Goal: Complete application form

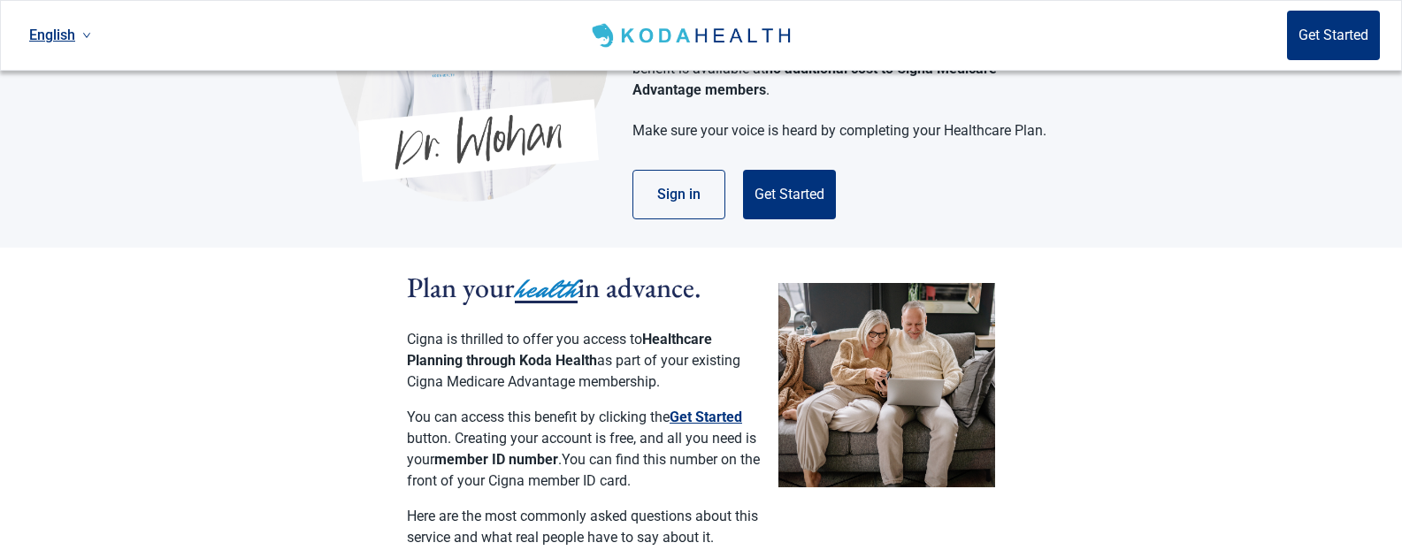
scroll to position [177, 0]
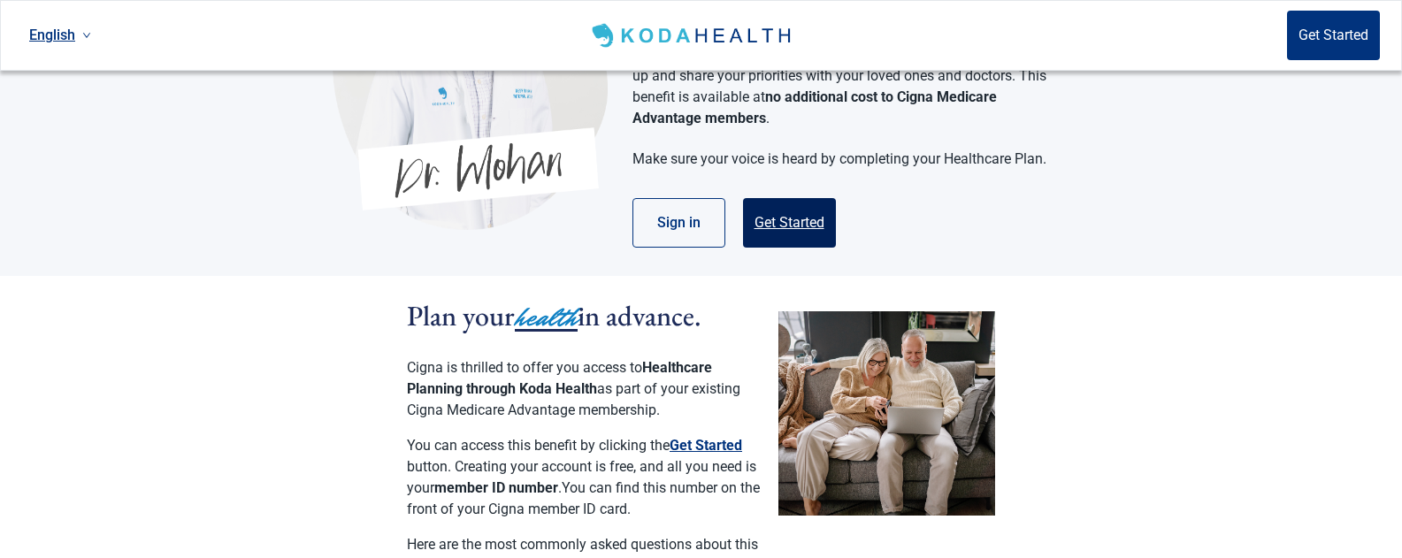
click at [781, 207] on button "Get Started" at bounding box center [789, 223] width 93 height 50
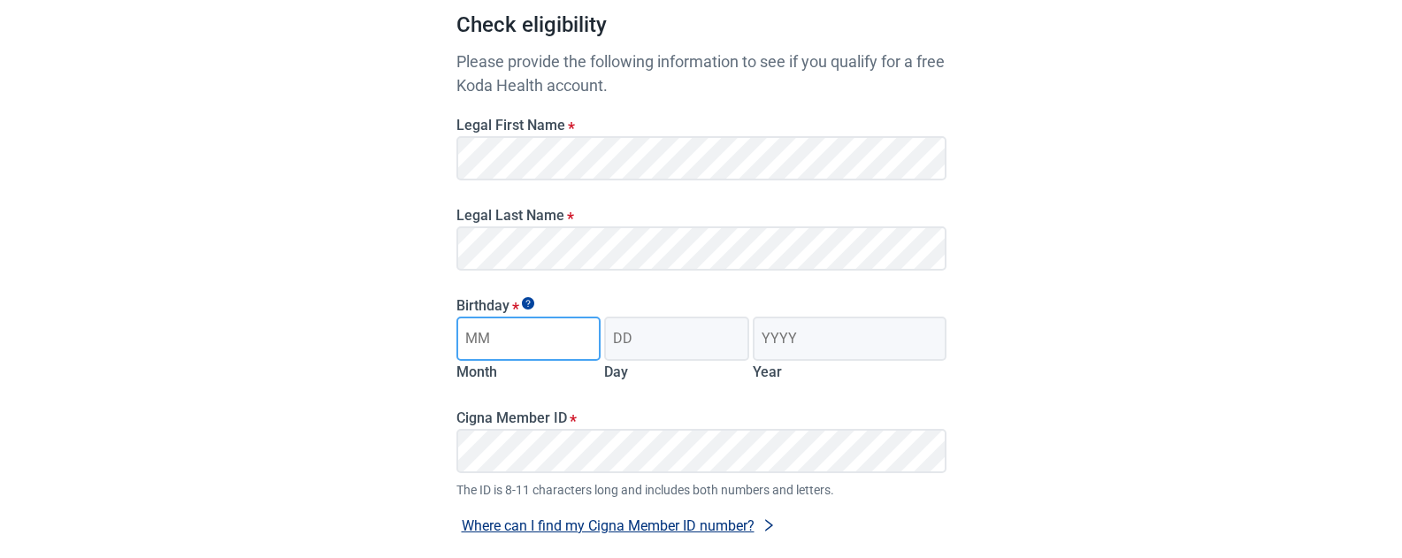
click at [521, 341] on input "Month" at bounding box center [529, 339] width 145 height 44
type input "05"
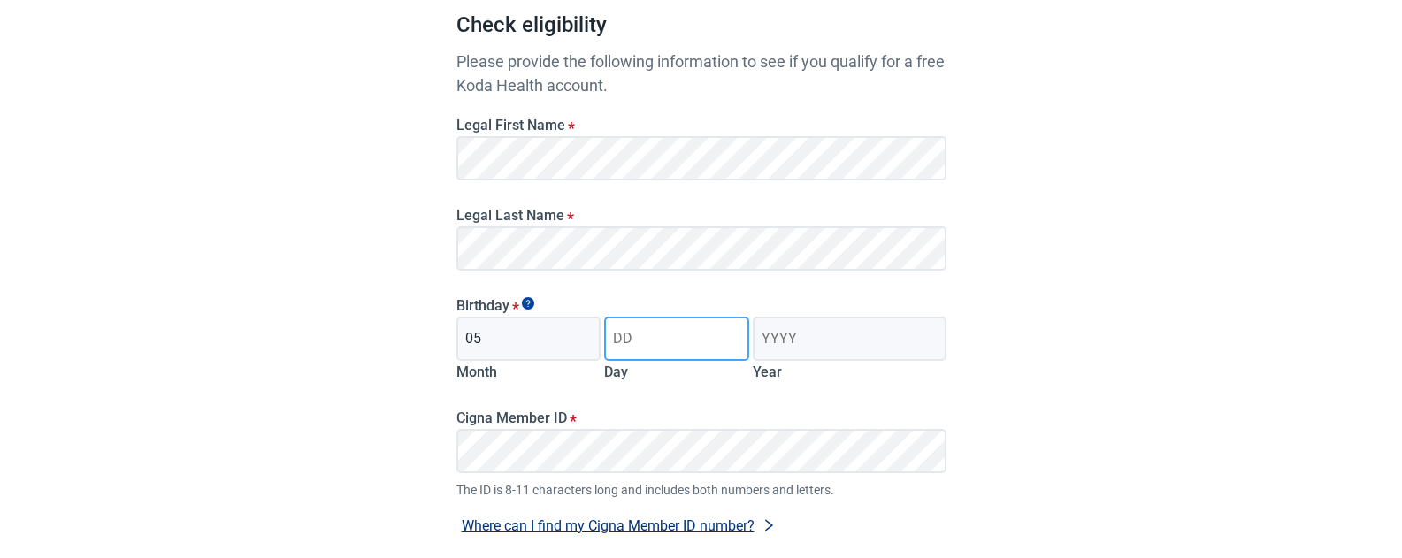
click at [665, 343] on input "Day" at bounding box center [676, 339] width 145 height 44
type input "05"
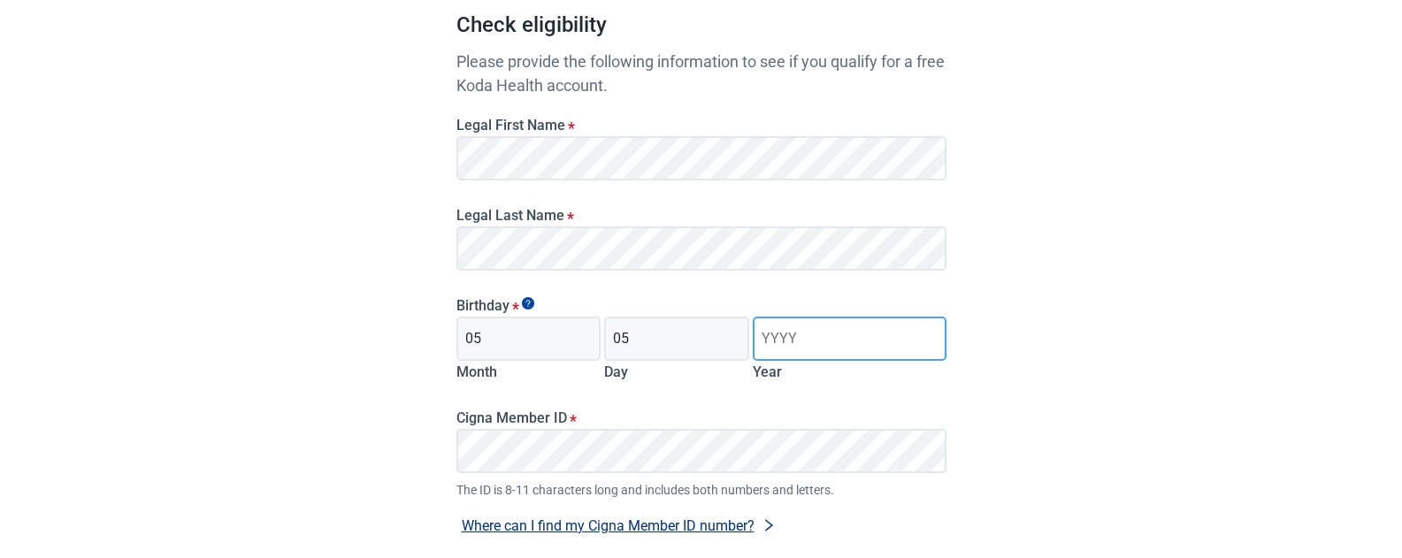
click at [848, 349] on input "Year" at bounding box center [849, 339] width 193 height 44
type input "1952"
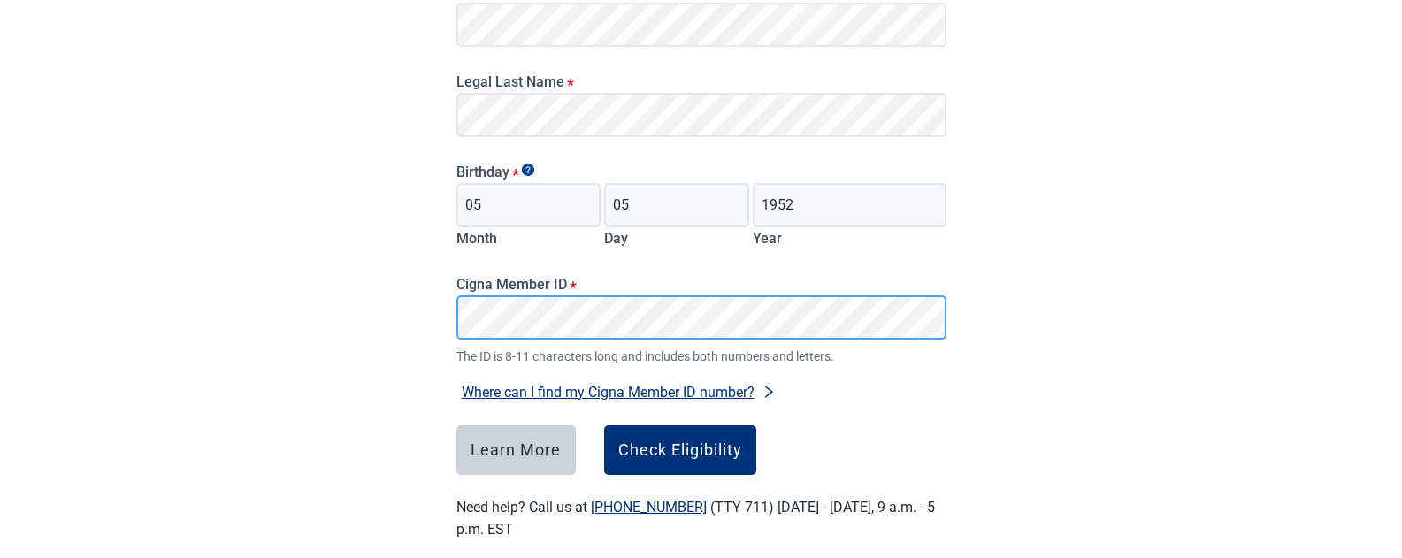
scroll to position [335, 0]
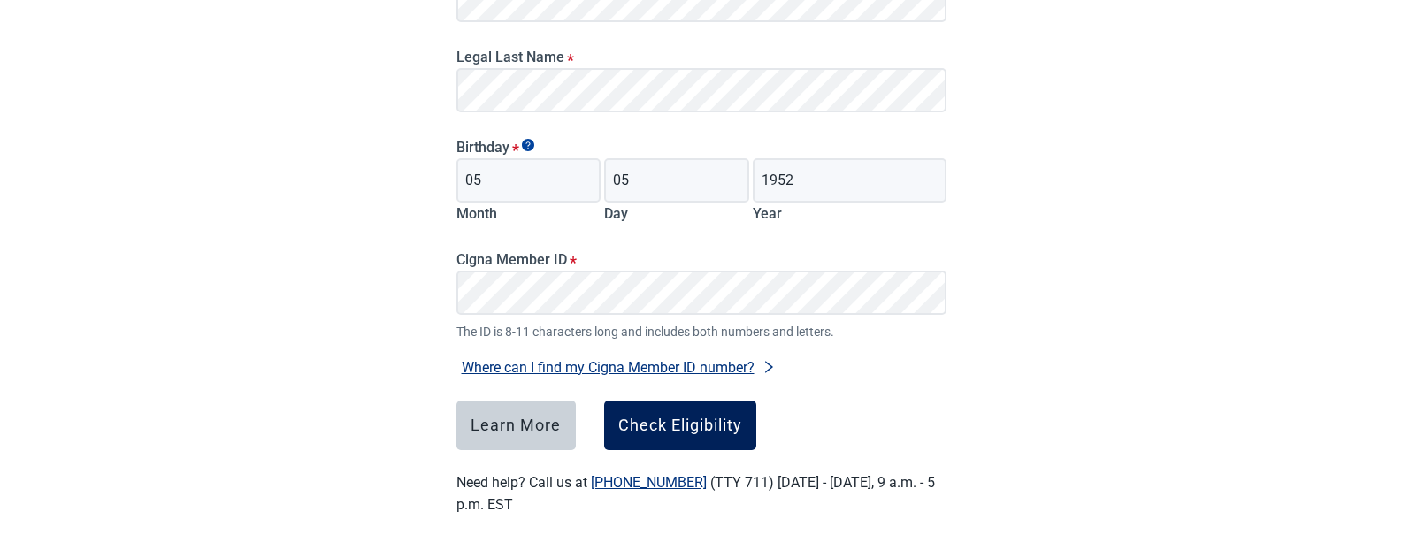
click at [674, 422] on div "Check Eligibility" at bounding box center [680, 426] width 124 height 18
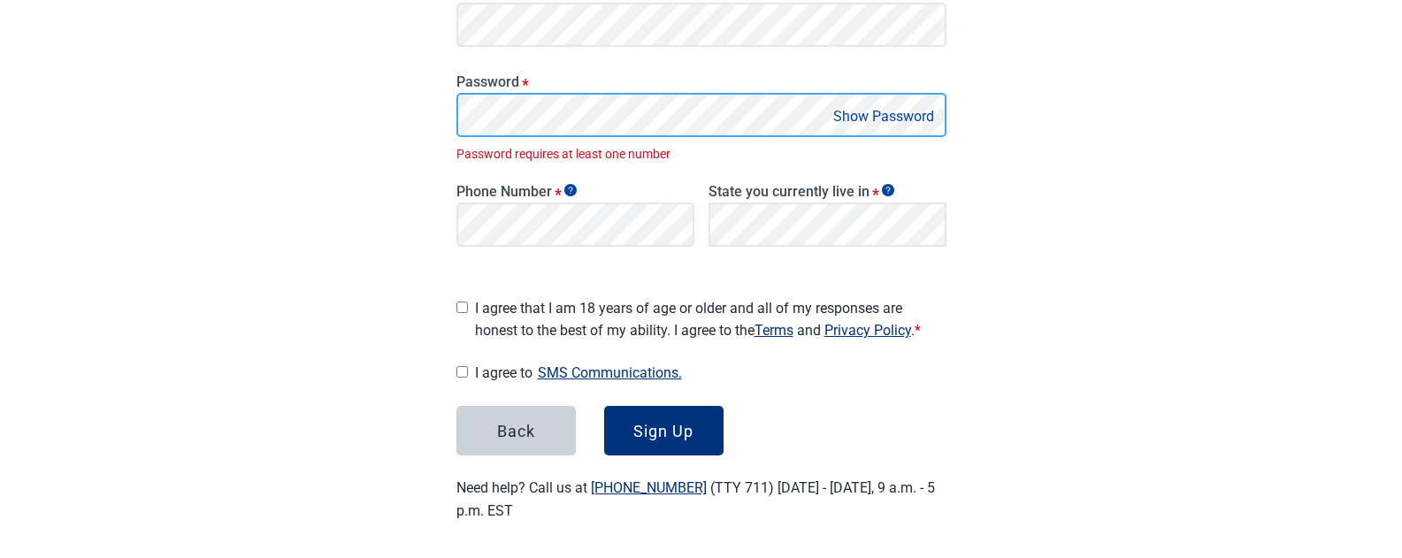
scroll to position [348, 0]
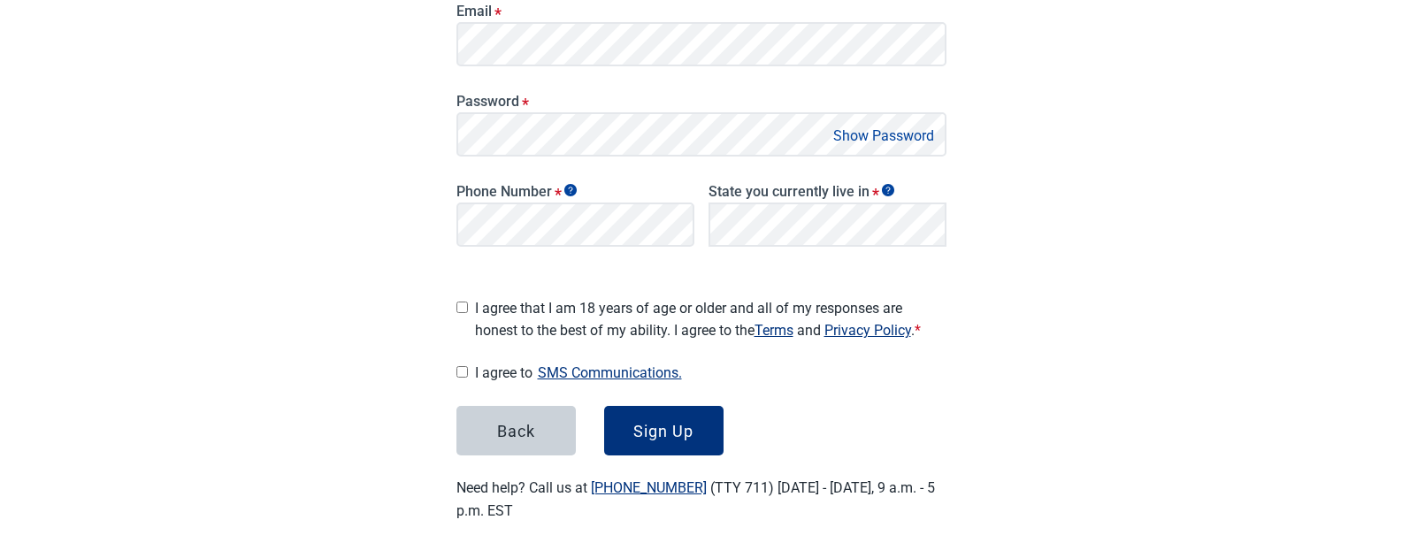
click at [880, 138] on button "Show Password" at bounding box center [883, 136] width 111 height 24
click at [730, 291] on div "[US_STATE]" at bounding box center [828, 293] width 217 height 19
click at [465, 302] on input "I agree that I am 18 years of age or older and all of my responses are honest t…" at bounding box center [463, 308] width 12 height 12
checkbox input "true"
click at [457, 368] on input "I agree to SMS Communications." at bounding box center [463, 372] width 12 height 12
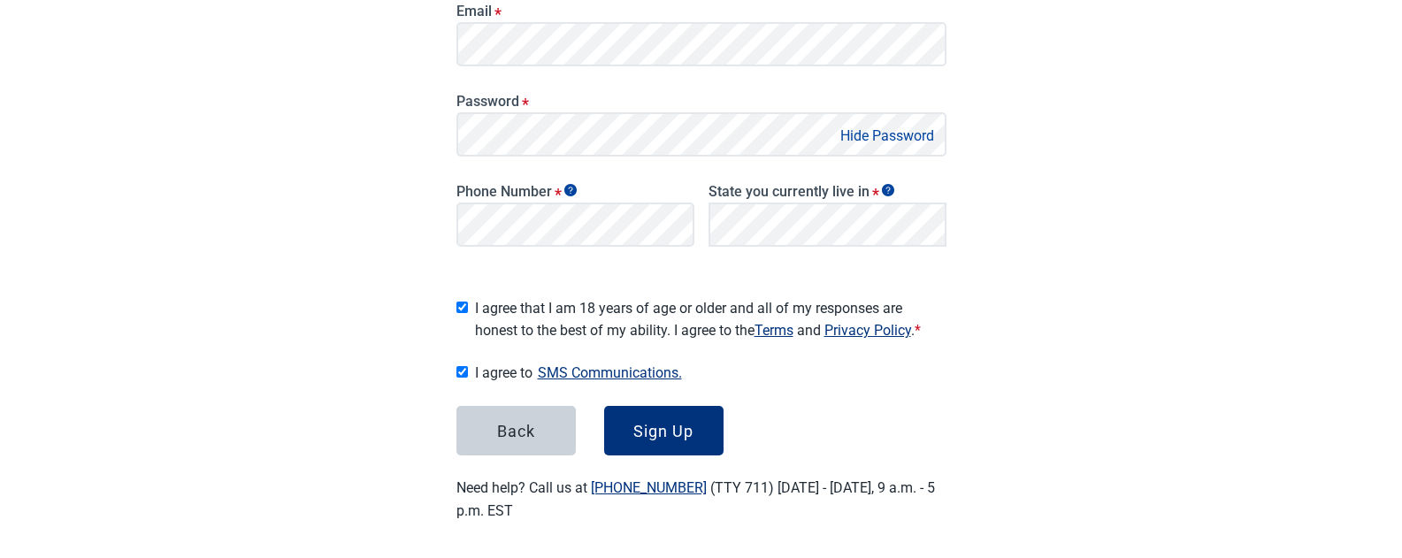
checkbox input "true"
click at [640, 431] on div "Sign Up" at bounding box center [663, 431] width 60 height 18
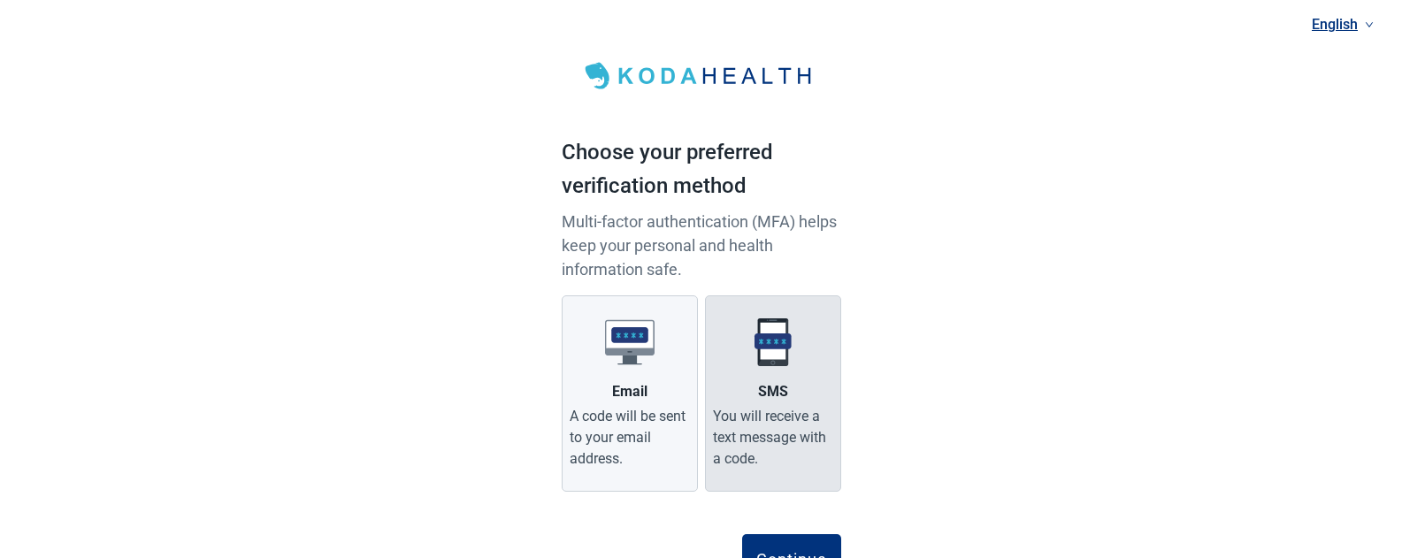
click at [764, 416] on div "You will receive a text message with a code." at bounding box center [773, 438] width 120 height 64
click at [0, 0] on input "SMS You will receive a text message with a code." at bounding box center [0, 0] width 0 height 0
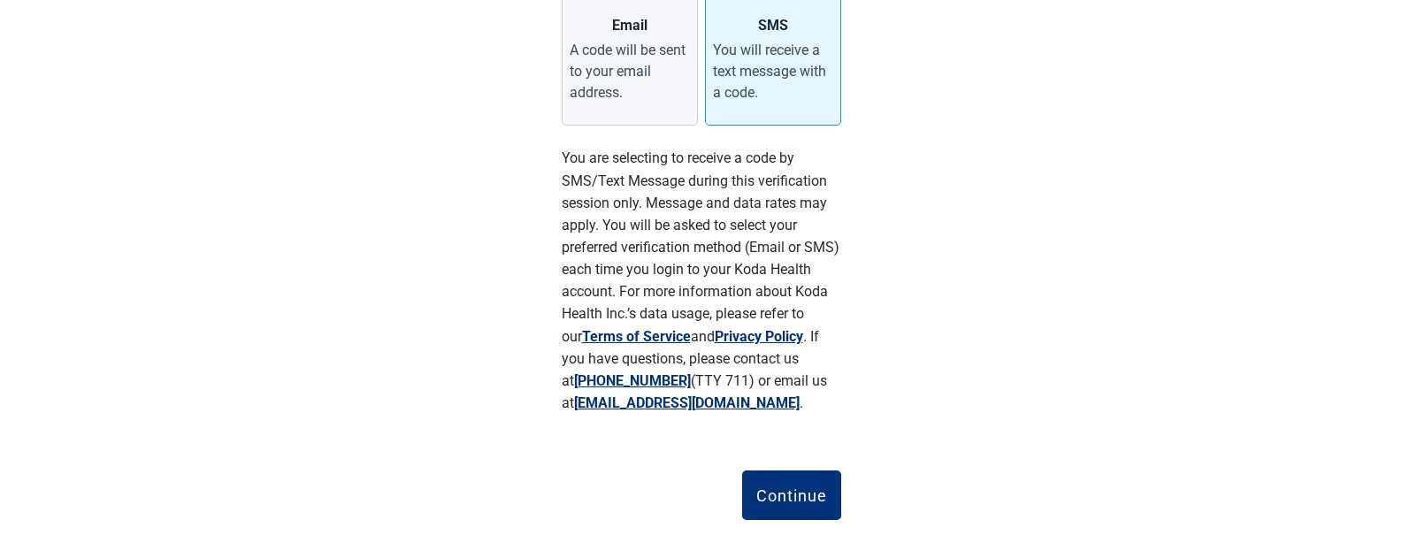
scroll to position [385, 0]
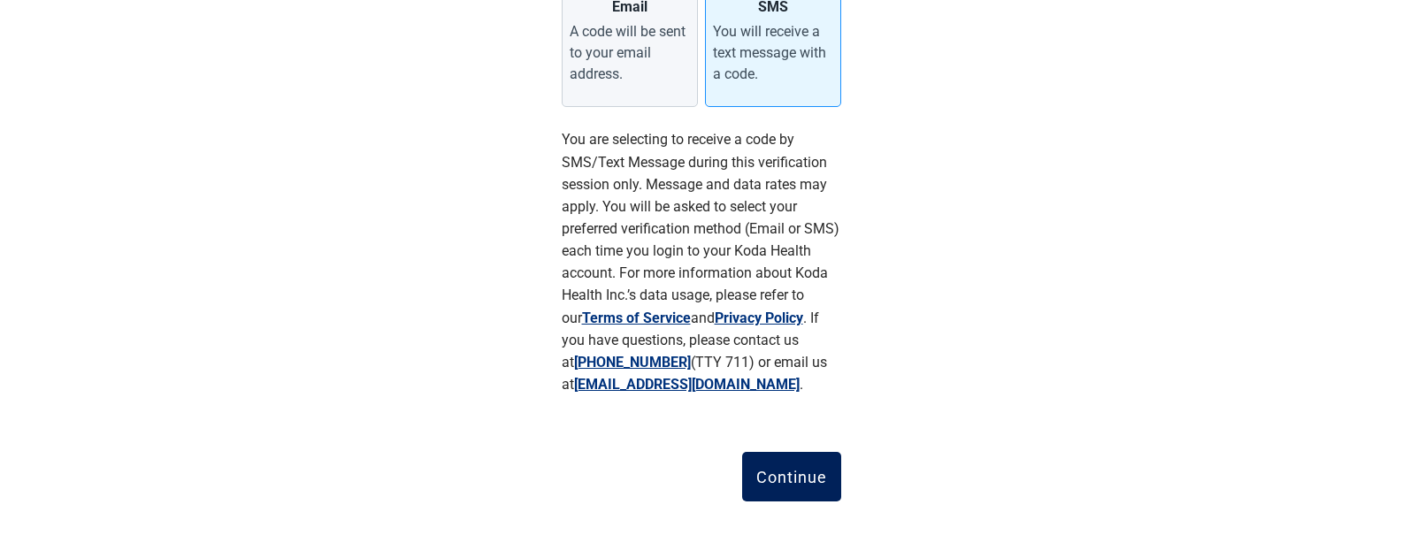
click at [764, 476] on div "Continue" at bounding box center [791, 477] width 71 height 18
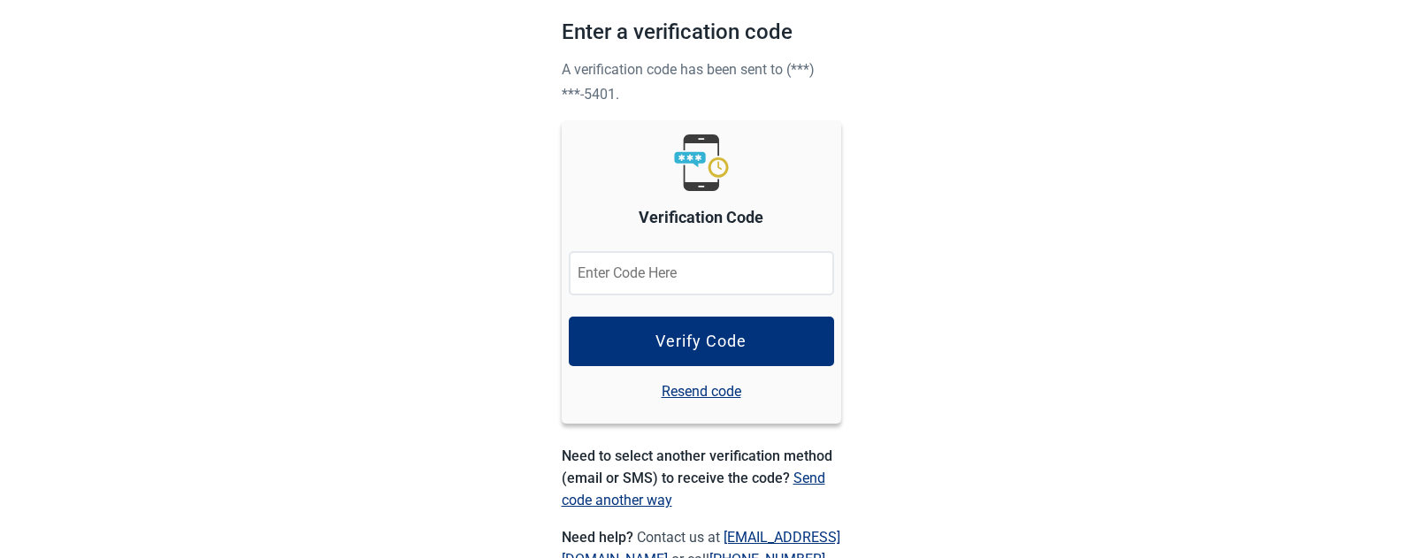
click at [672, 281] on input "Verification Code" at bounding box center [701, 273] width 265 height 44
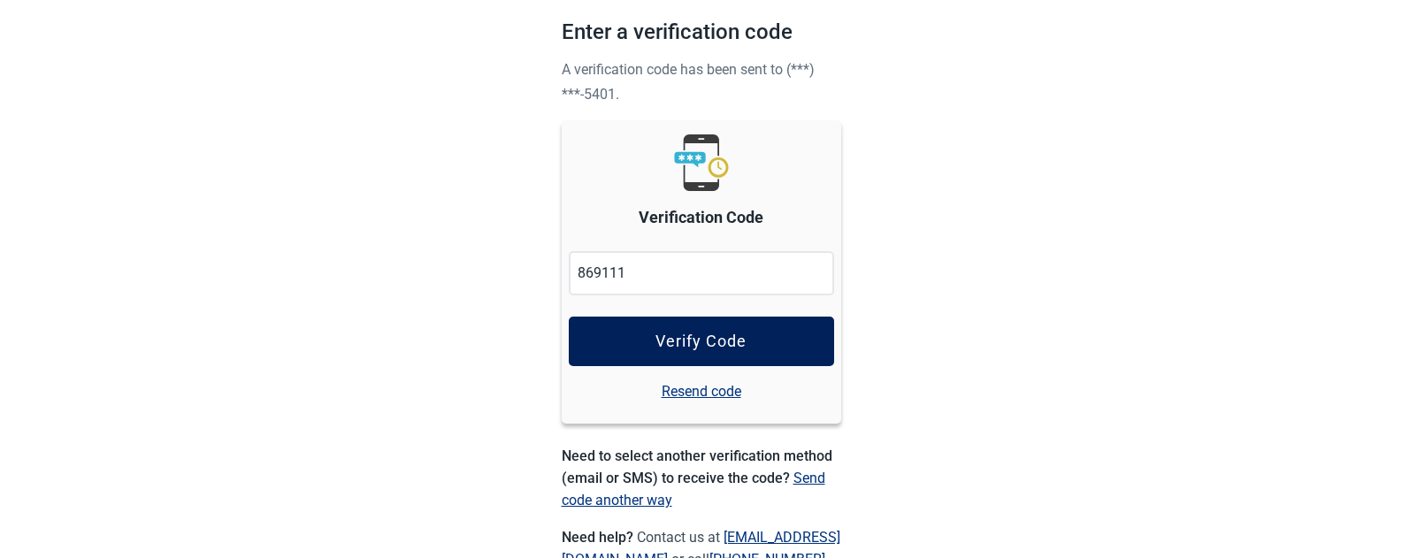
type input "869111"
click at [688, 345] on div "Verify Code" at bounding box center [701, 342] width 91 height 18
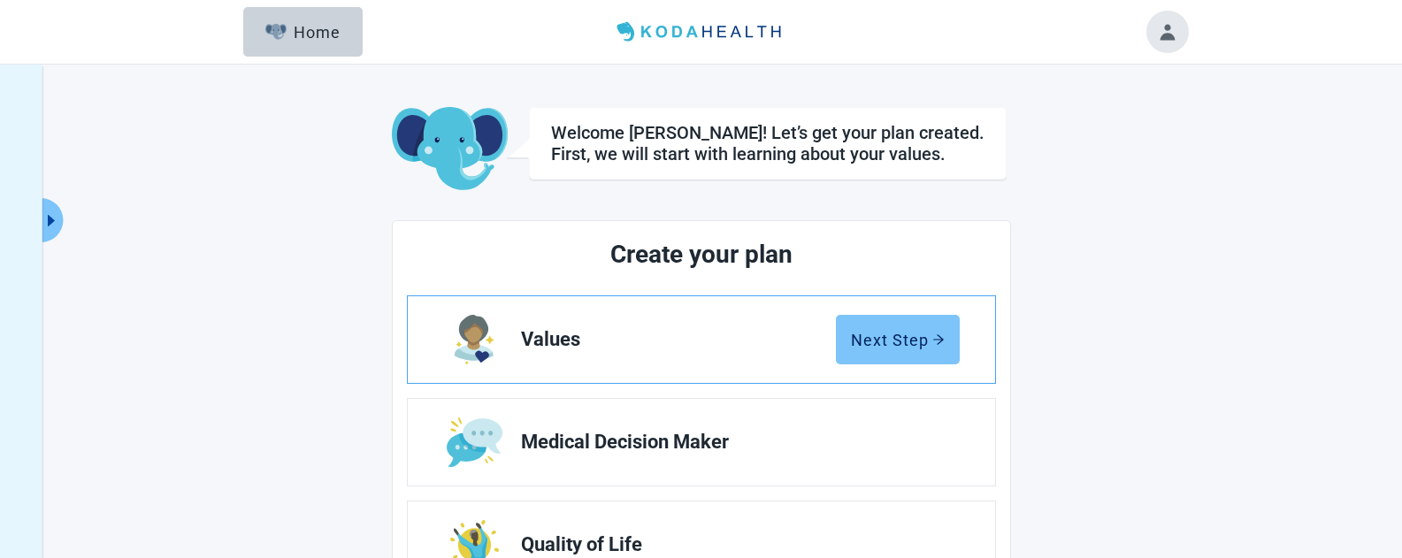
click at [868, 340] on div "Next Step" at bounding box center [898, 340] width 94 height 18
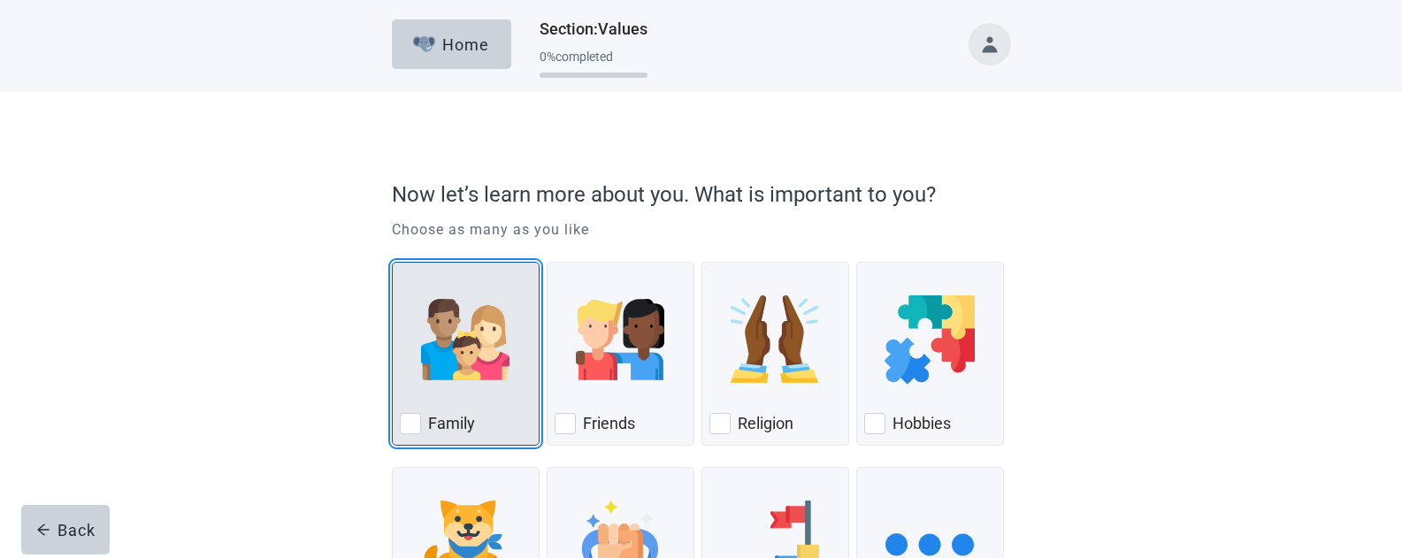
click at [409, 429] on div "Family, checkbox, not checked" at bounding box center [410, 423] width 21 height 21
click at [393, 263] on input "Family" at bounding box center [392, 262] width 1 height 1
checkbox input "true"
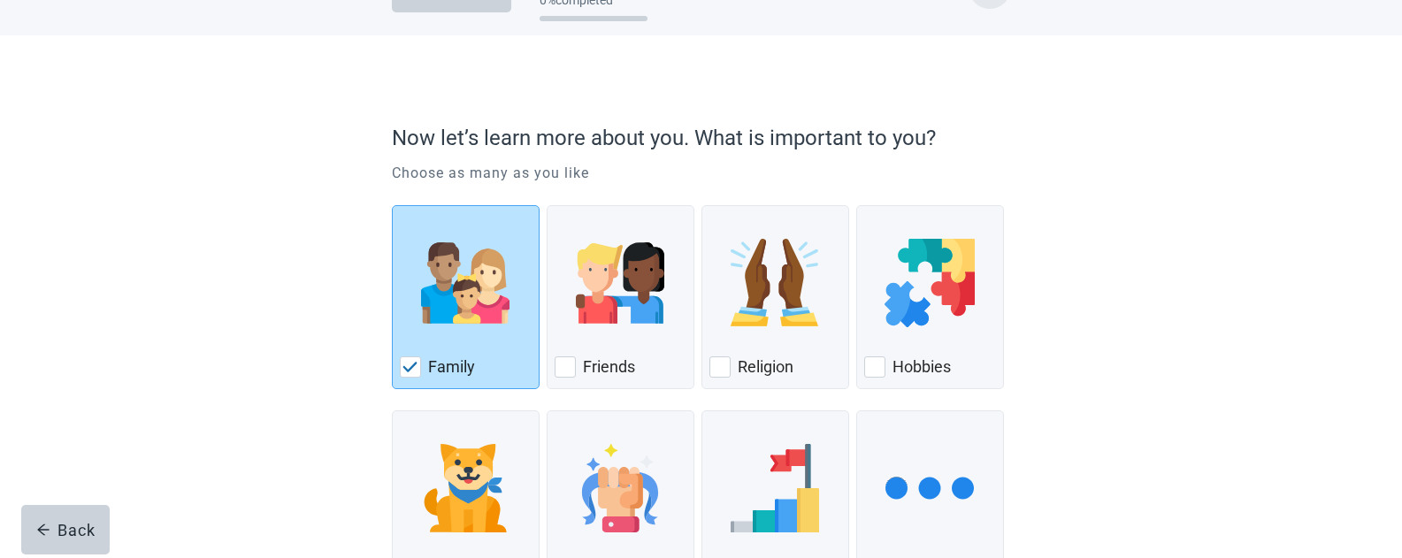
scroll to position [177, 0]
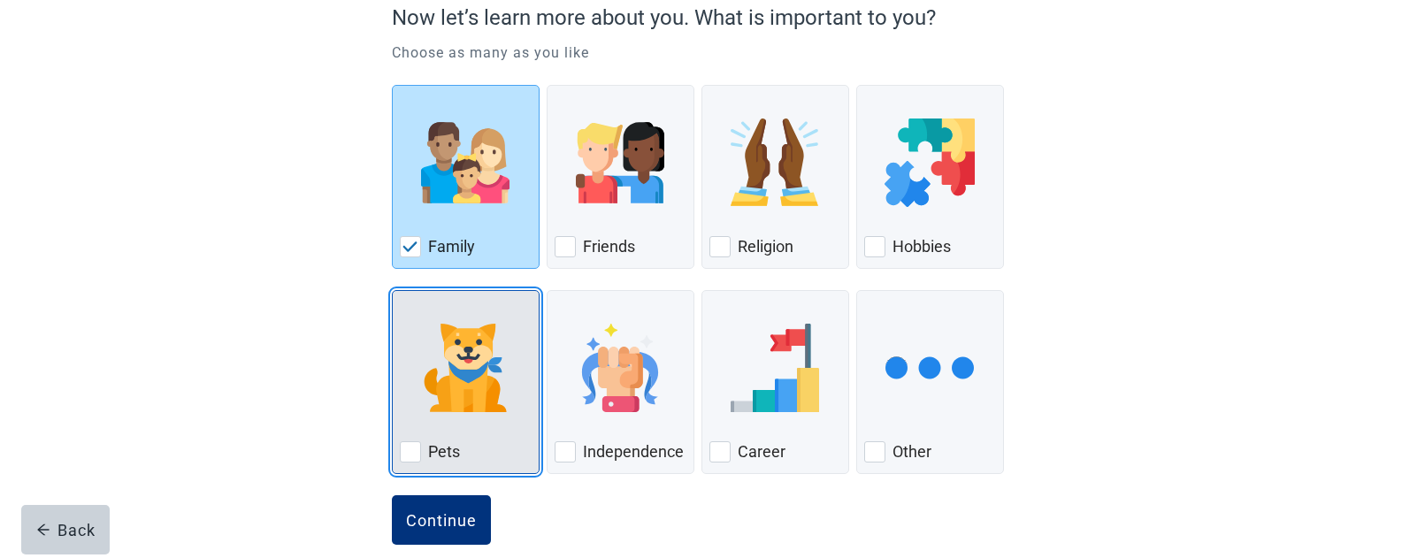
click at [414, 455] on div "Pets, checkbox, not checked" at bounding box center [410, 451] width 21 height 21
click at [393, 291] on input "Pets" at bounding box center [392, 290] width 1 height 1
checkbox input "true"
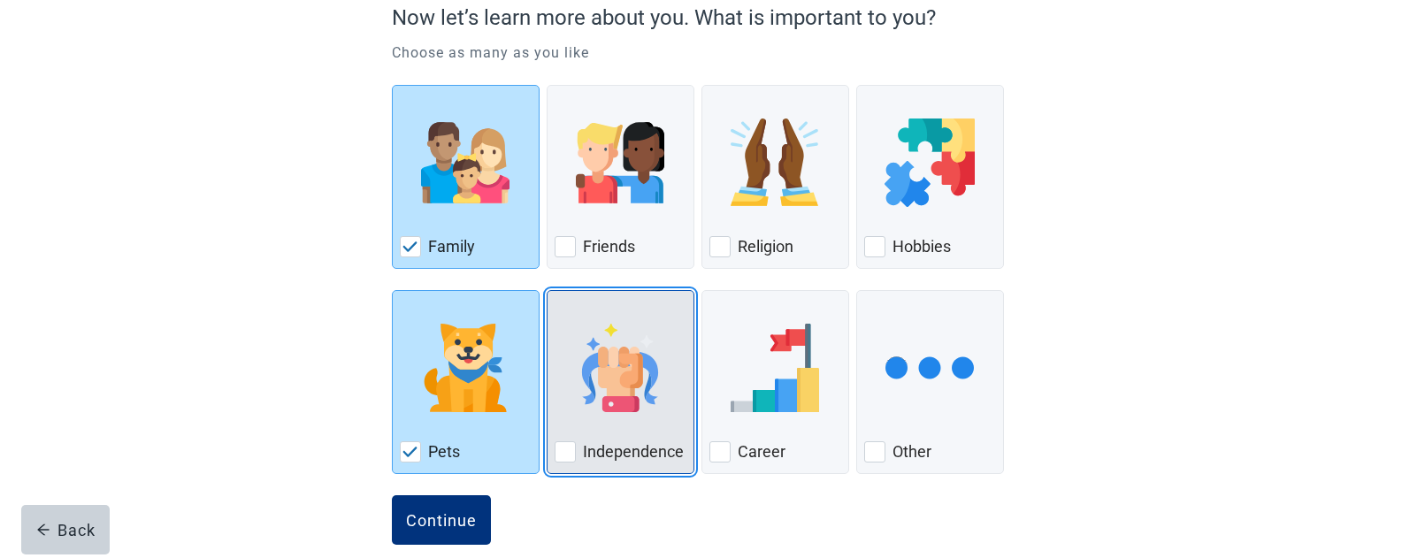
click at [564, 453] on div "Independence, checkbox, not checked" at bounding box center [565, 451] width 21 height 21
click at [548, 291] on input "Independence" at bounding box center [547, 290] width 1 height 1
checkbox input "true"
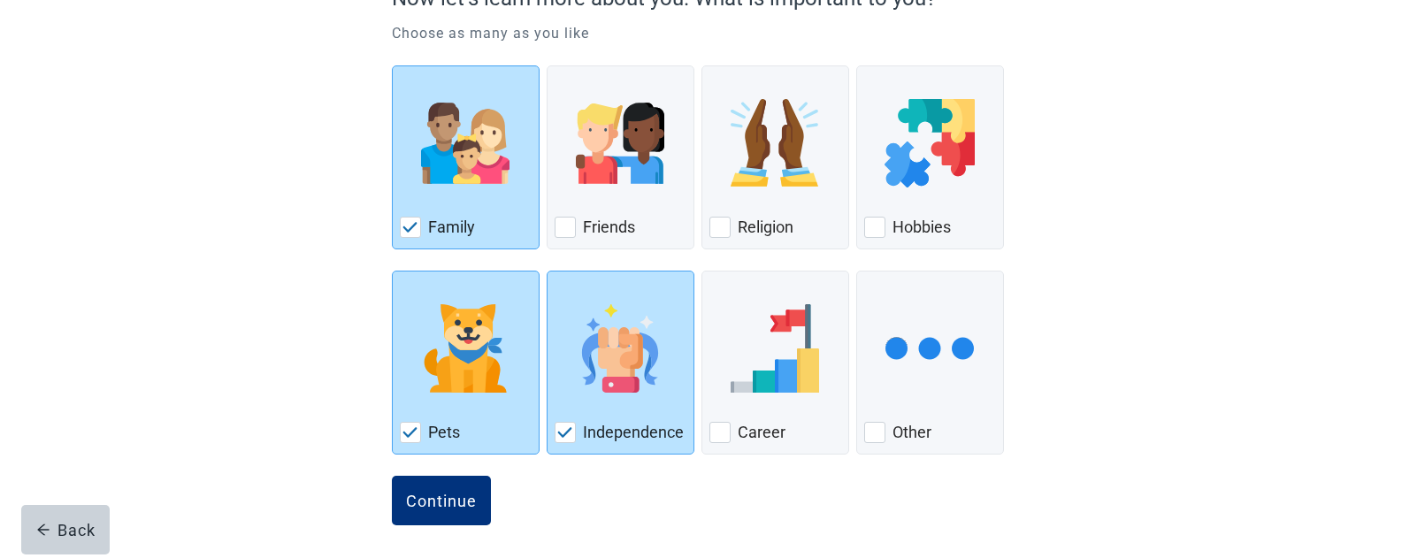
scroll to position [203, 0]
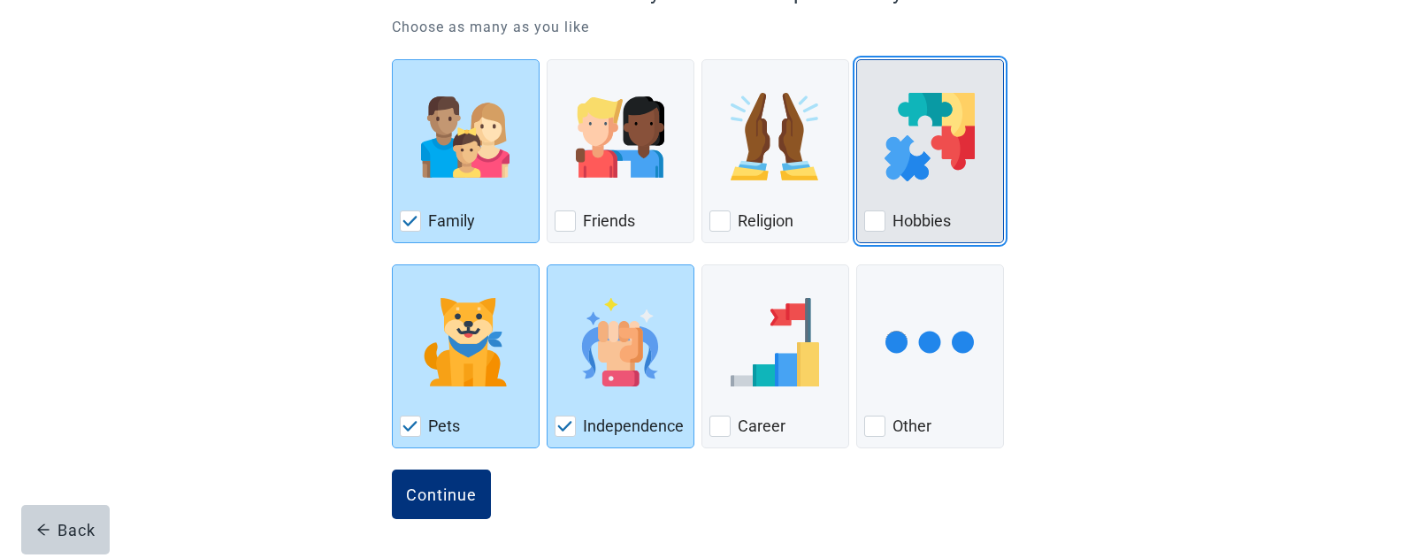
click at [865, 223] on div "Hobbies, checkbox, not checked" at bounding box center [874, 221] width 21 height 21
click at [857, 60] on input "Hobbies" at bounding box center [856, 59] width 1 height 1
checkbox input "true"
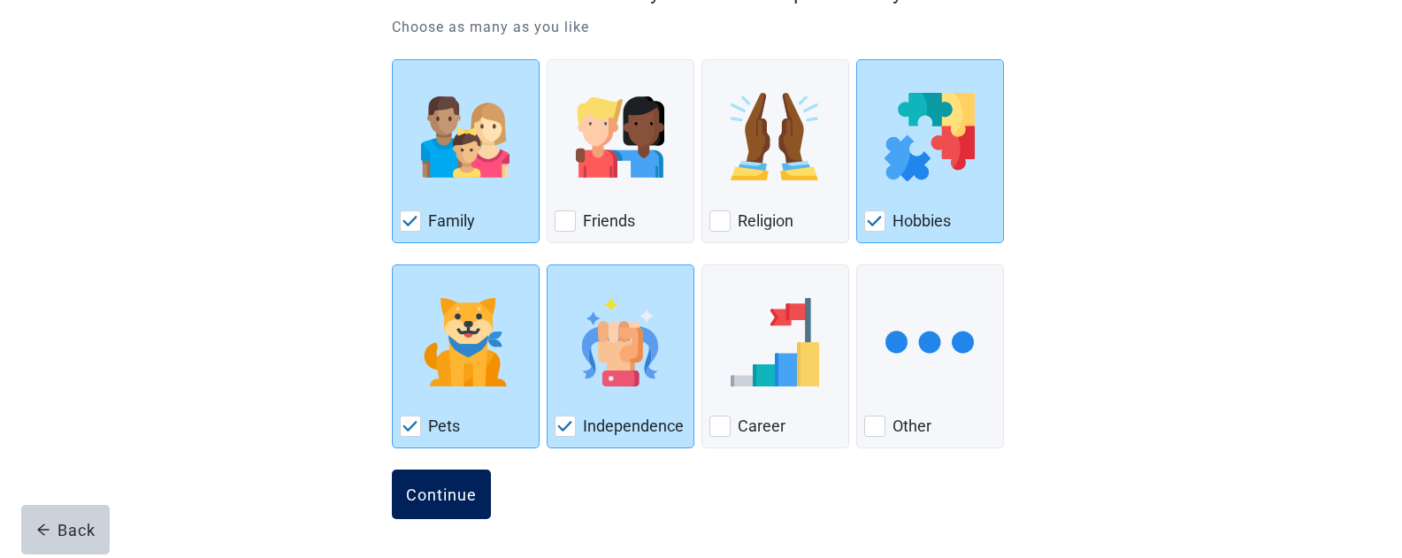
click at [451, 500] on div "Continue" at bounding box center [441, 495] width 71 height 18
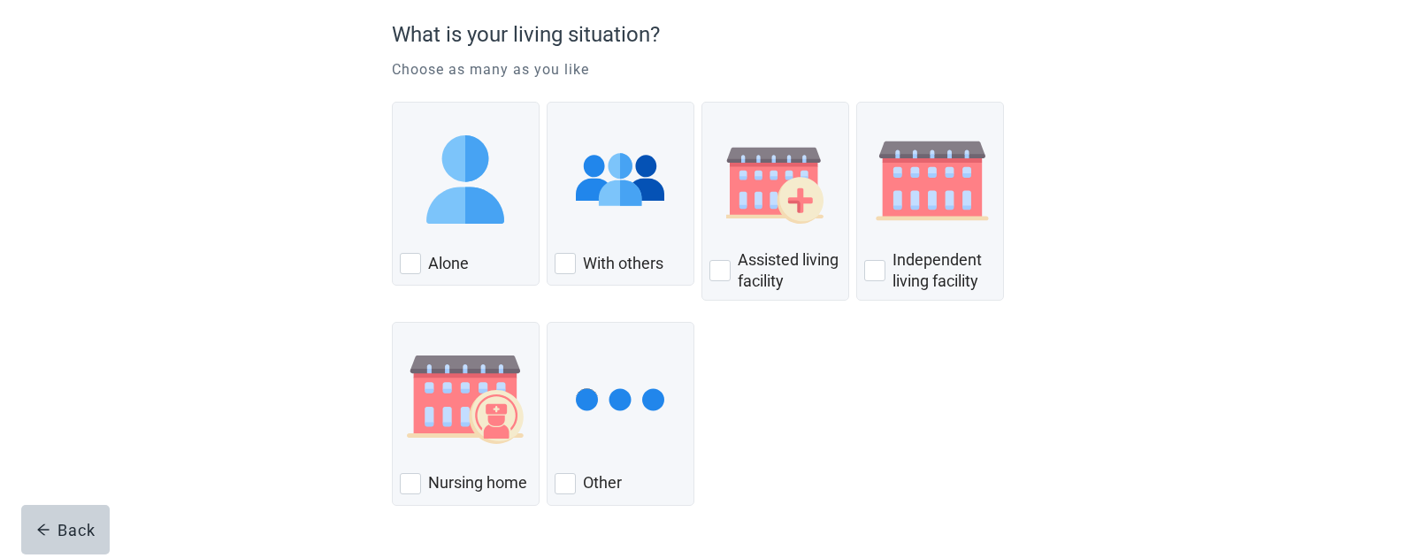
scroll to position [129, 0]
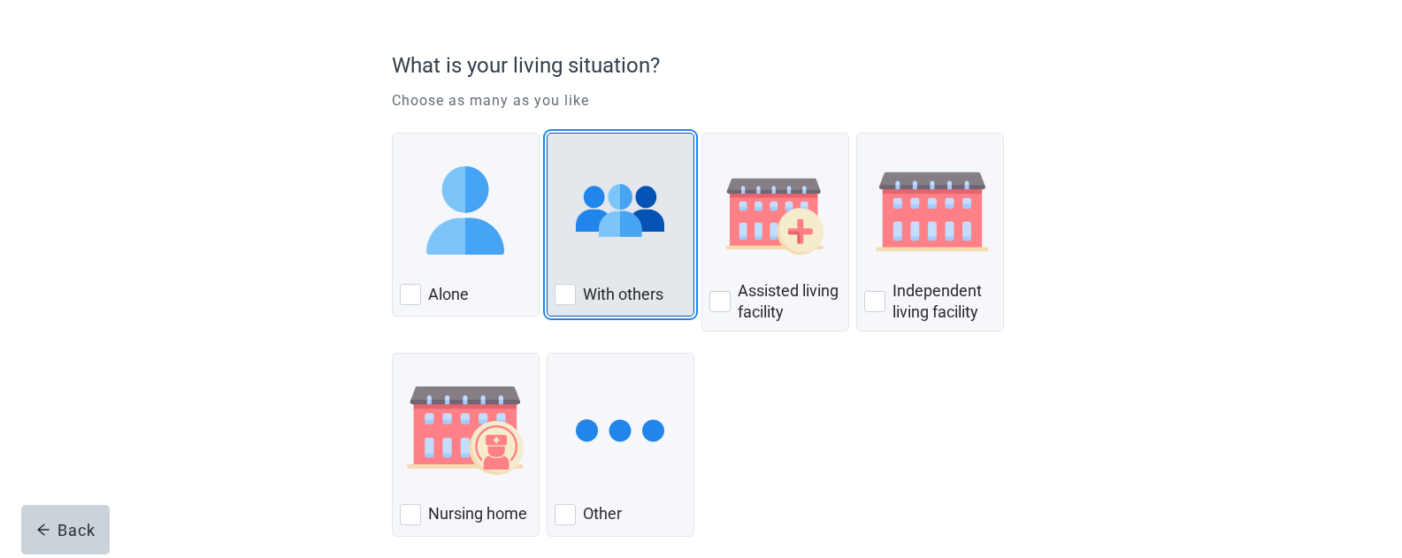
click at [565, 296] on div "With Others, checkbox, not checked" at bounding box center [565, 294] width 21 height 21
click at [548, 134] on input "With others" at bounding box center [547, 133] width 1 height 1
checkbox input "true"
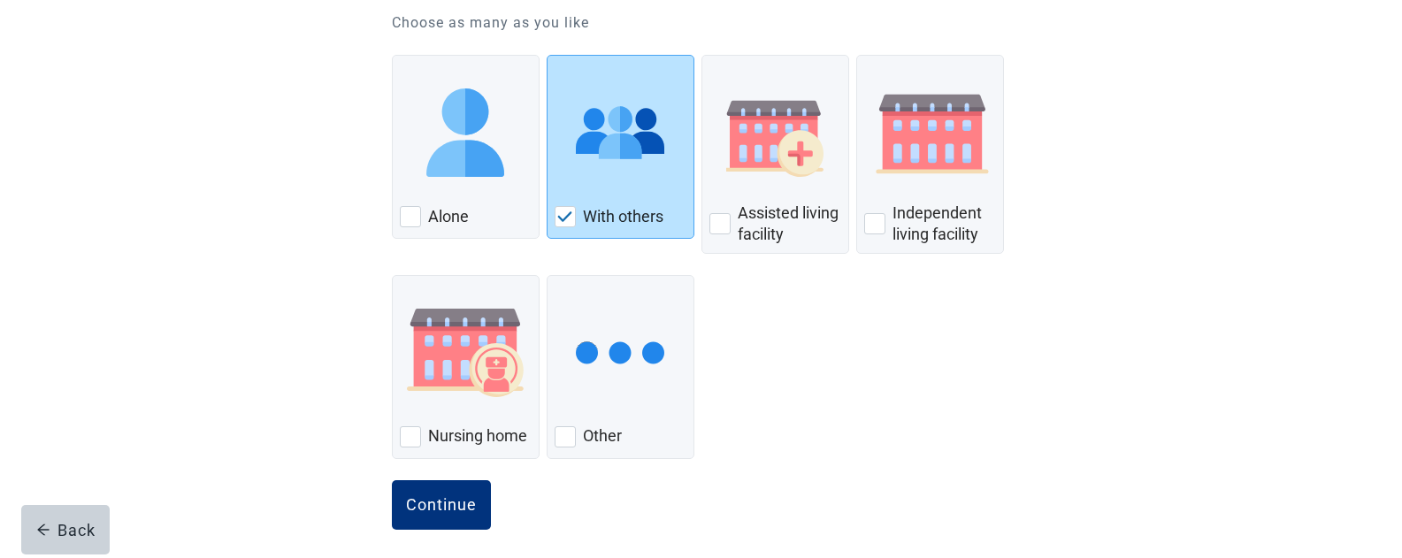
scroll to position [218, 0]
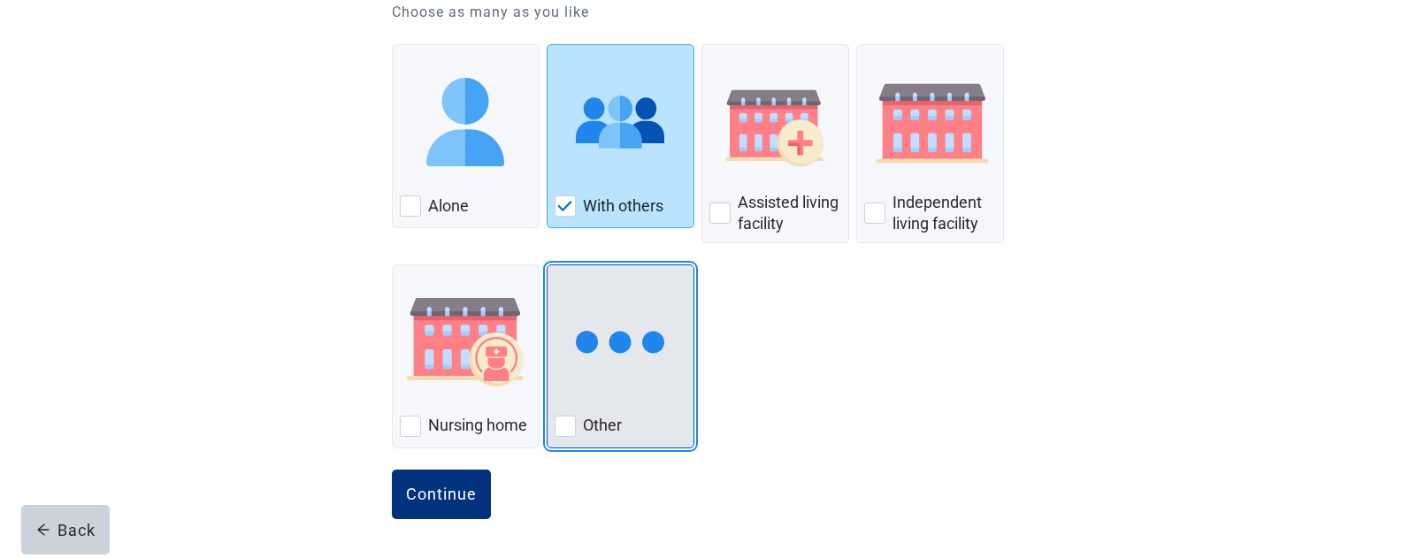
click at [568, 433] on div "Other, checkbox, not checked" at bounding box center [565, 426] width 21 height 21
click at [548, 265] on input "Other" at bounding box center [547, 265] width 1 height 1
checkbox input "true"
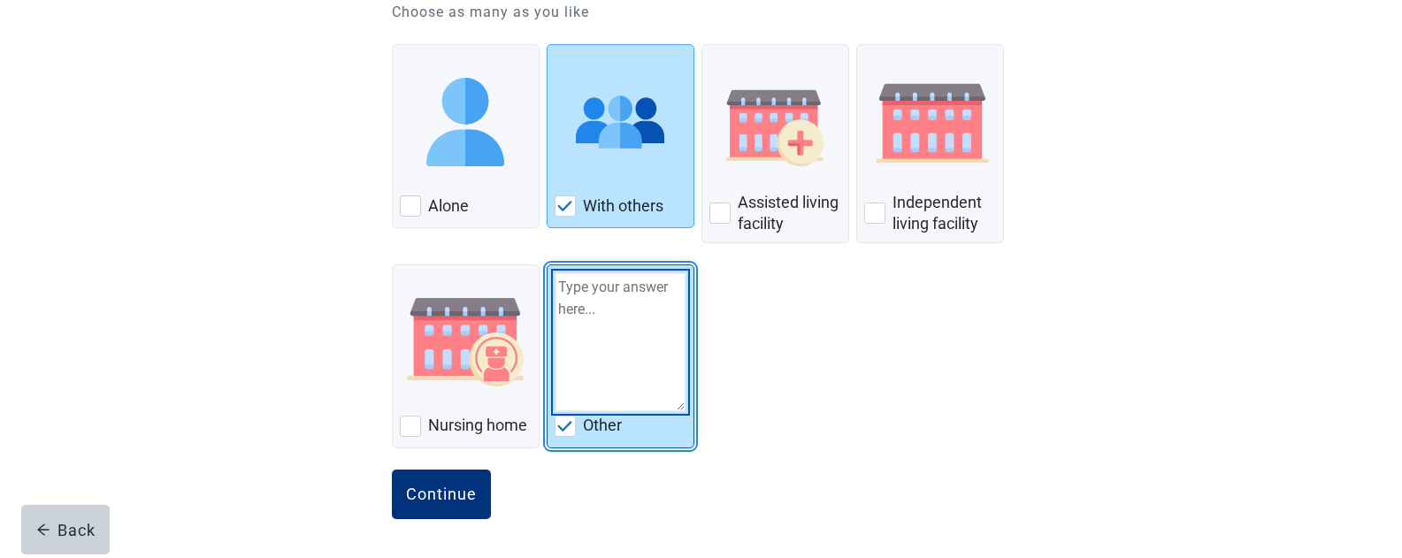
click at [614, 289] on textarea "Other" at bounding box center [621, 343] width 132 height 140
click at [561, 305] on textarea "spouse 2dogs" at bounding box center [621, 343] width 132 height 140
type textarea "spouse 2 dogs"
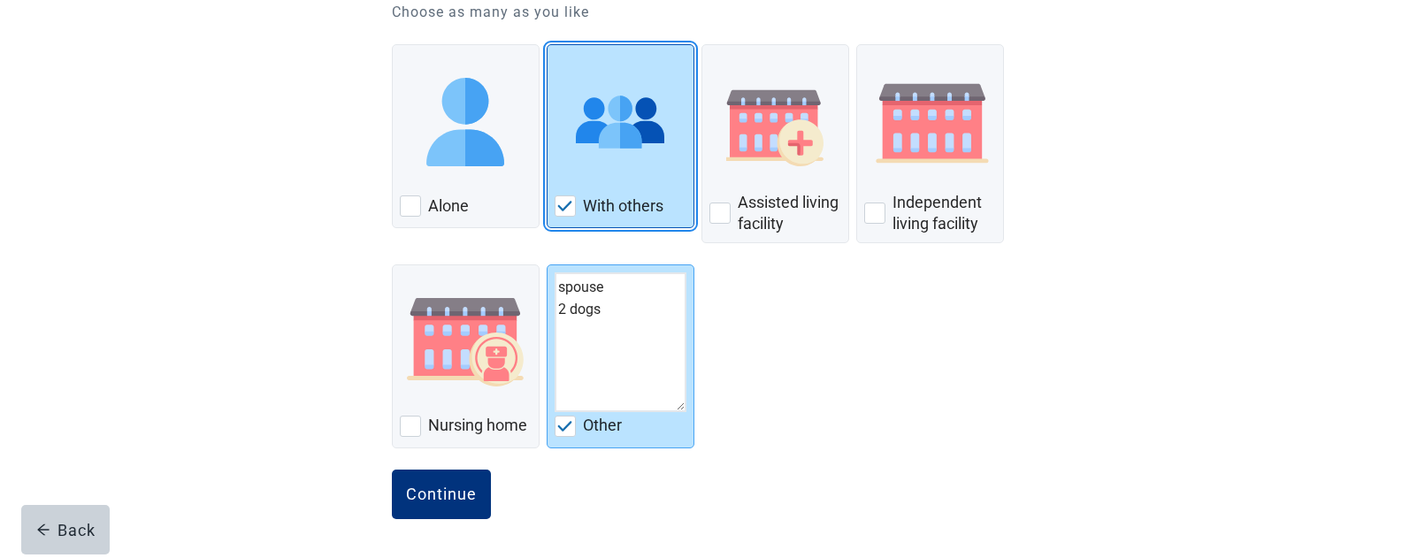
click at [561, 208] on img "With Others, checkbox, checked" at bounding box center [565, 206] width 16 height 11
click at [548, 45] on input "With others" at bounding box center [547, 44] width 1 height 1
checkbox input "false"
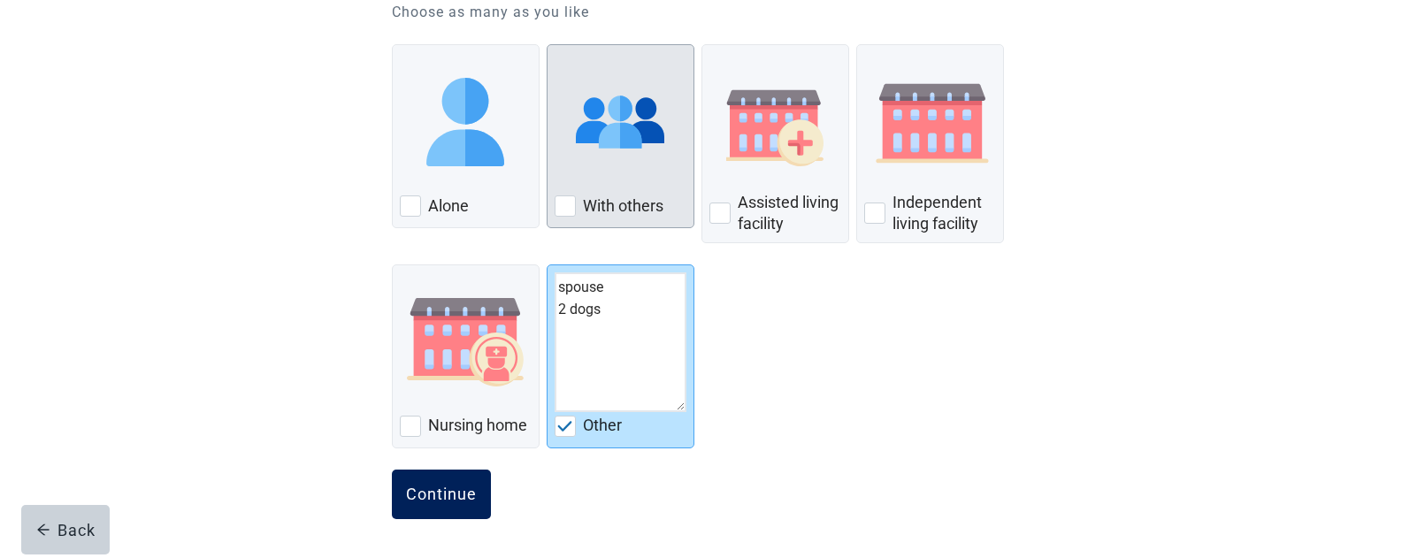
click at [446, 495] on div "Continue" at bounding box center [441, 495] width 71 height 18
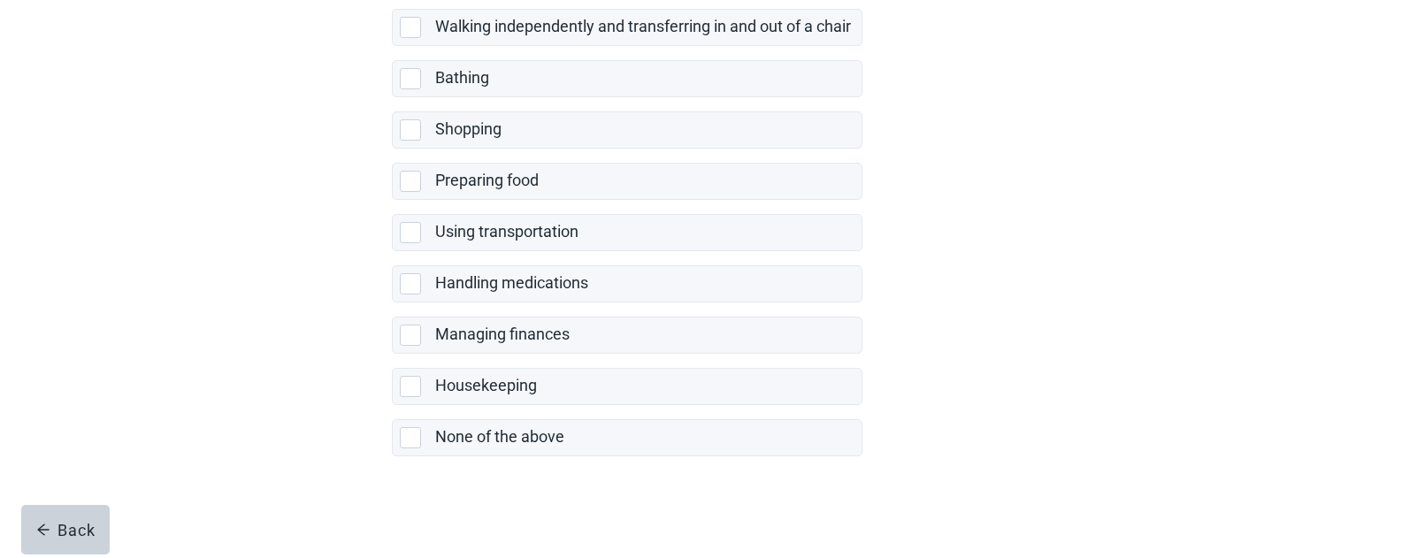
scroll to position [420, 0]
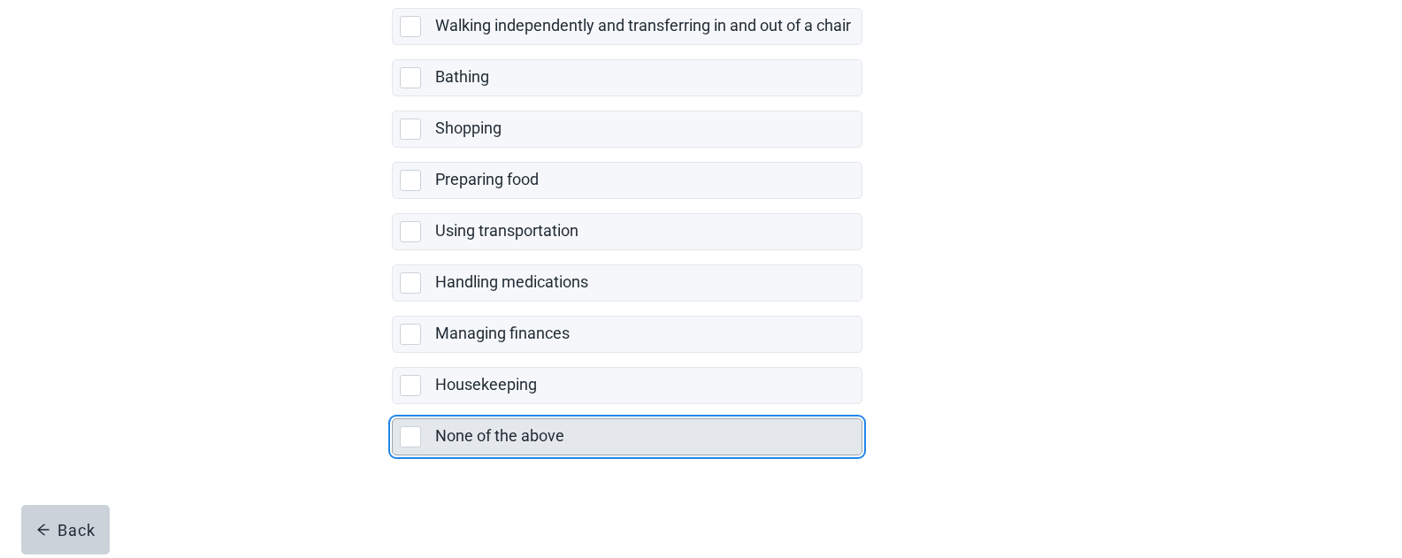
click at [413, 443] on div "None of the above, checkbox, not selected" at bounding box center [410, 436] width 21 height 21
click at [393, 405] on input "None of the above" at bounding box center [392, 404] width 1 height 1
checkbox input "true"
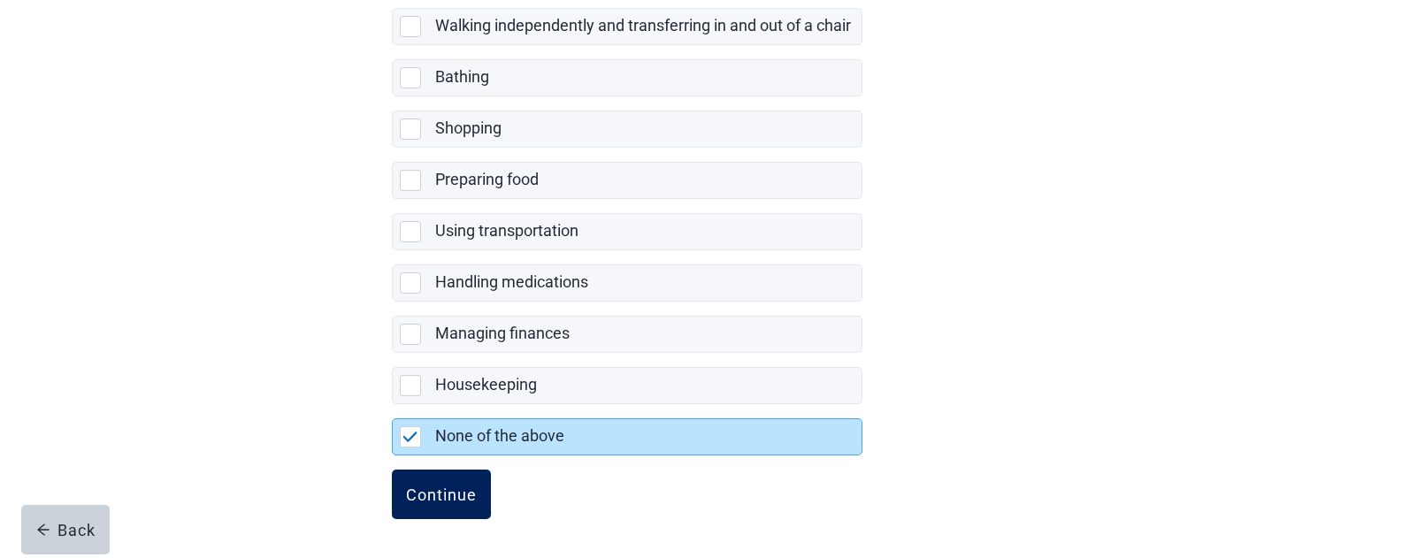
click at [422, 502] on div "Continue" at bounding box center [441, 495] width 71 height 18
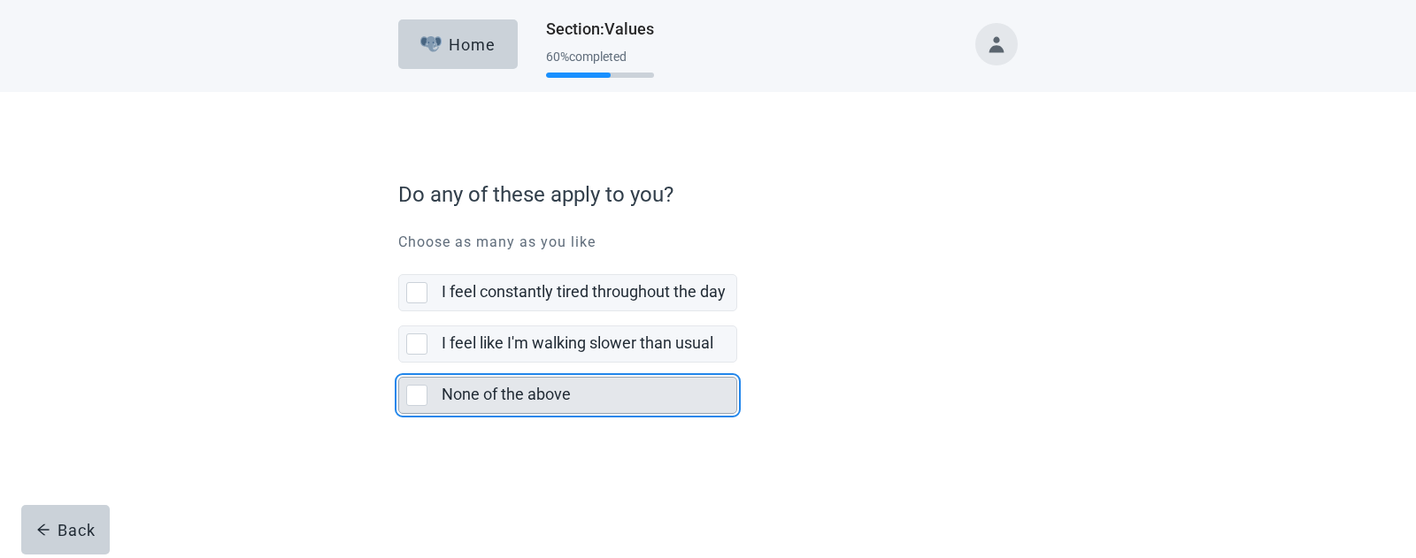
click at [422, 394] on div "None of the above, checkbox, not selected" at bounding box center [416, 395] width 21 height 21
click at [399, 364] on input "None of the above" at bounding box center [398, 363] width 1 height 1
checkbox input "true"
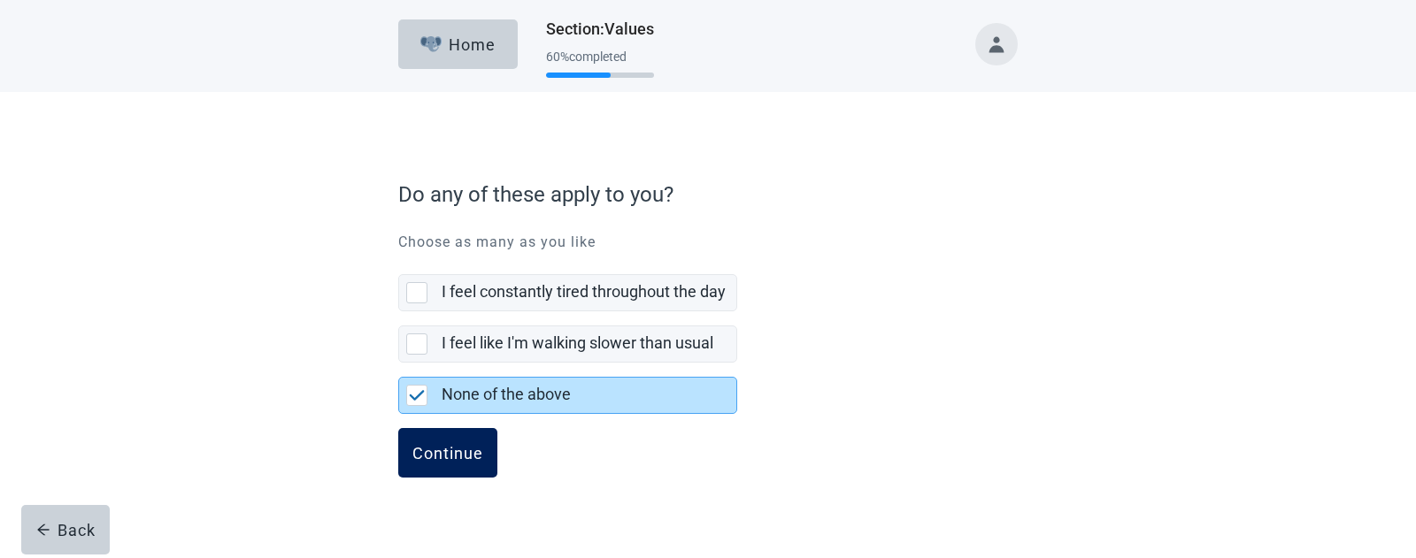
click at [434, 452] on div "Continue" at bounding box center [447, 453] width 71 height 18
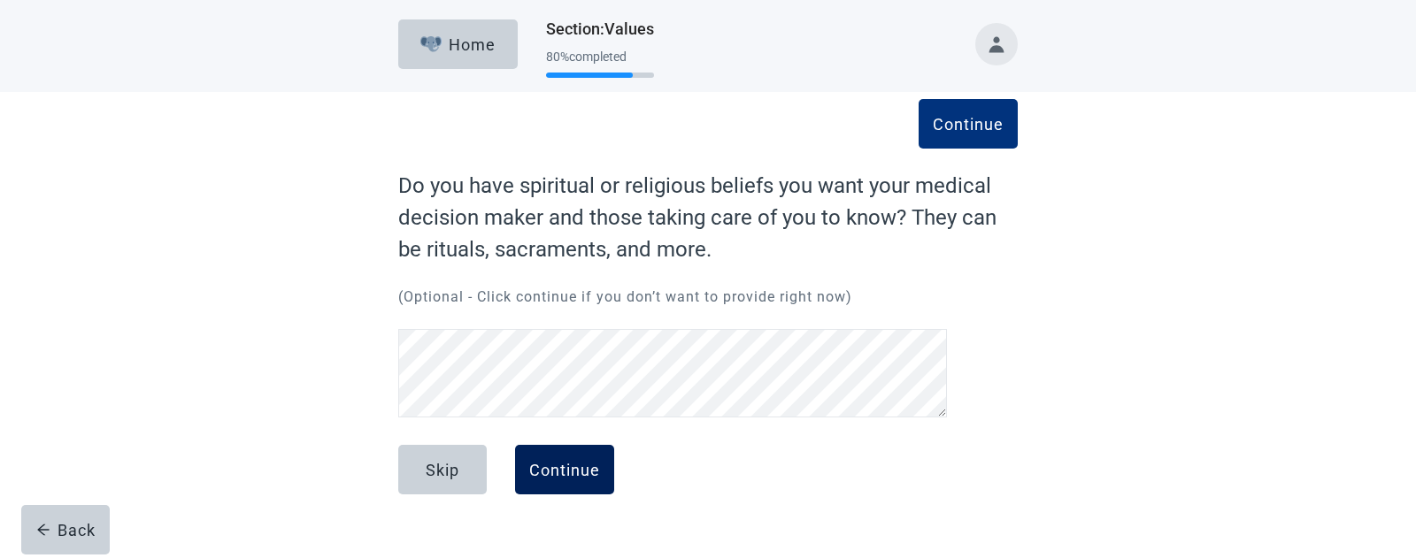
click at [531, 468] on div "Continue" at bounding box center [564, 470] width 71 height 18
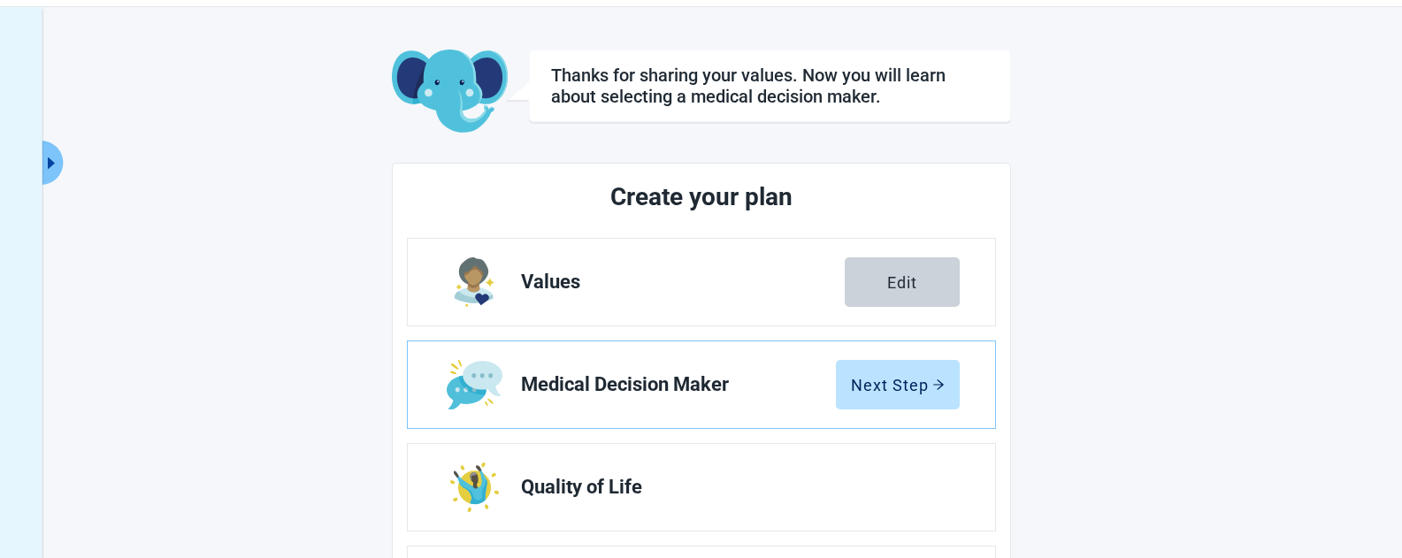
scroll to position [88, 0]
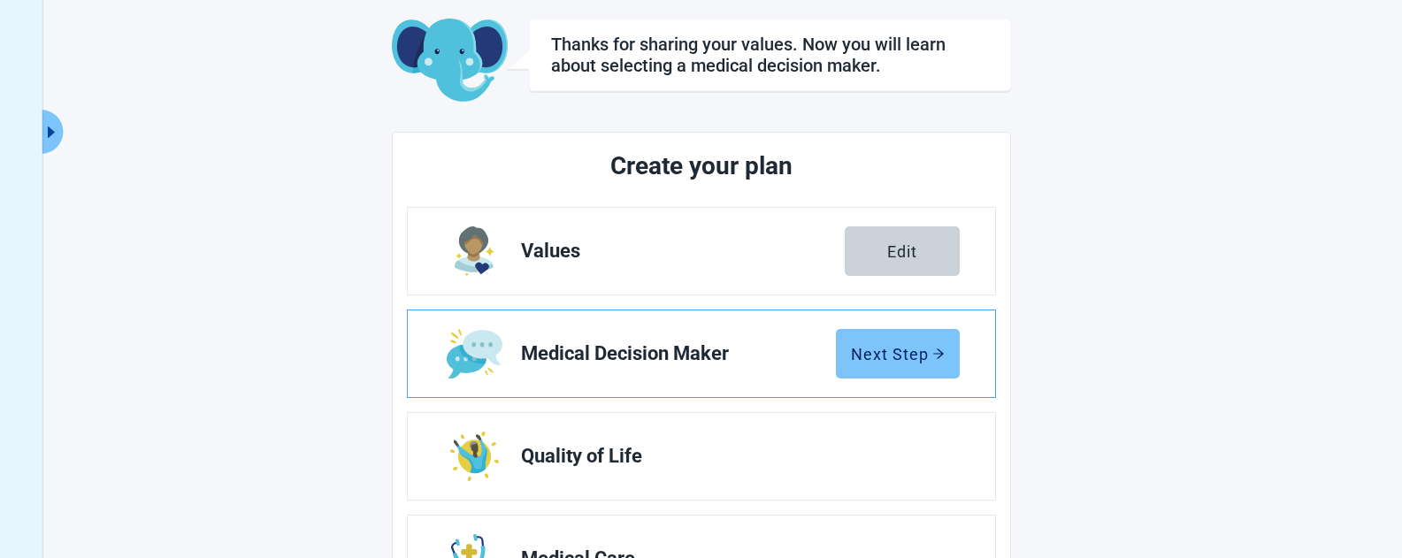
click at [886, 357] on div "Next Step" at bounding box center [898, 354] width 94 height 18
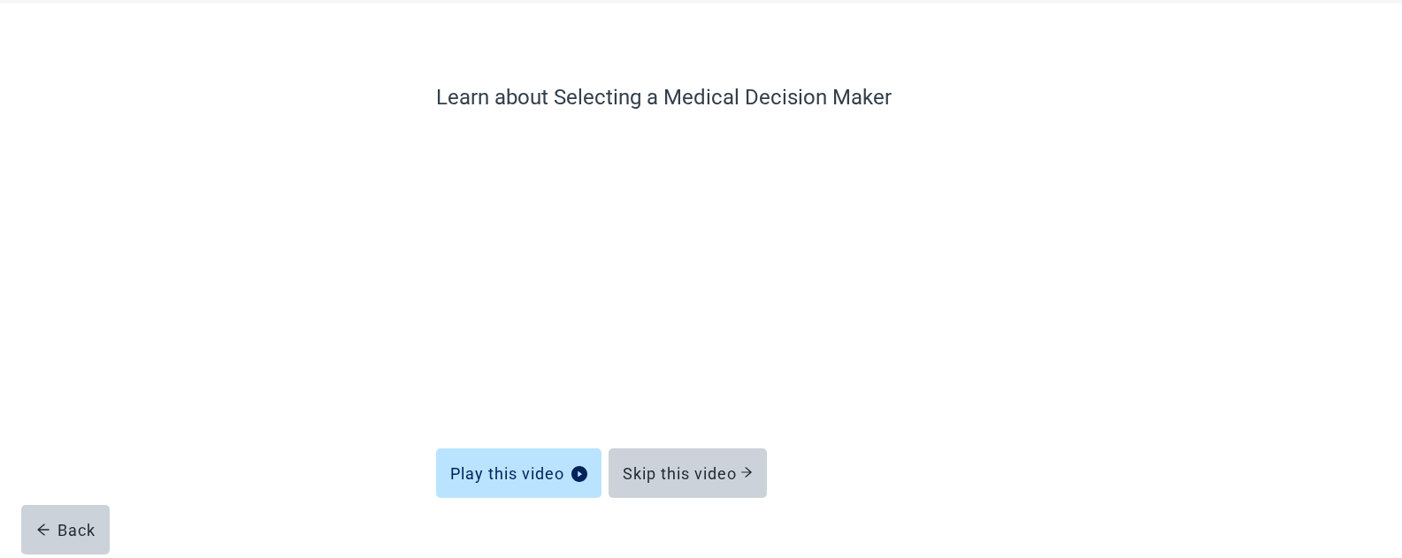
drag, startPoint x: 685, startPoint y: 477, endPoint x: 685, endPoint y: 429, distance: 47.8
click at [685, 429] on div "Learn about Selecting a Medical Decision Maker Play this video Skip this video" at bounding box center [701, 286] width 531 height 410
click at [666, 477] on div "Skip this video" at bounding box center [688, 473] width 130 height 18
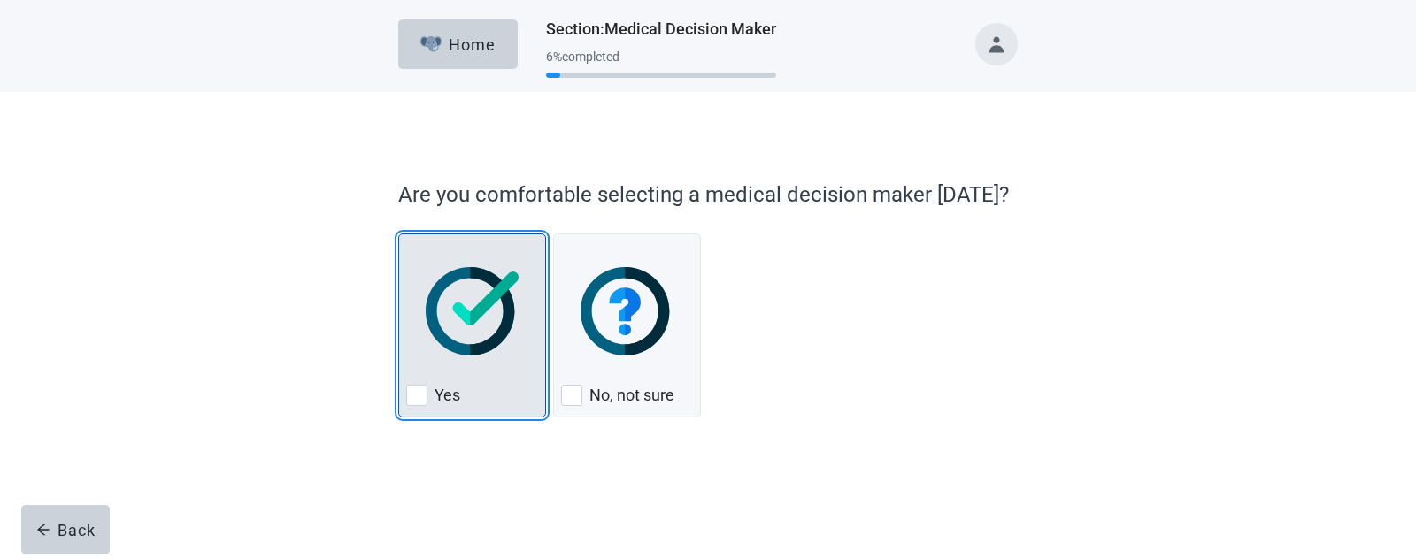
click at [414, 388] on div "Yes, checkbox, not checked" at bounding box center [416, 395] width 21 height 21
click at [399, 234] on input "Yes" at bounding box center [398, 234] width 1 height 1
checkbox input "true"
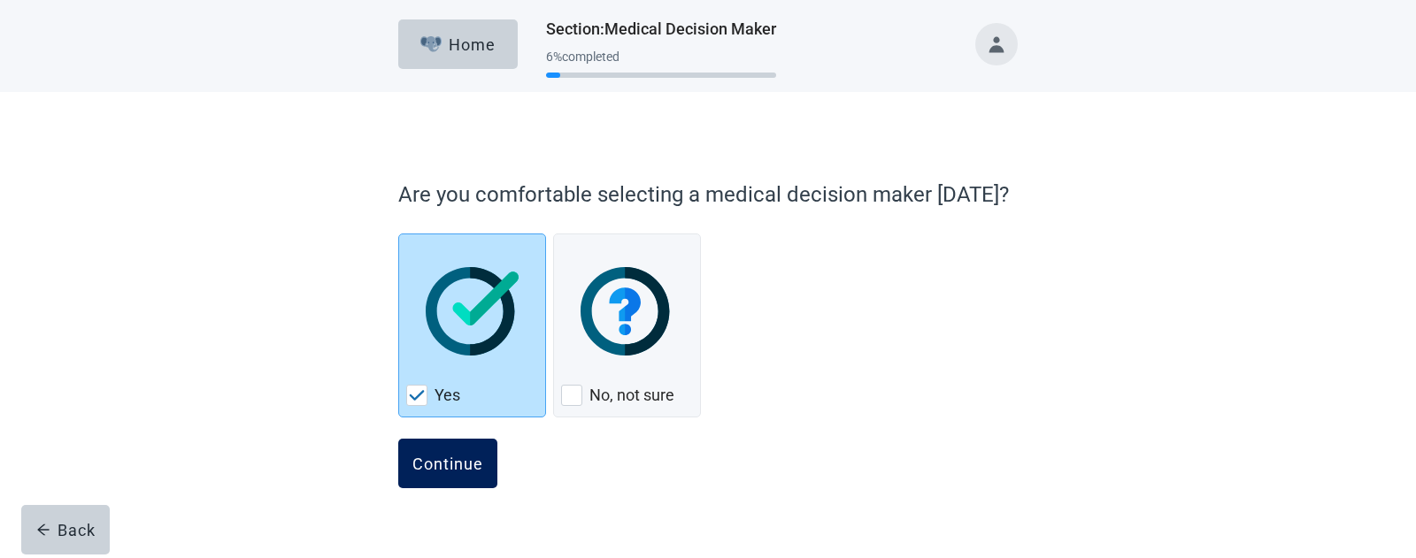
click at [440, 474] on button "Continue" at bounding box center [447, 464] width 99 height 50
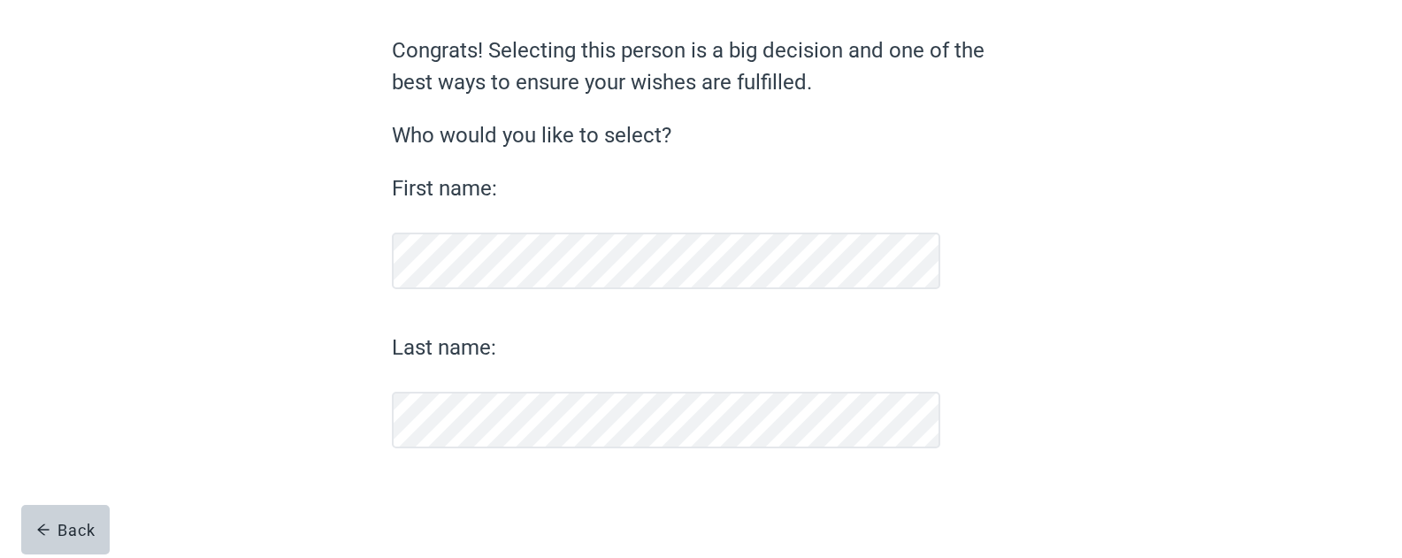
click at [445, 464] on form "Congrats! Selecting this person is a big decision and one of the best ways to e…" at bounding box center [701, 297] width 619 height 524
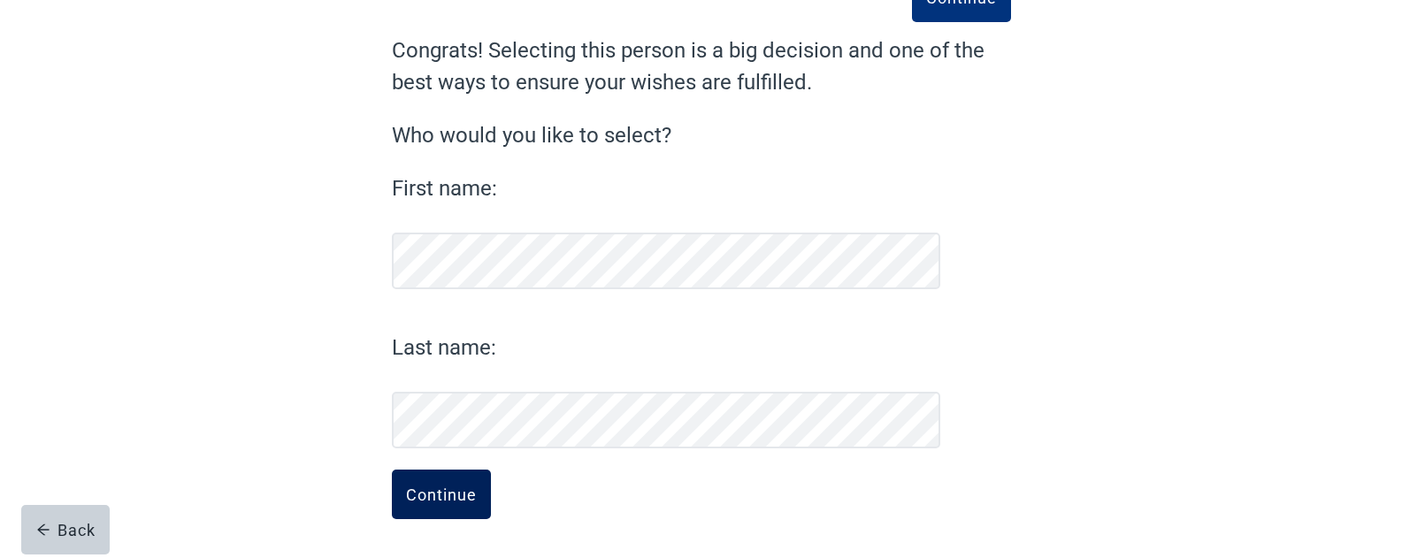
click at [452, 492] on div "Continue" at bounding box center [441, 495] width 71 height 18
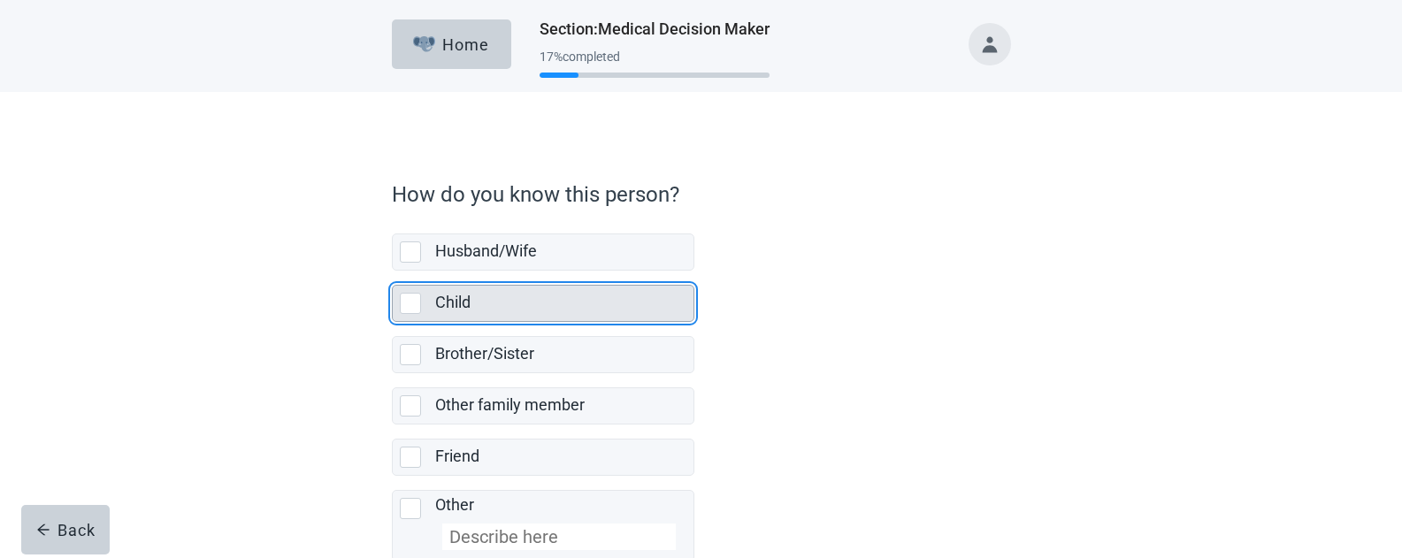
click at [419, 303] on div "Child, checkbox, not selected" at bounding box center [410, 303] width 21 height 21
click at [393, 272] on input "Child" at bounding box center [392, 271] width 1 height 1
checkbox input "true"
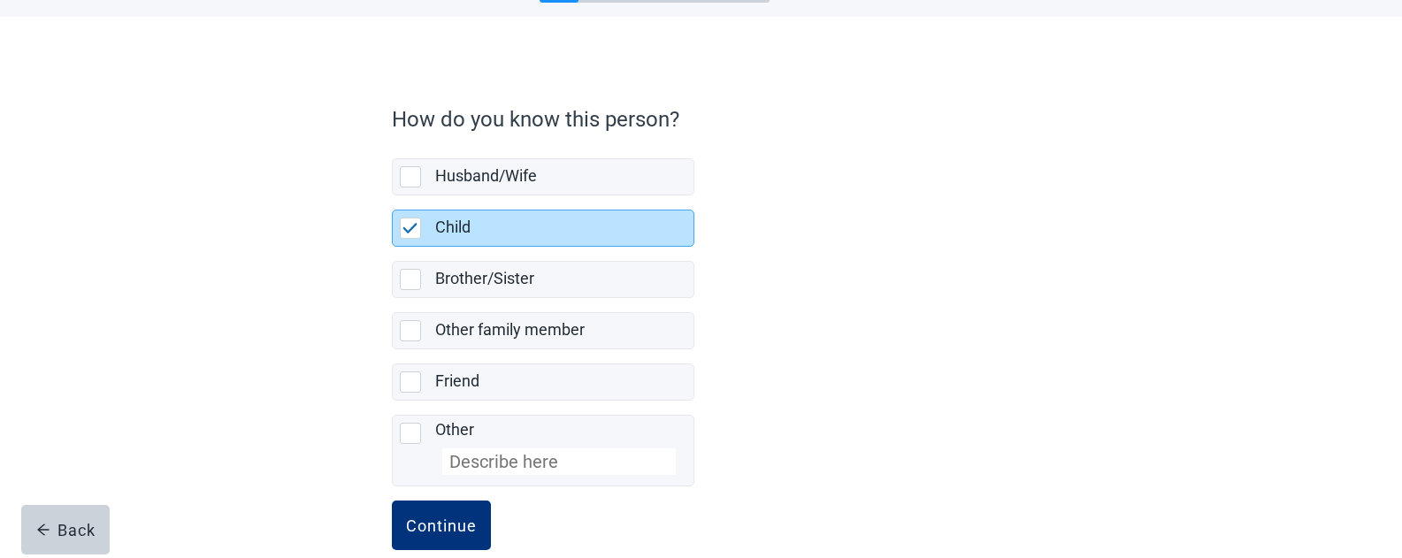
scroll to position [106, 0]
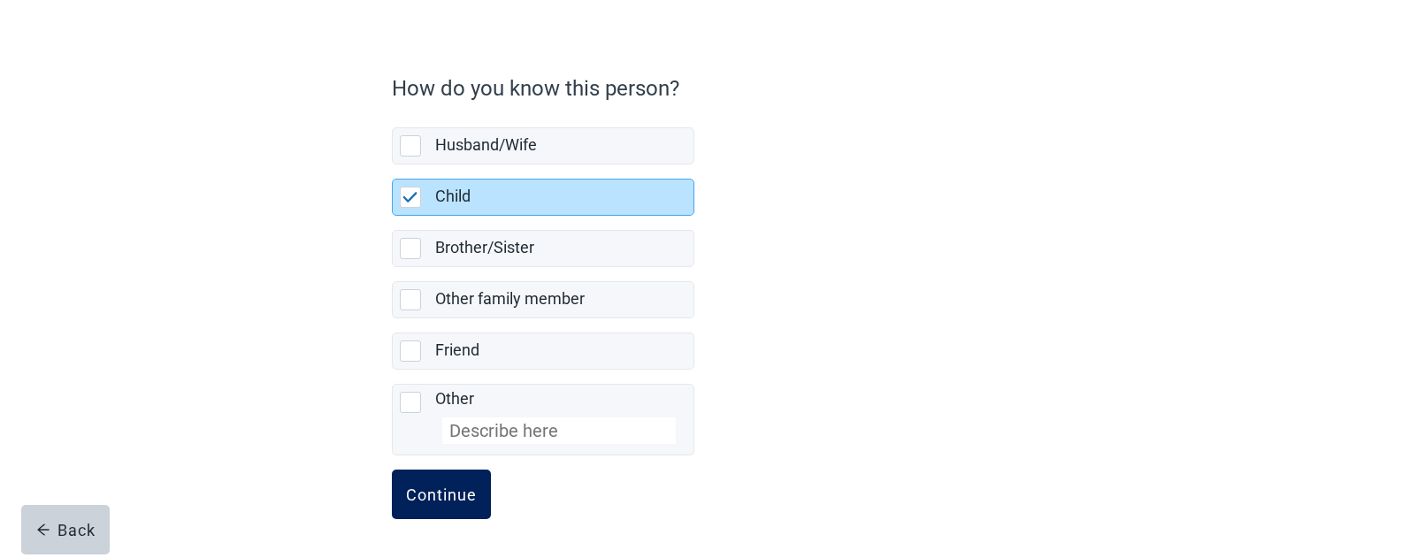
click at [465, 484] on button "Continue" at bounding box center [441, 495] width 99 height 50
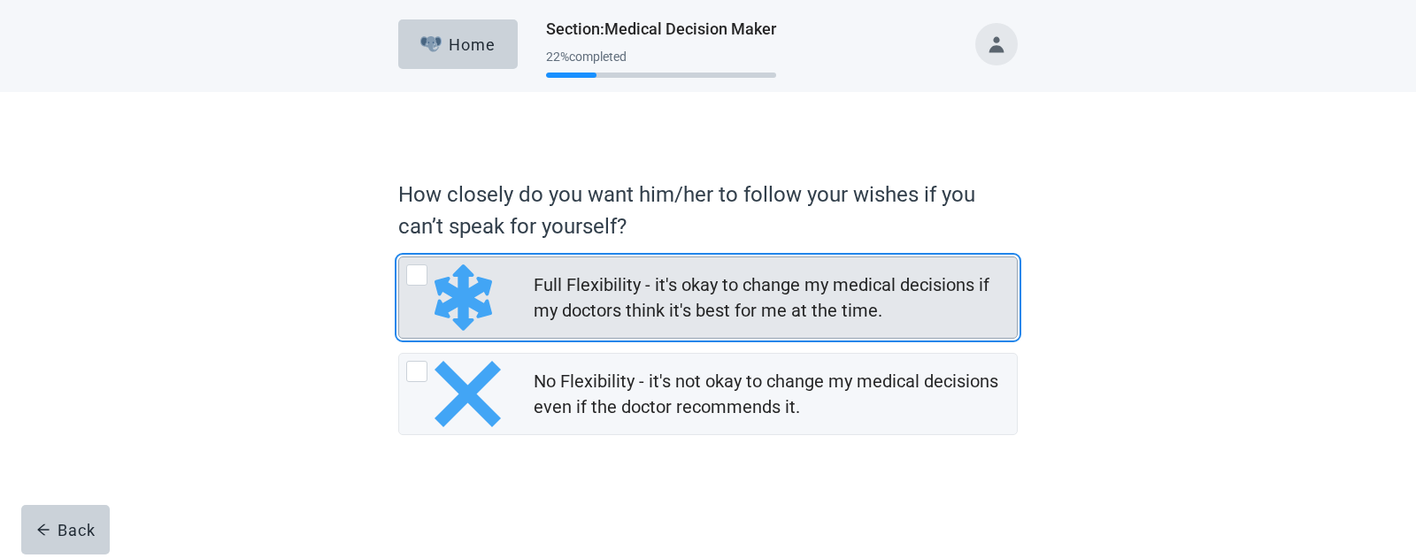
click at [417, 281] on div "Full Flexibility - it's okay to change my medical decisions if my doctors think…" at bounding box center [416, 275] width 21 height 21
click at [399, 257] on input "Full Flexibility - it's okay to change my medical decisions if my doctors think…" at bounding box center [398, 257] width 1 height 1
radio input "true"
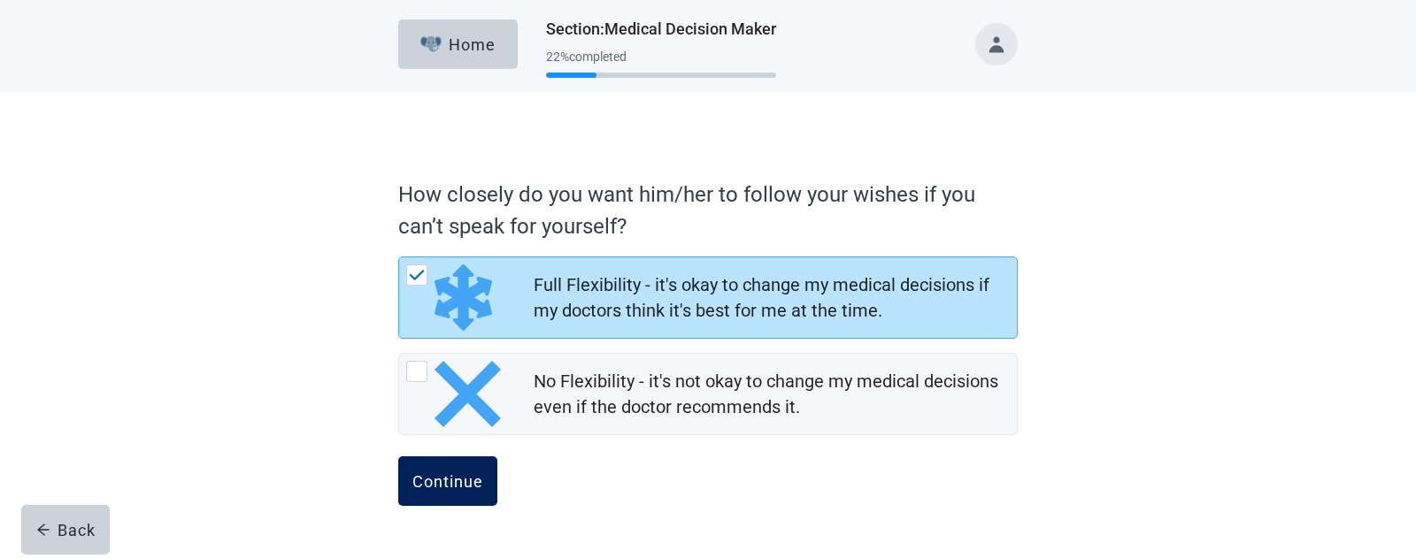
click at [443, 483] on div "Continue" at bounding box center [447, 481] width 71 height 18
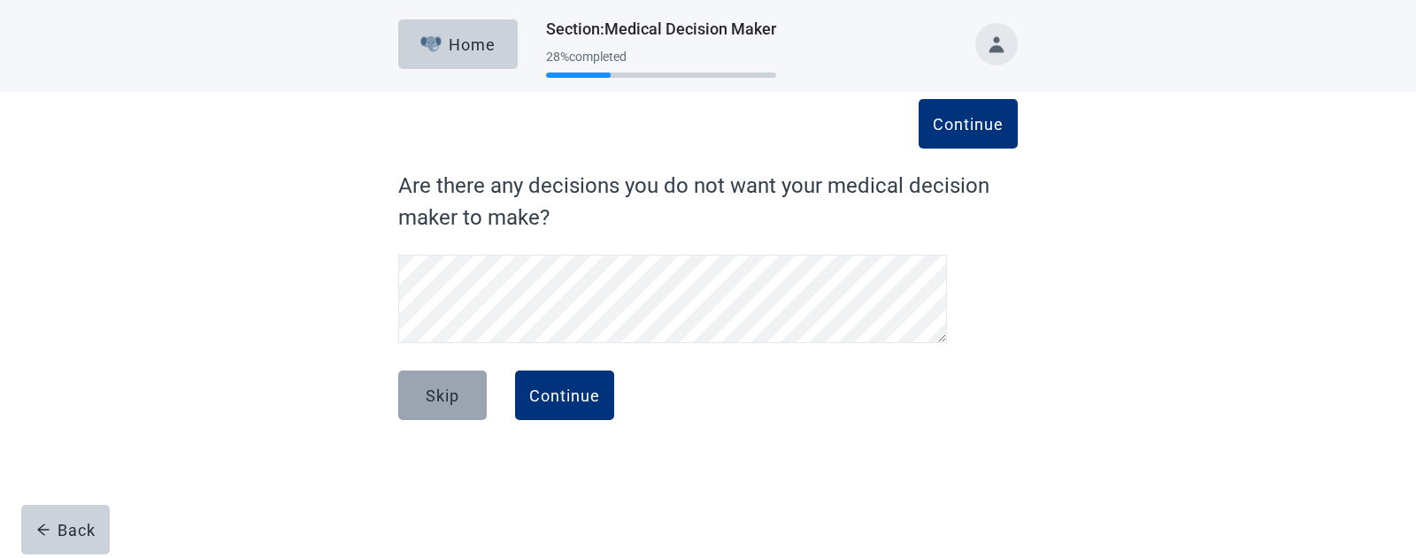
click at [438, 389] on div "Skip" at bounding box center [443, 396] width 34 height 18
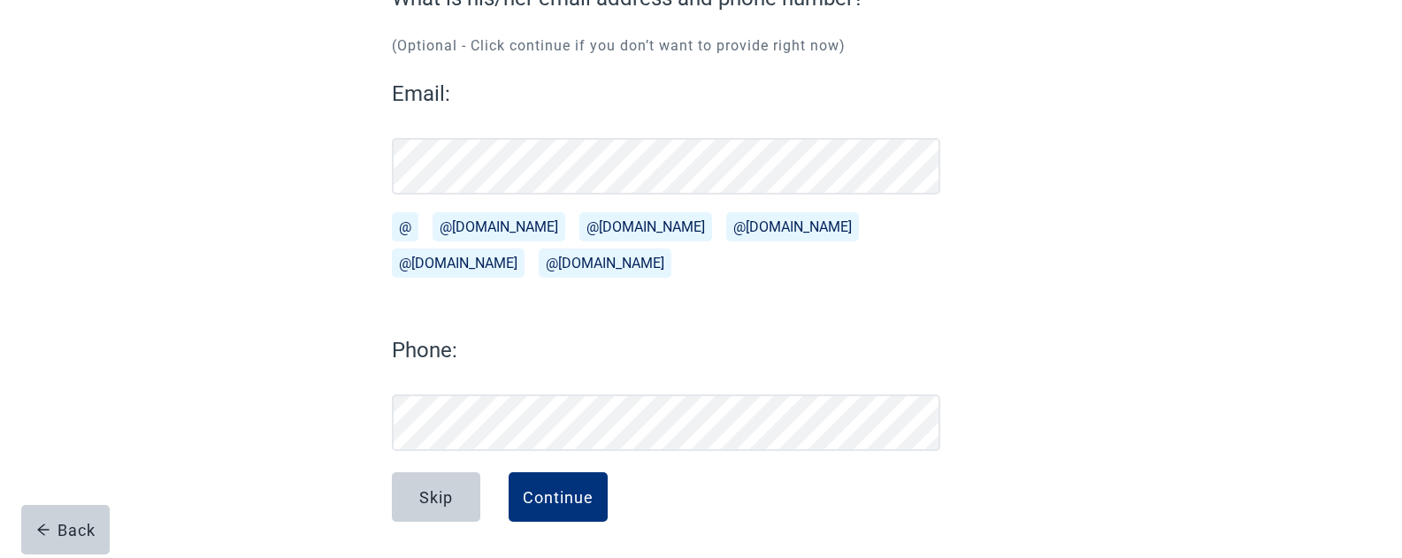
scroll to position [190, 0]
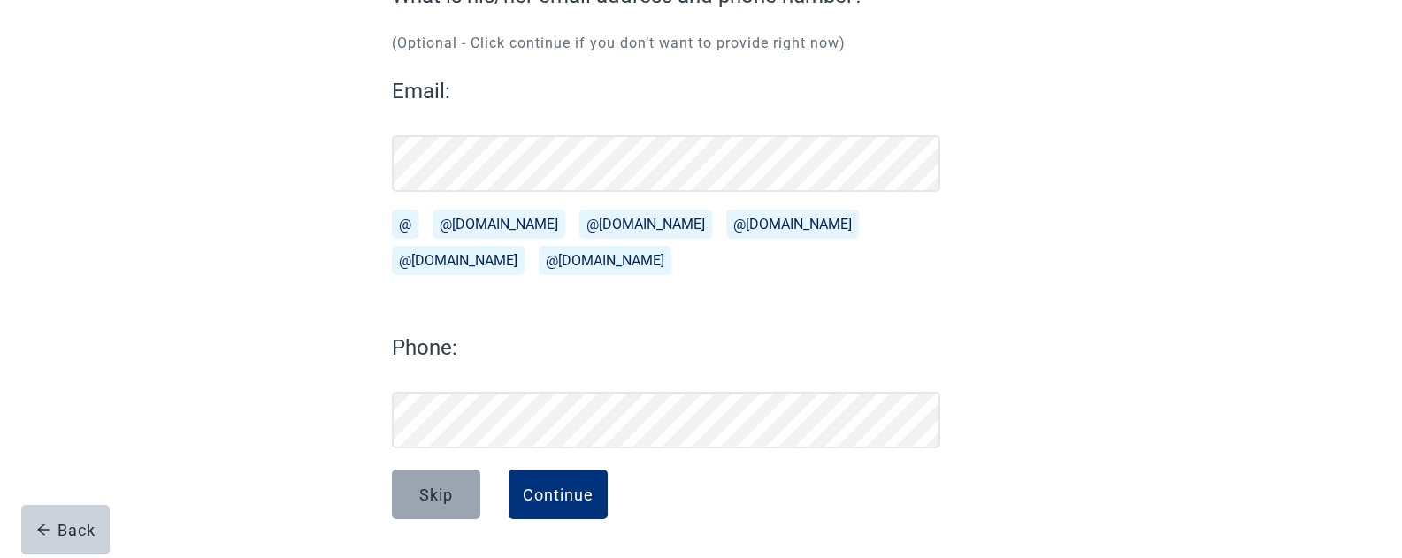
click at [430, 495] on div "Skip" at bounding box center [436, 495] width 34 height 18
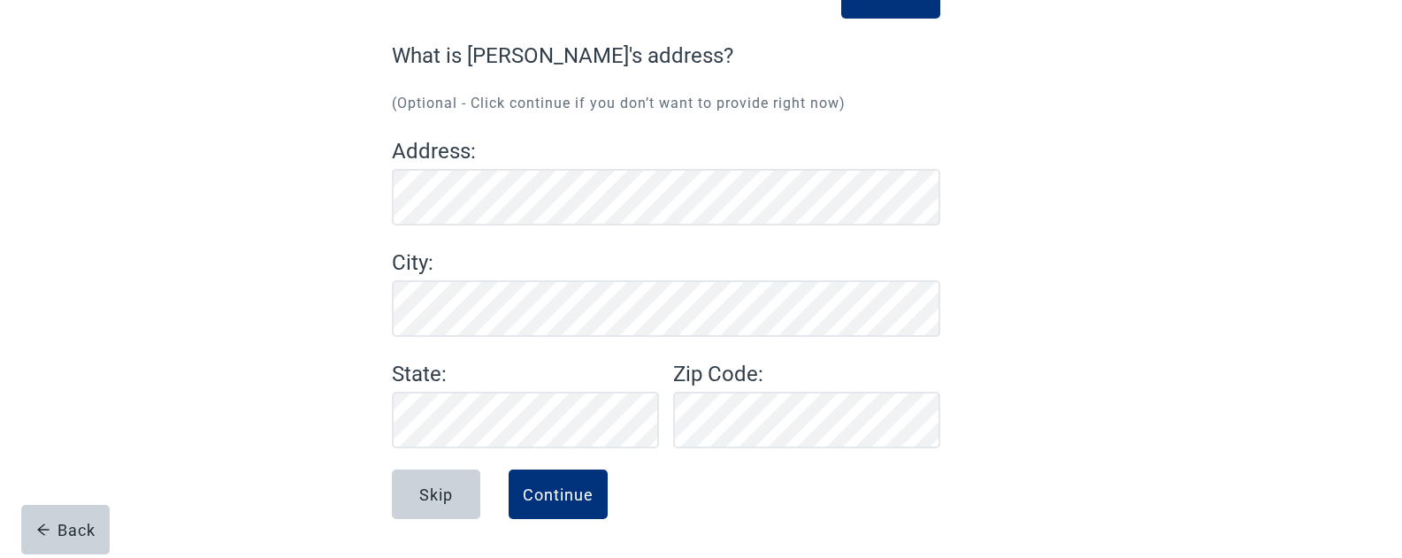
scroll to position [130, 0]
click at [438, 491] on div "Skip" at bounding box center [436, 495] width 34 height 18
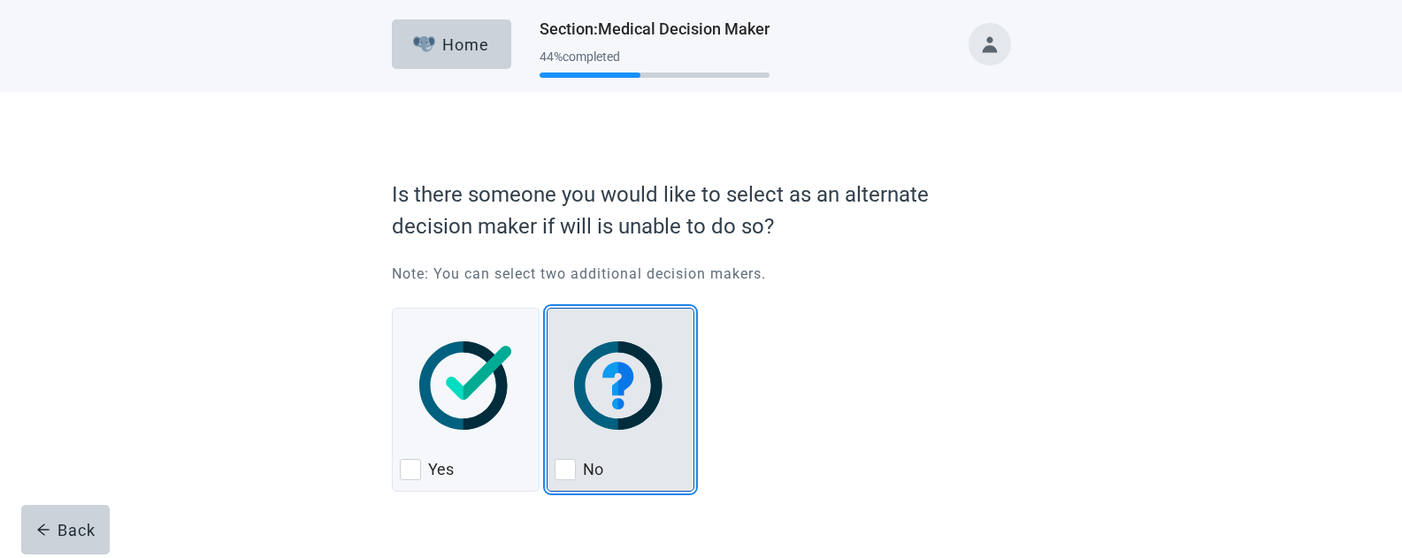
click at [578, 471] on div "No" at bounding box center [621, 470] width 132 height 28
click at [548, 309] on input "No" at bounding box center [547, 308] width 1 height 1
checkbox input "true"
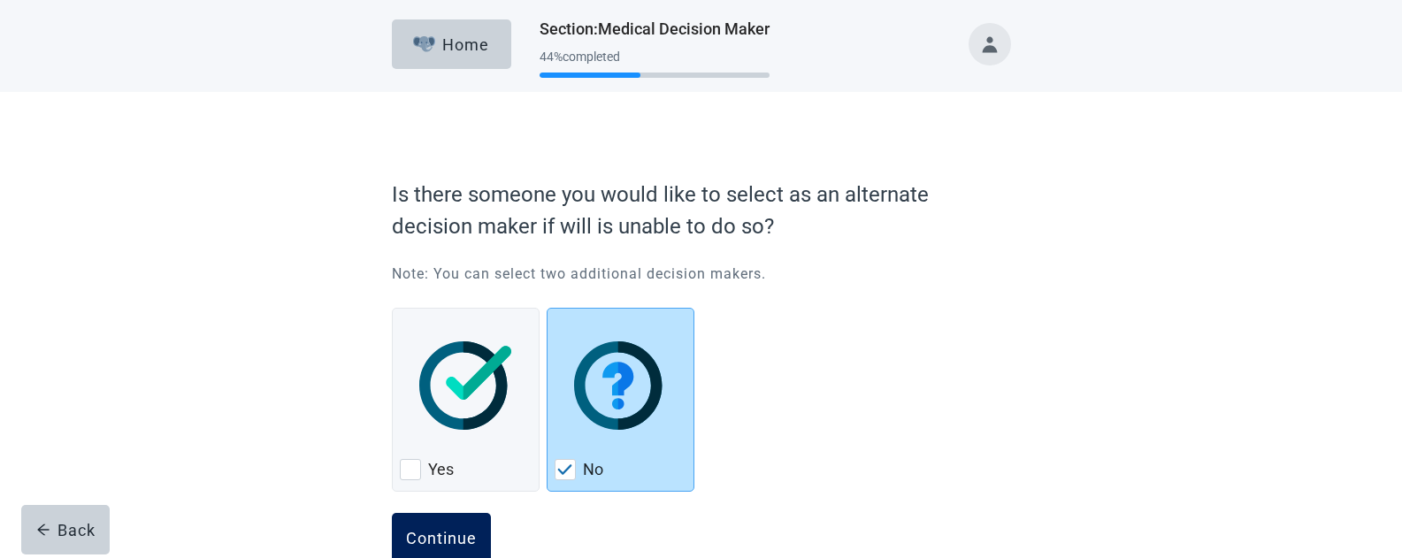
click at [423, 530] on div "Continue" at bounding box center [441, 538] width 71 height 18
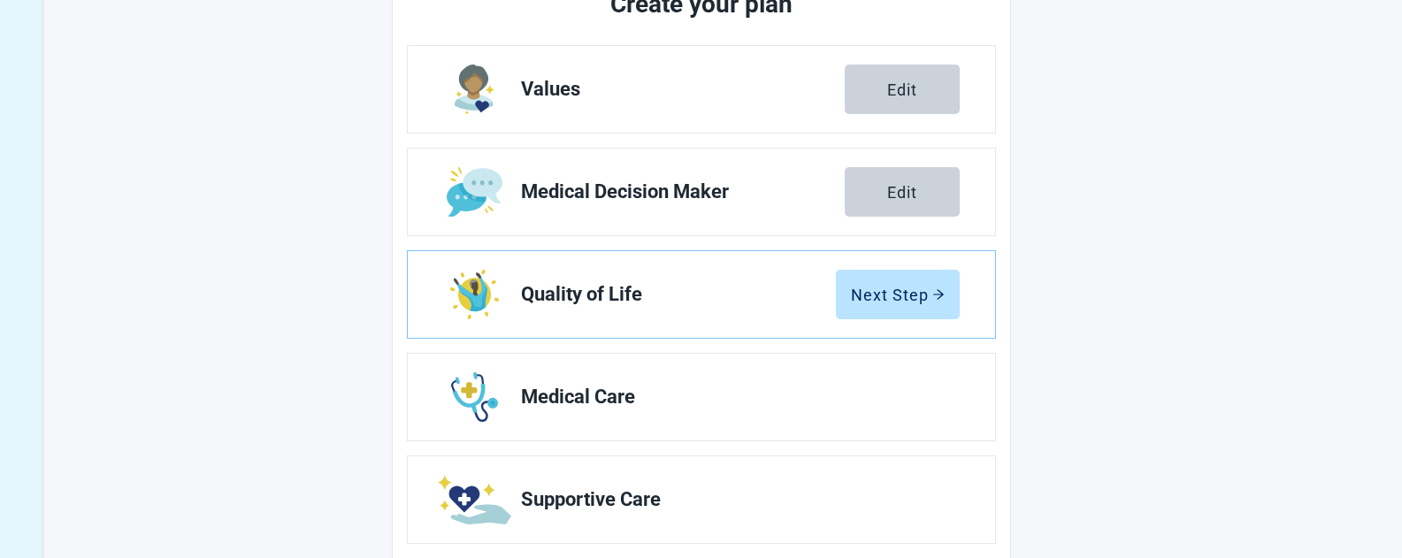
scroll to position [354, 0]
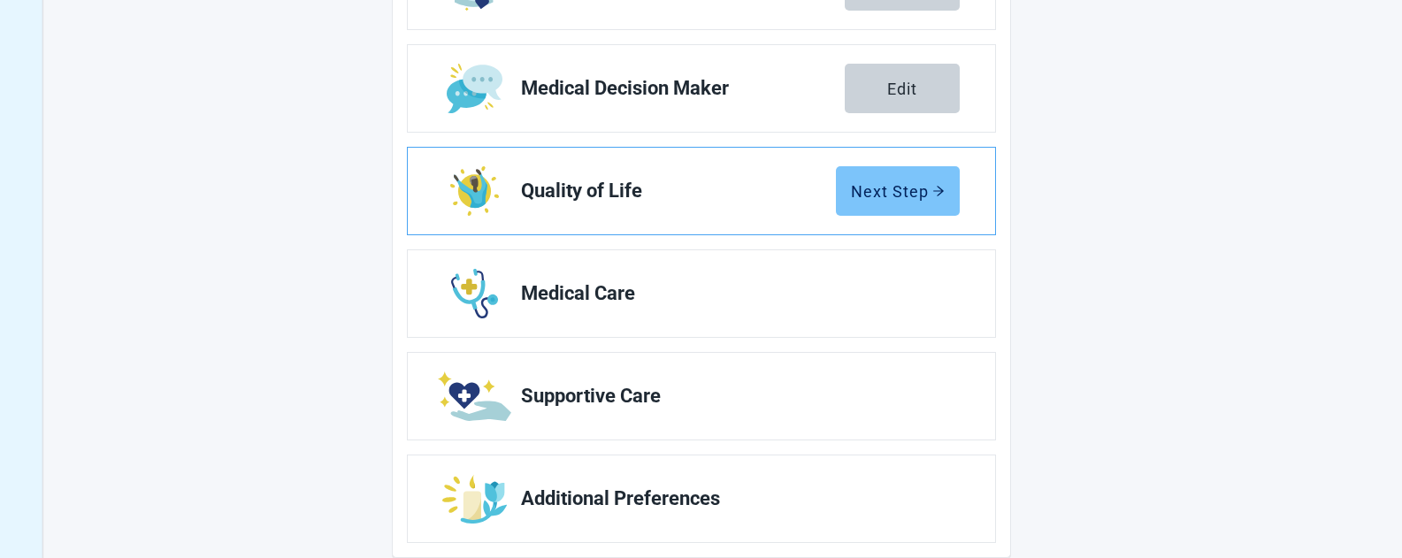
click at [898, 184] on div "Next Step" at bounding box center [898, 191] width 94 height 18
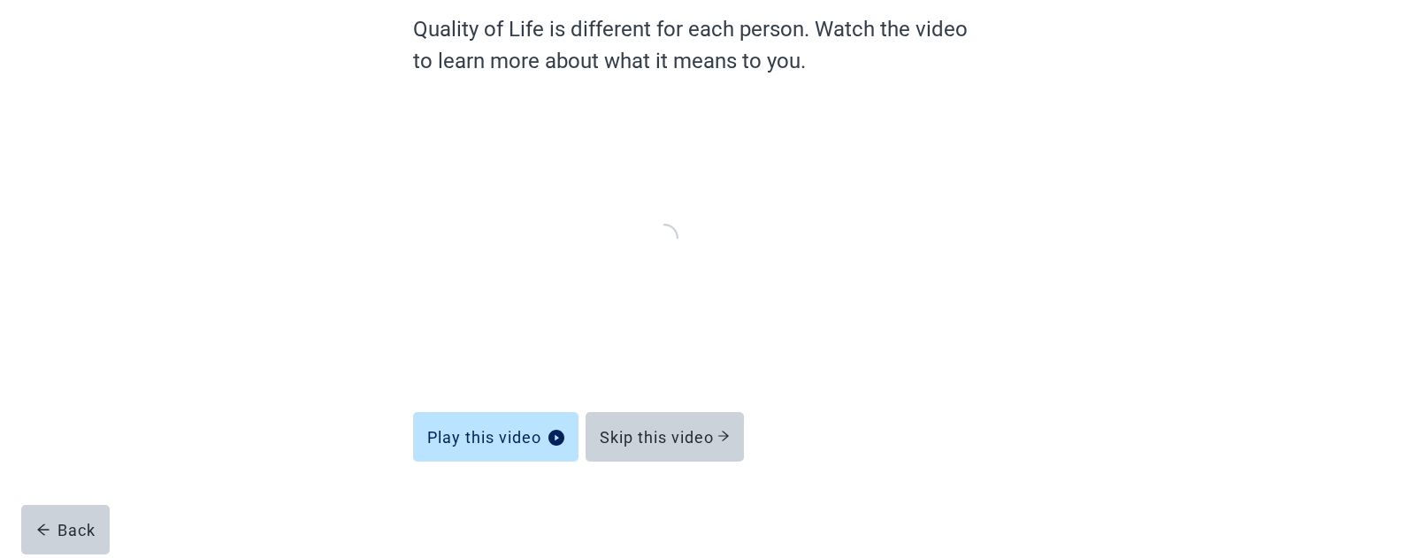
scroll to position [156, 0]
click at [662, 438] on div "Skip this video" at bounding box center [665, 438] width 130 height 18
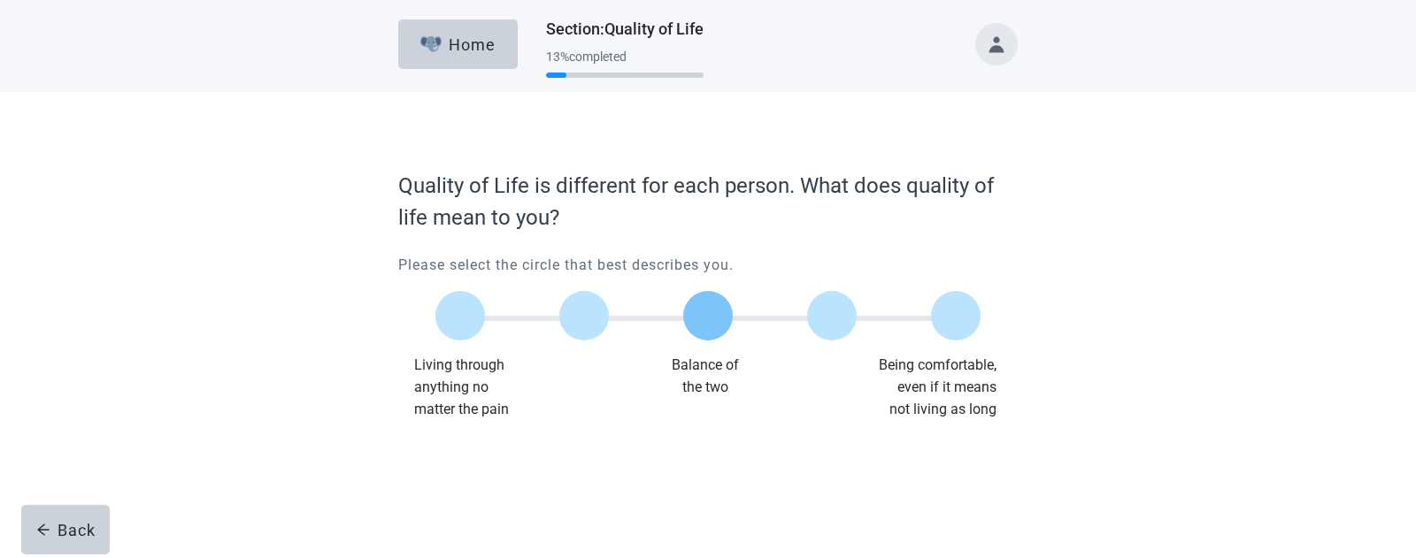
click at [702, 310] on label "Main content" at bounding box center [708, 316] width 50 height 50
click at [708, 316] on input "Quality of life scale: 50 out of 100. Balance of the two" at bounding box center [708, 316] width 0 height 0
click at [446, 448] on div "Continue" at bounding box center [447, 457] width 71 height 18
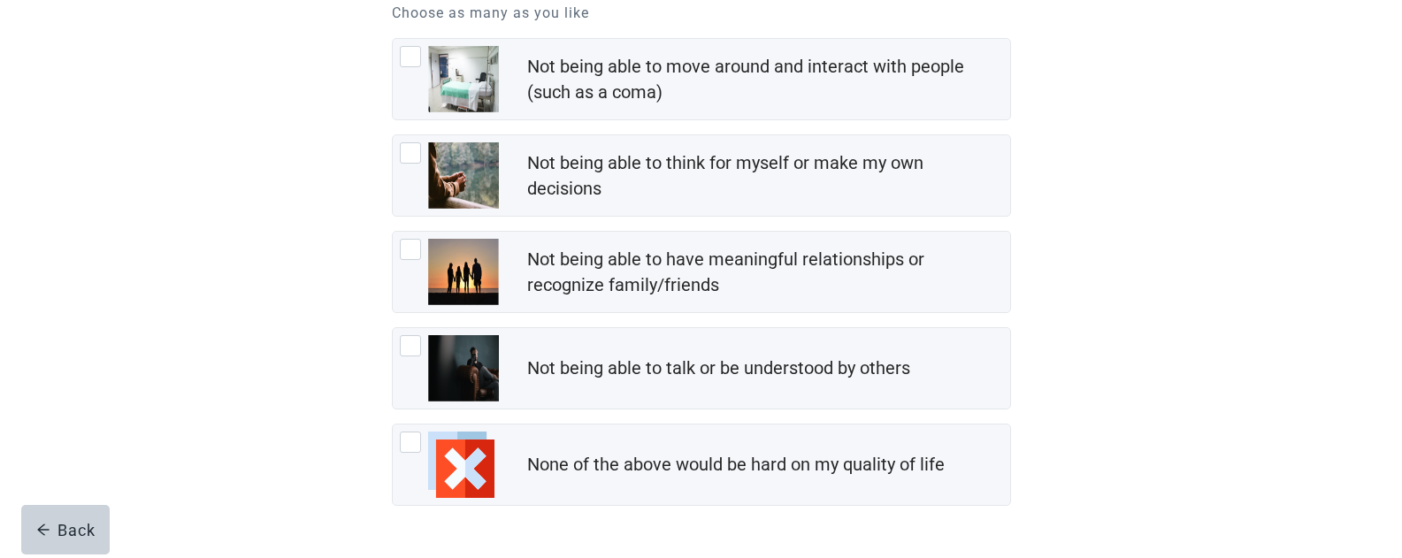
scroll to position [230, 0]
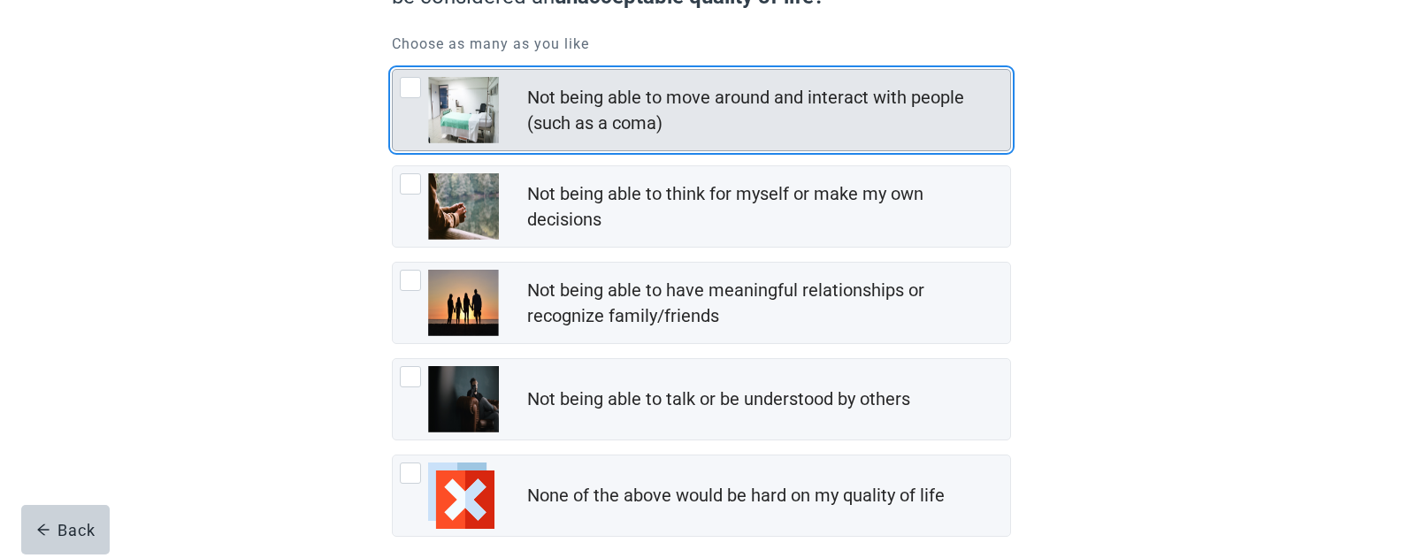
click at [426, 112] on div "Not being able to move around and interact with people (such as a coma), checkb…" at bounding box center [449, 110] width 99 height 66
click at [393, 70] on input "Not being able to move around and interact with people (such as a coma)" at bounding box center [392, 69] width 1 height 1
checkbox input "true"
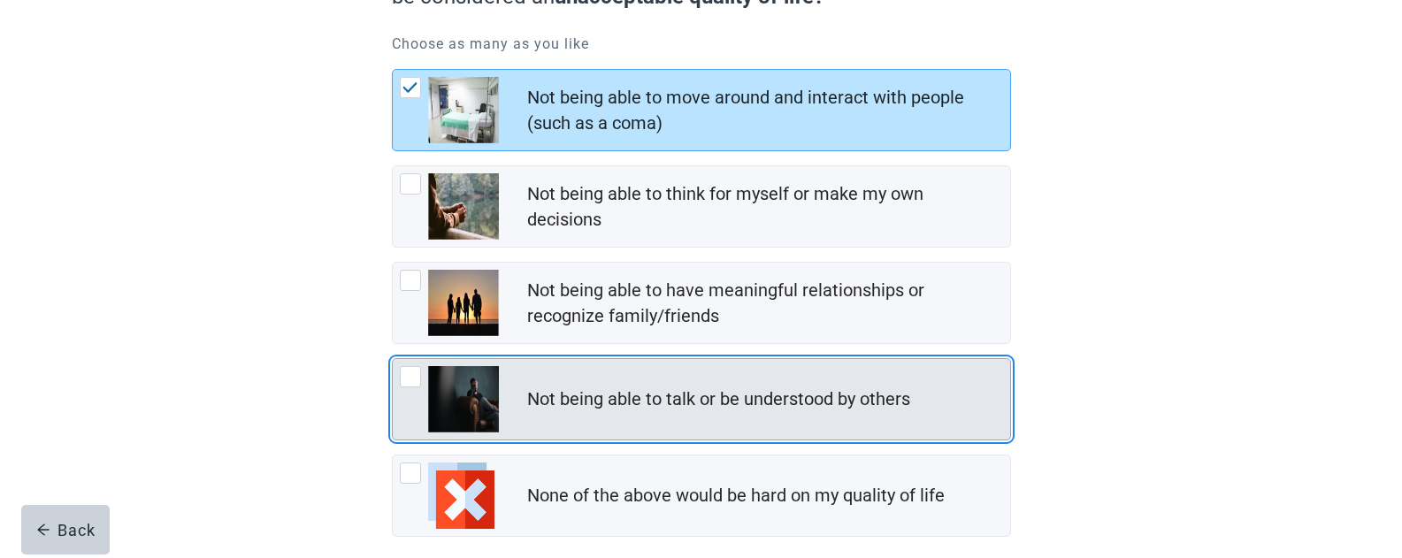
click at [471, 388] on img "Not being able to talk or be understood by others, checkbox, not checked" at bounding box center [463, 399] width 71 height 66
click at [393, 359] on input "Not being able to talk or be understood by others" at bounding box center [392, 358] width 1 height 1
checkbox input "true"
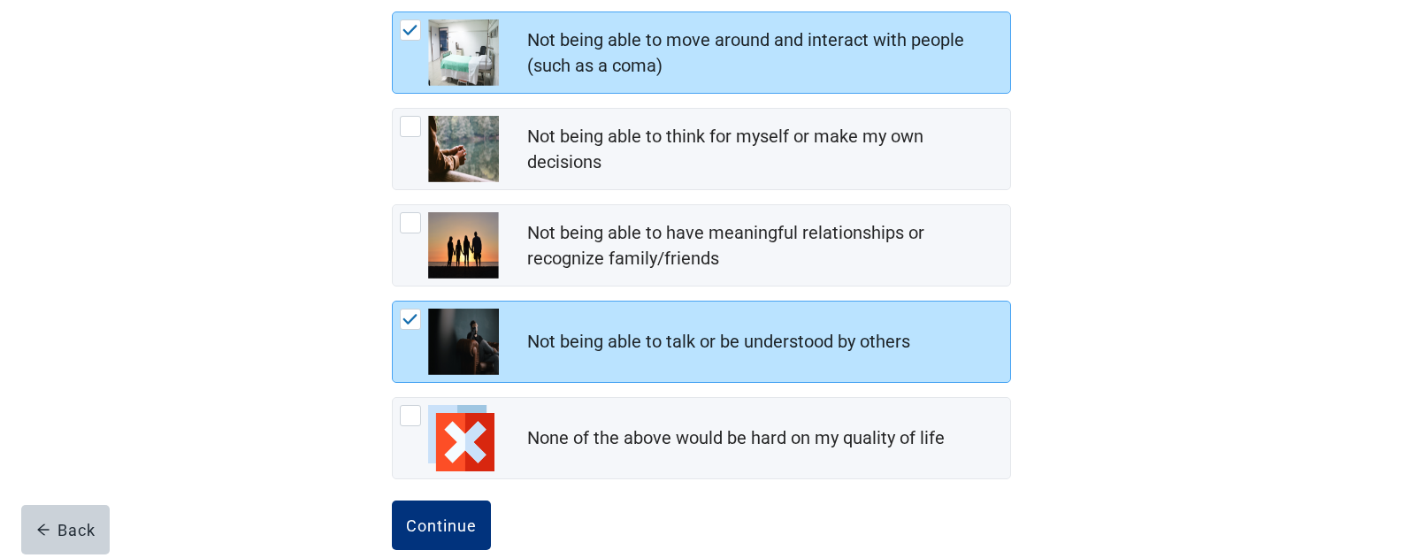
scroll to position [319, 0]
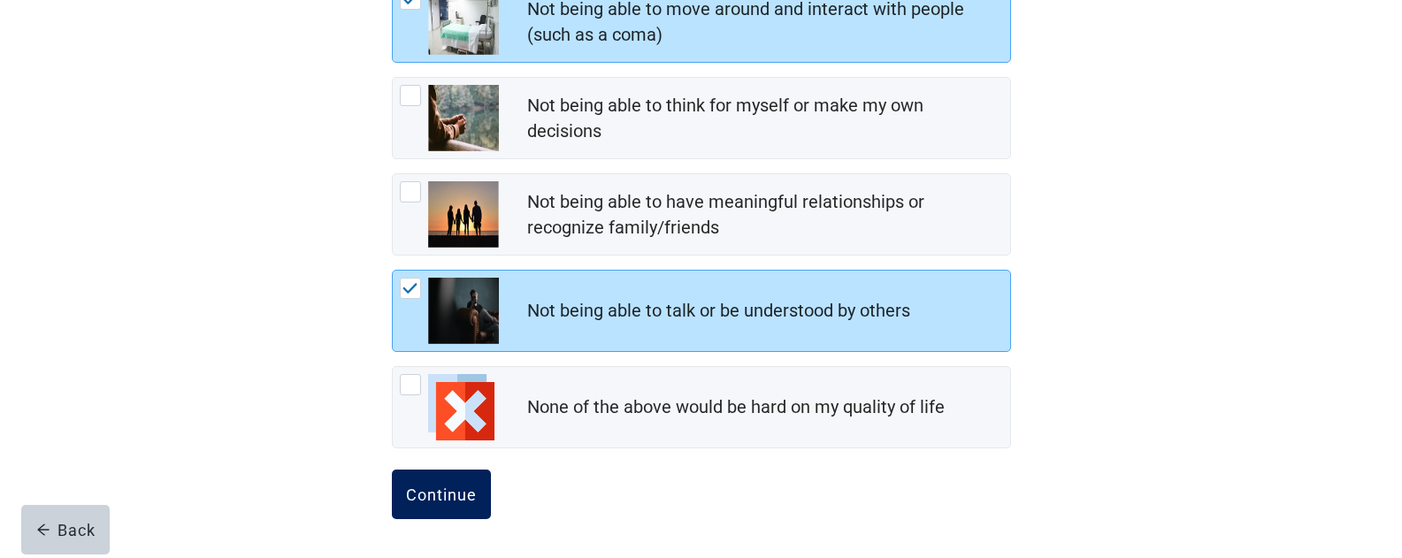
click at [442, 491] on div "Continue" at bounding box center [441, 495] width 71 height 18
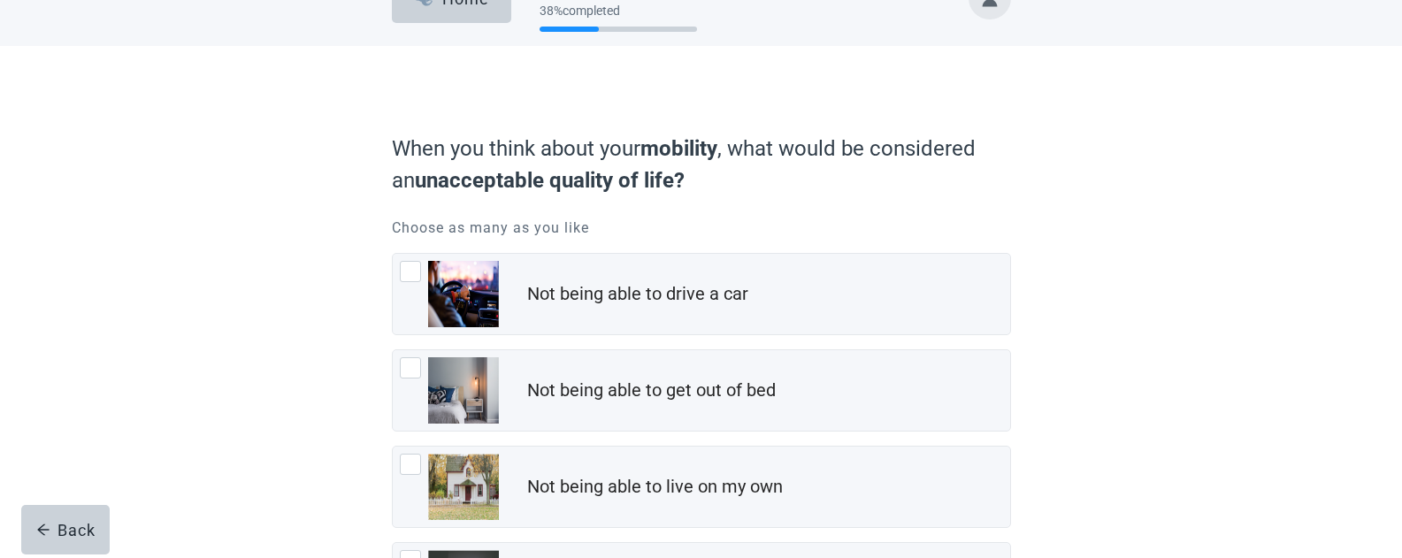
scroll to position [88, 0]
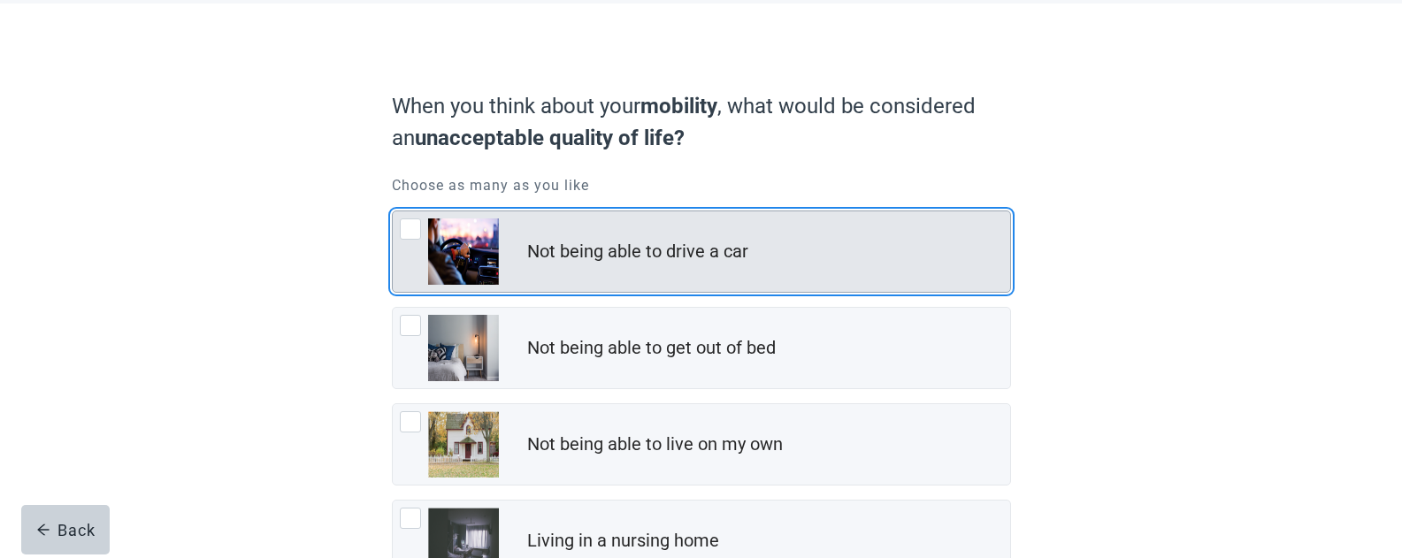
click at [418, 225] on div "Not being able to drive a car, checkbox, not checked" at bounding box center [410, 229] width 21 height 21
click at [393, 211] on input "Not being able to drive a car" at bounding box center [392, 211] width 1 height 1
checkbox input "true"
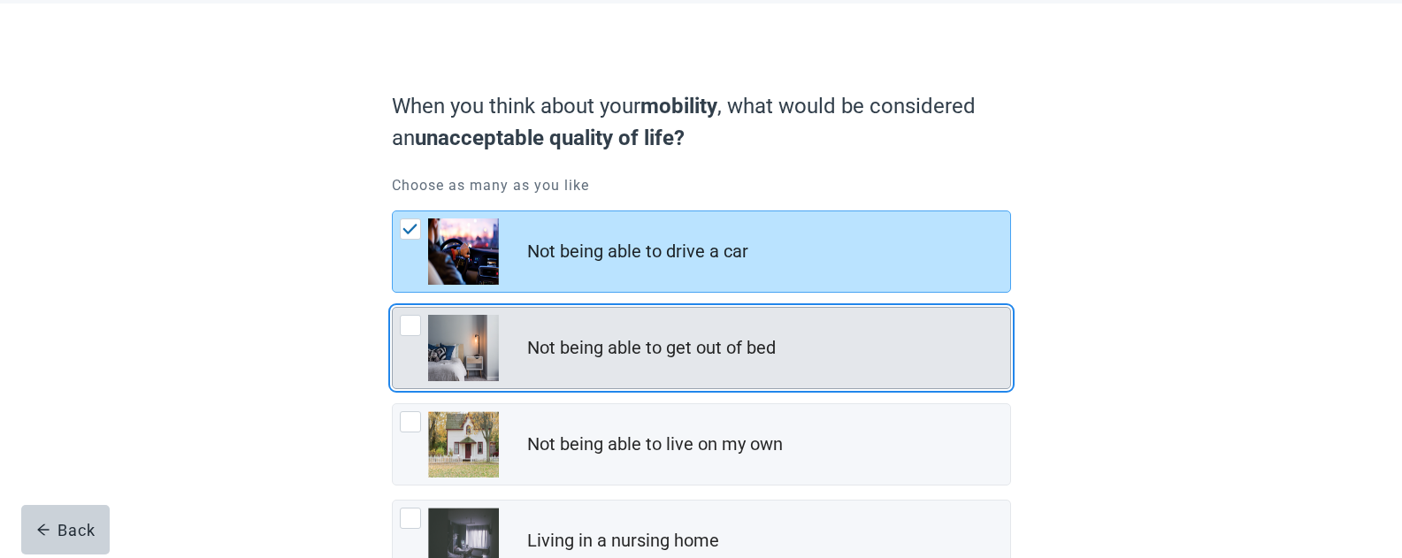
click at [410, 327] on div "Not being able to get out of bed, checkbox, not checked" at bounding box center [410, 325] width 21 height 21
click at [393, 308] on input "Not being able to get out of bed" at bounding box center [392, 307] width 1 height 1
checkbox input "true"
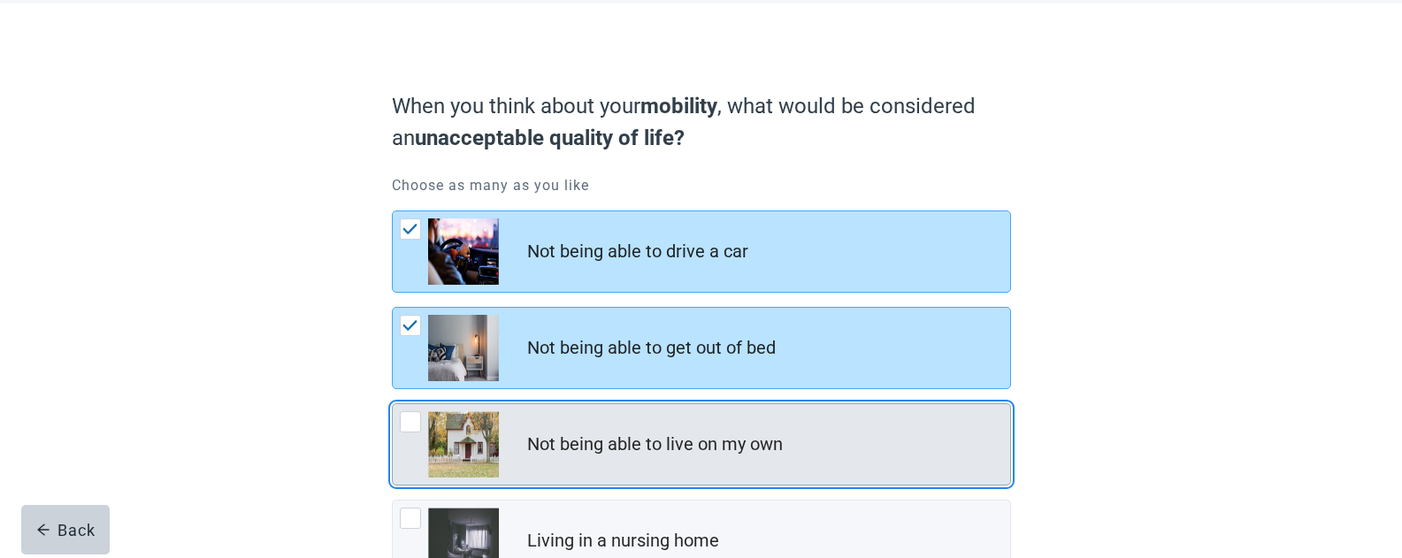
click at [409, 419] on div "Not being able to live on my own, checkbox, not checked" at bounding box center [410, 421] width 21 height 21
click at [393, 404] on input "Not being able to live on my own" at bounding box center [392, 403] width 1 height 1
checkbox input "true"
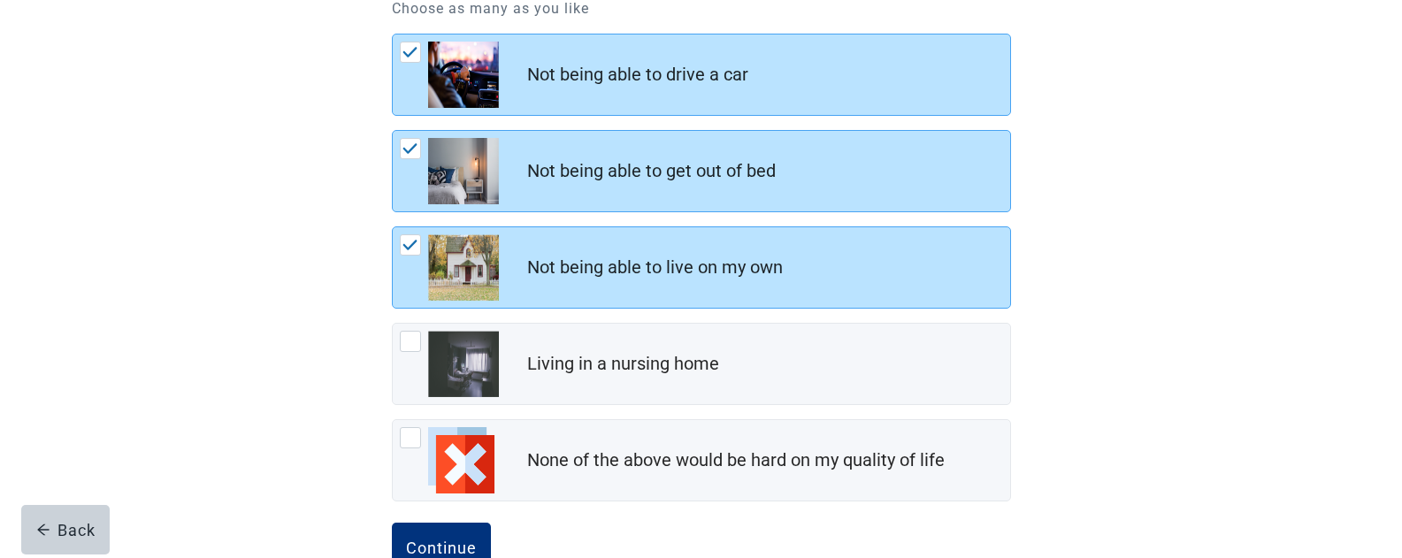
scroll to position [319, 0]
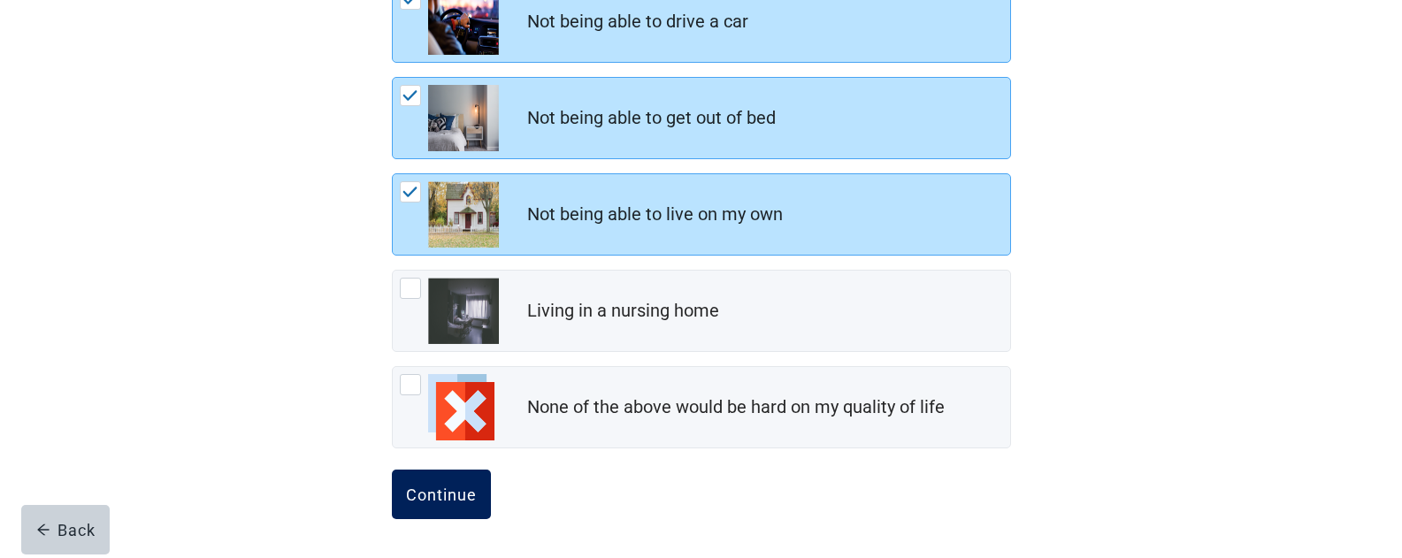
click at [426, 494] on div "Continue" at bounding box center [441, 495] width 71 height 18
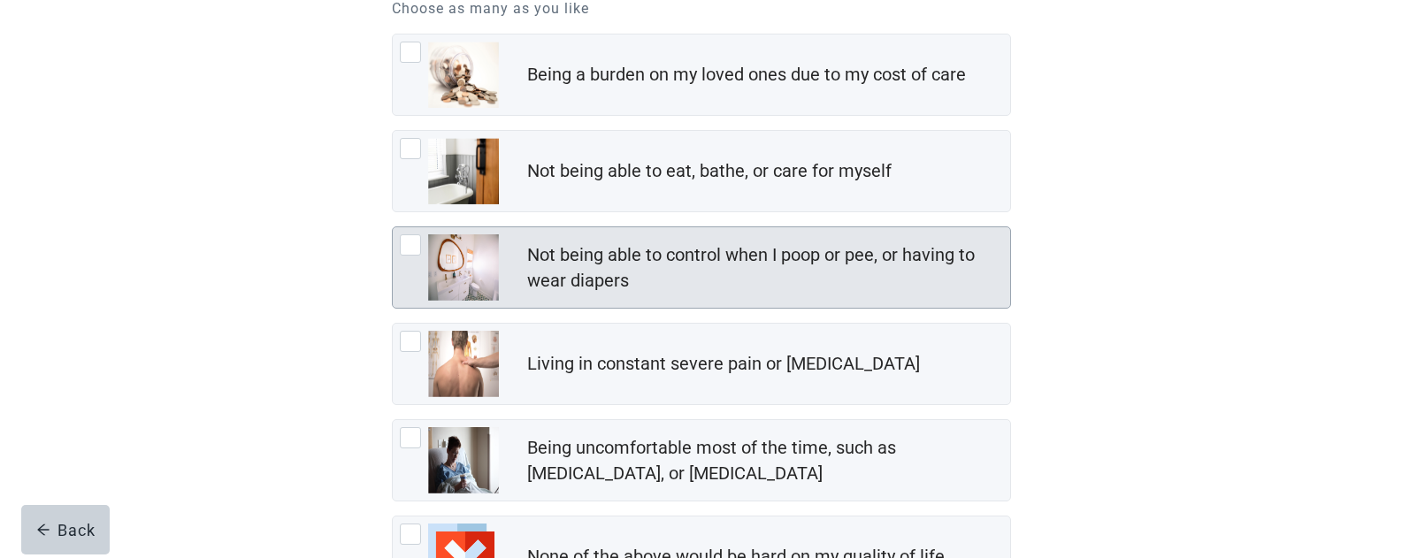
scroll to position [177, 0]
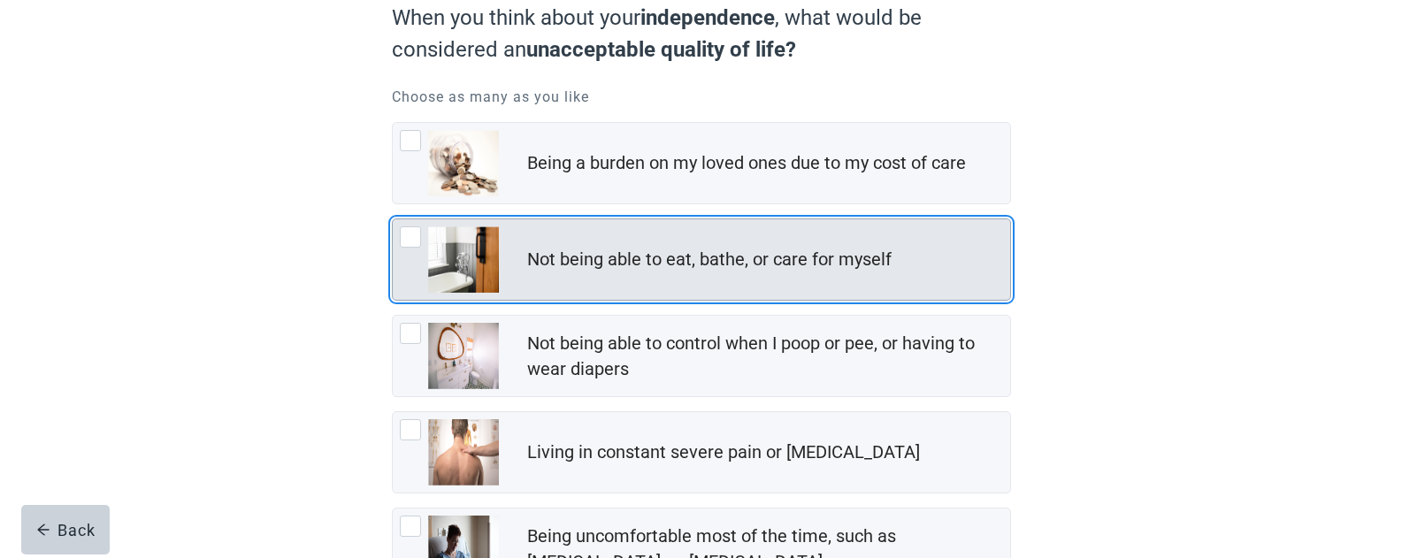
click at [418, 224] on div "Not being able to eat, bathe, or care for myself" at bounding box center [702, 259] width 618 height 81
click at [393, 219] on input "Not being able to eat, bathe, or care for myself" at bounding box center [392, 219] width 1 height 1
checkbox input "true"
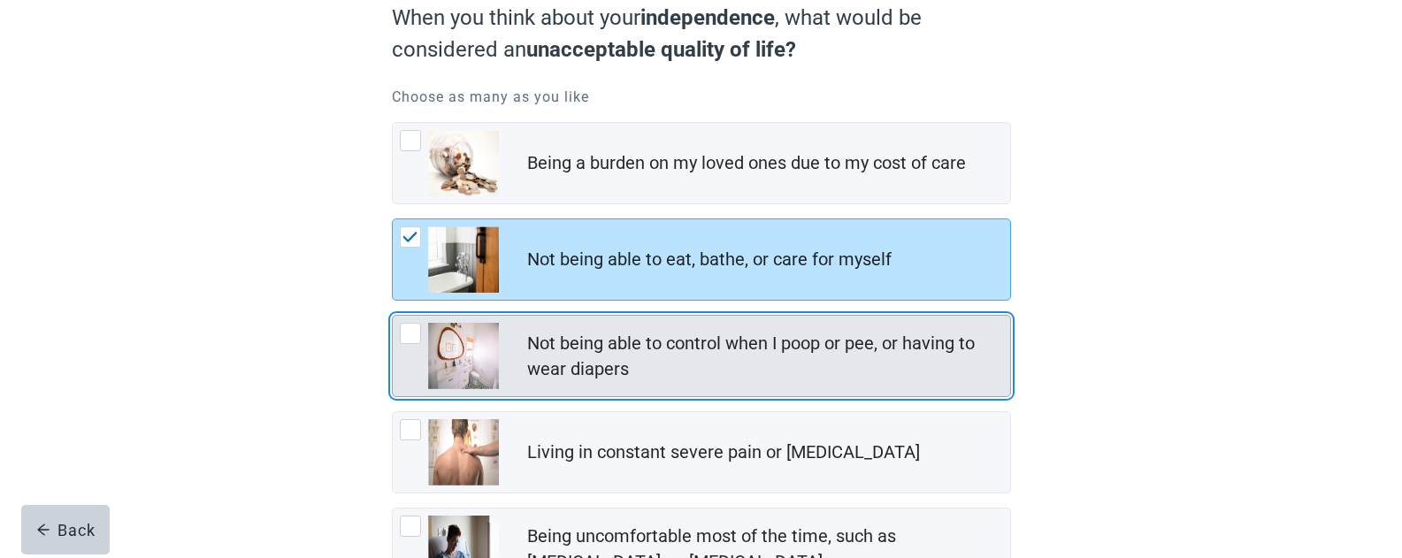
click at [417, 327] on div "Not being able to control when I poop or pee, or having to wear diapers, checkb…" at bounding box center [410, 333] width 21 height 21
click at [393, 316] on input "Not being able to control when I poop or pee, or having to wear diapers" at bounding box center [392, 315] width 1 height 1
checkbox input "true"
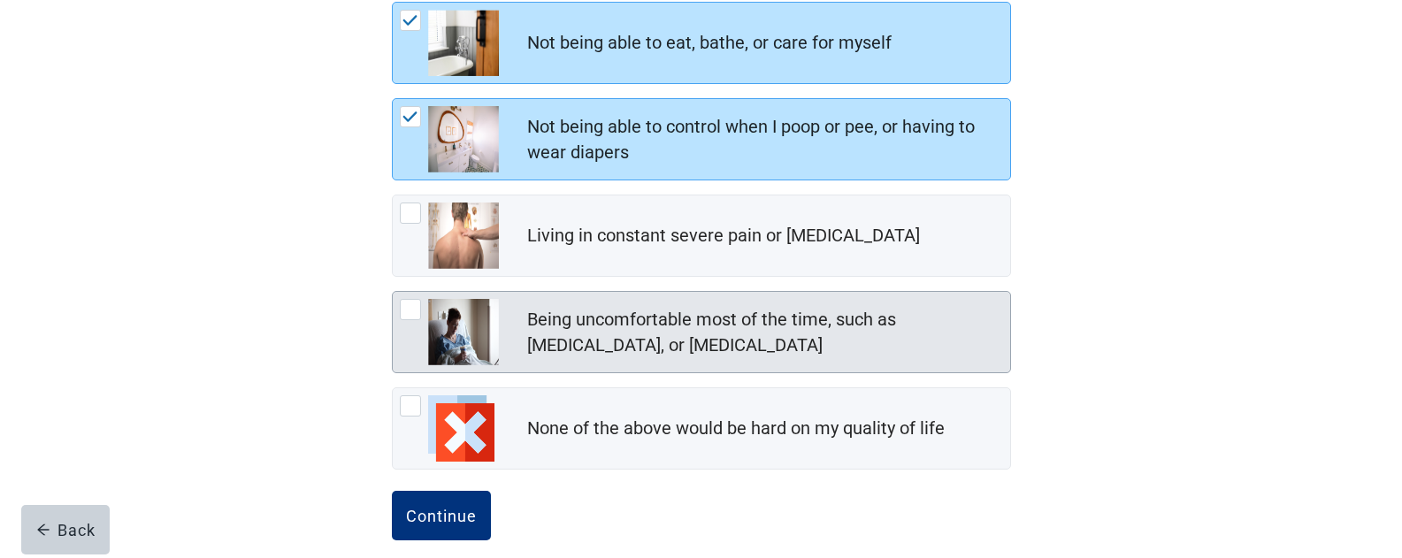
scroll to position [415, 0]
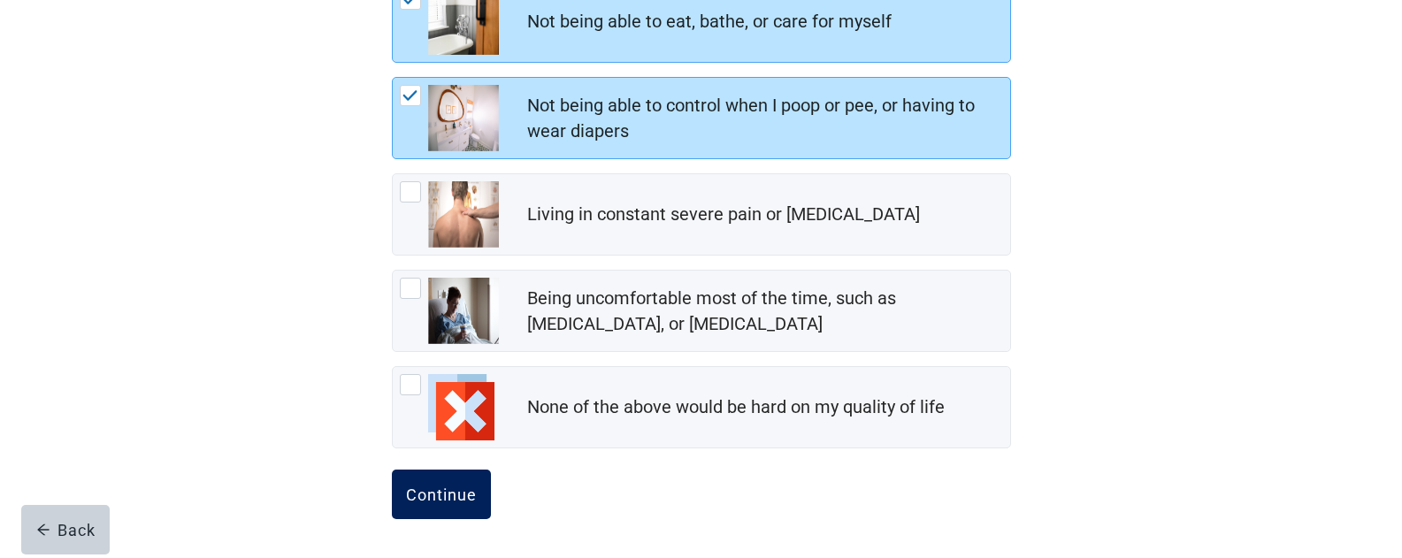
click at [439, 497] on div "Continue" at bounding box center [441, 495] width 71 height 18
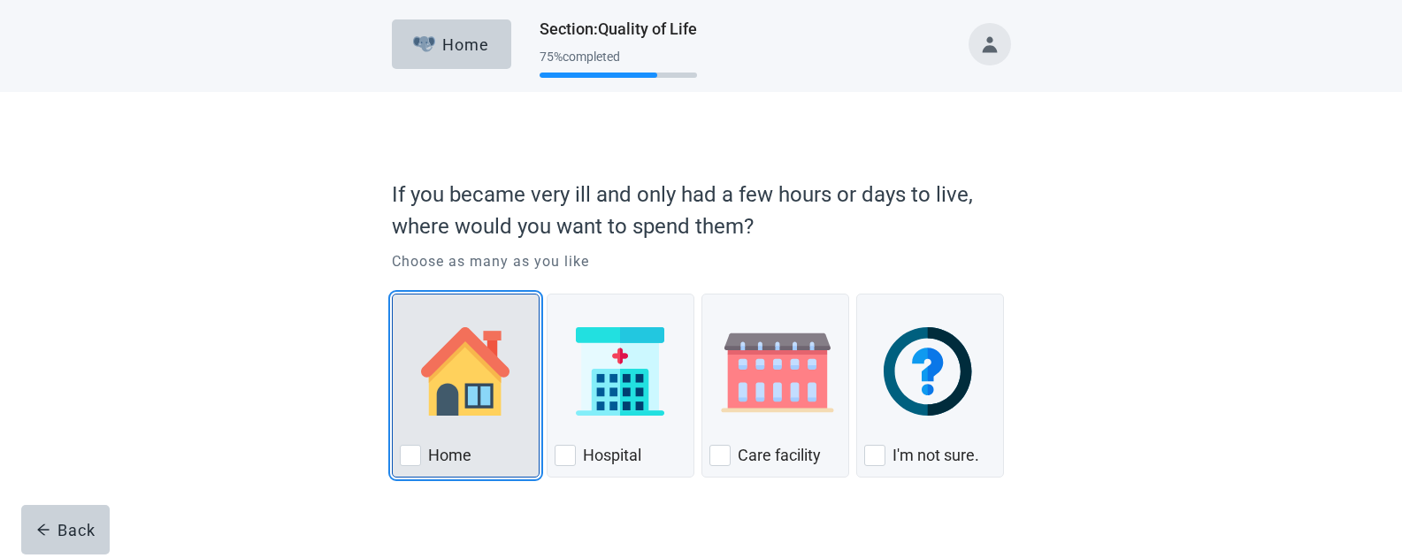
click at [410, 459] on div "Home, checkbox, not checked" at bounding box center [410, 455] width 21 height 21
click at [393, 295] on input "Home" at bounding box center [392, 294] width 1 height 1
checkbox input "true"
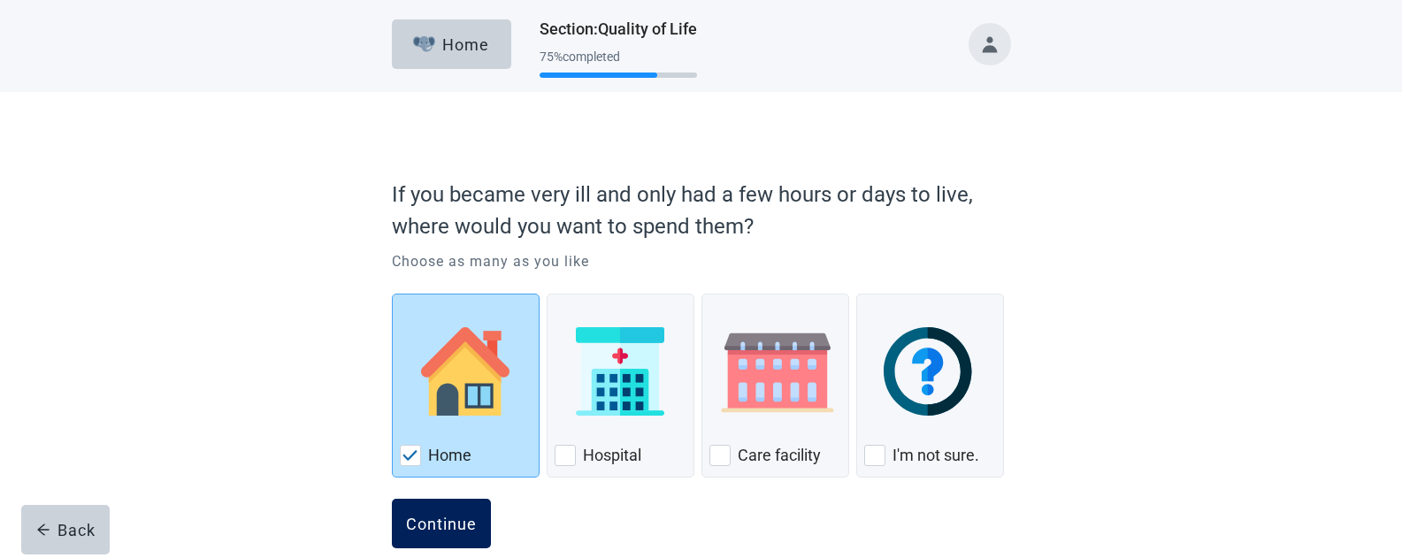
click at [450, 527] on div "Continue" at bounding box center [441, 524] width 71 height 18
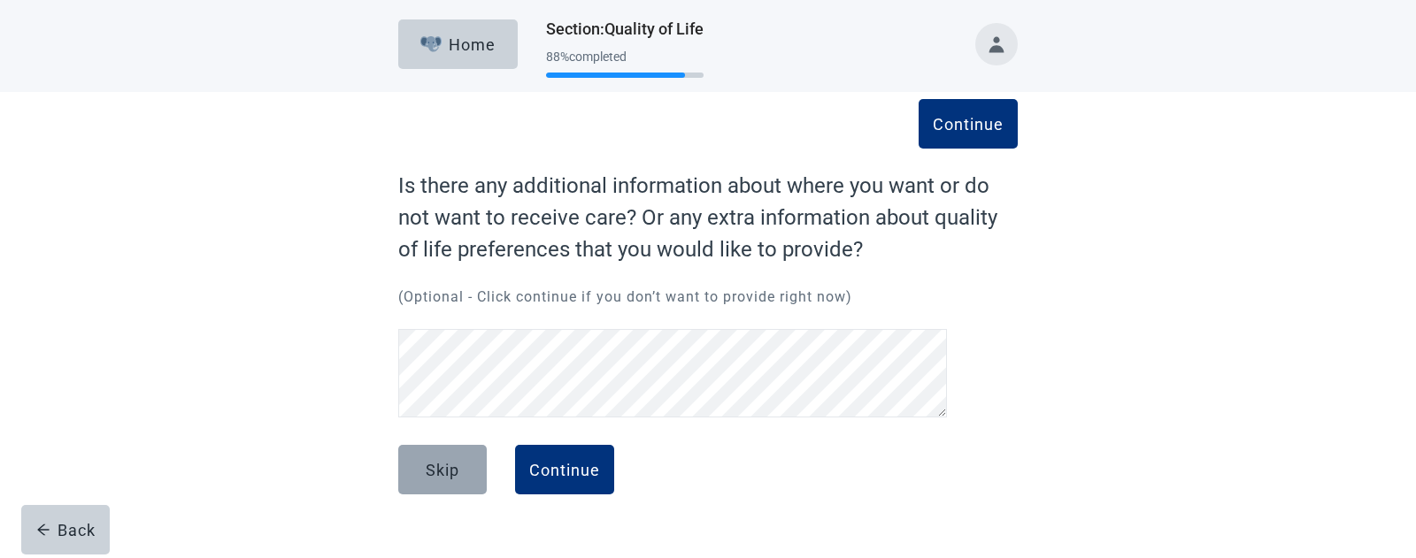
click at [409, 465] on button "Skip" at bounding box center [442, 470] width 88 height 50
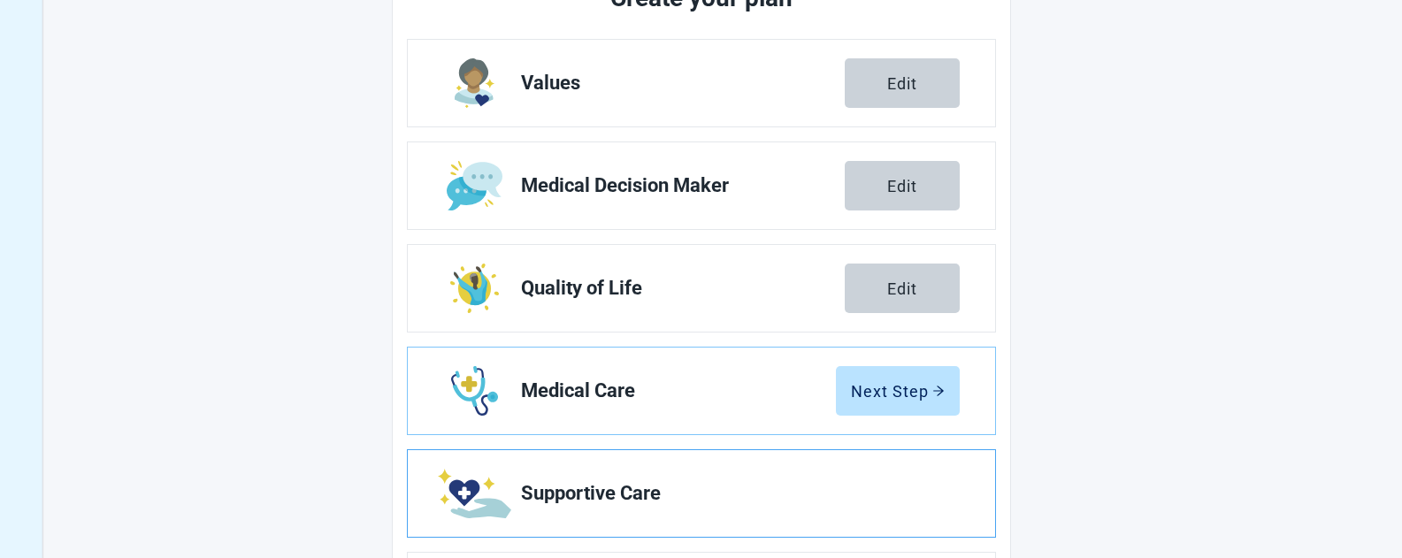
scroll to position [354, 0]
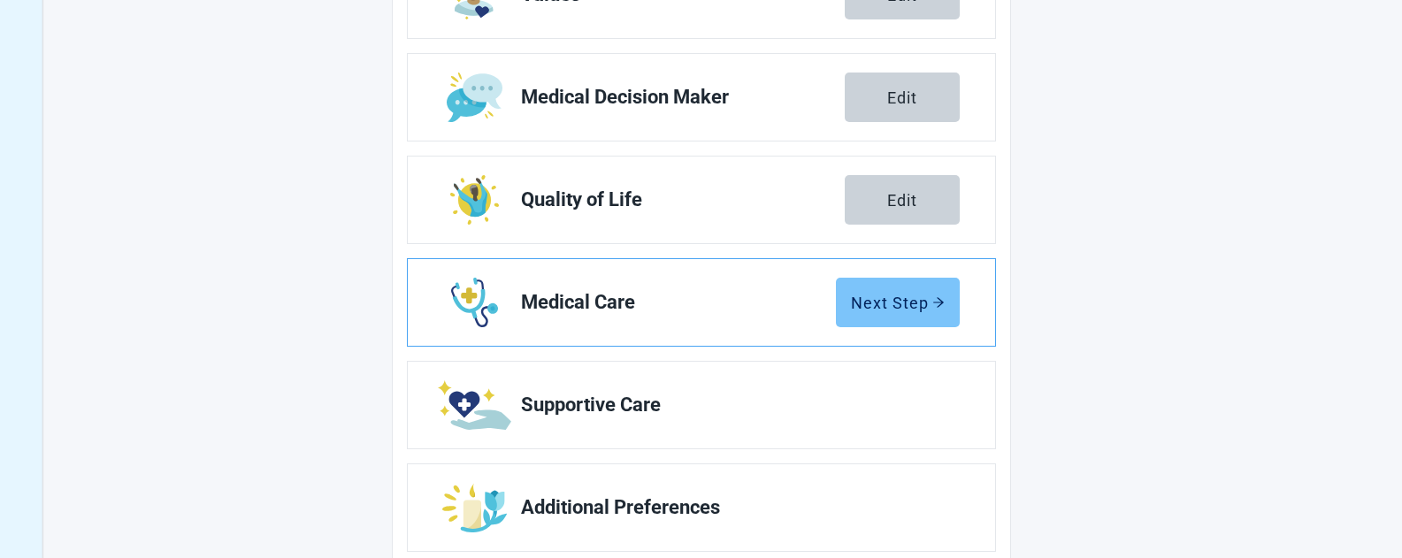
click at [881, 302] on div "Next Step" at bounding box center [898, 303] width 94 height 18
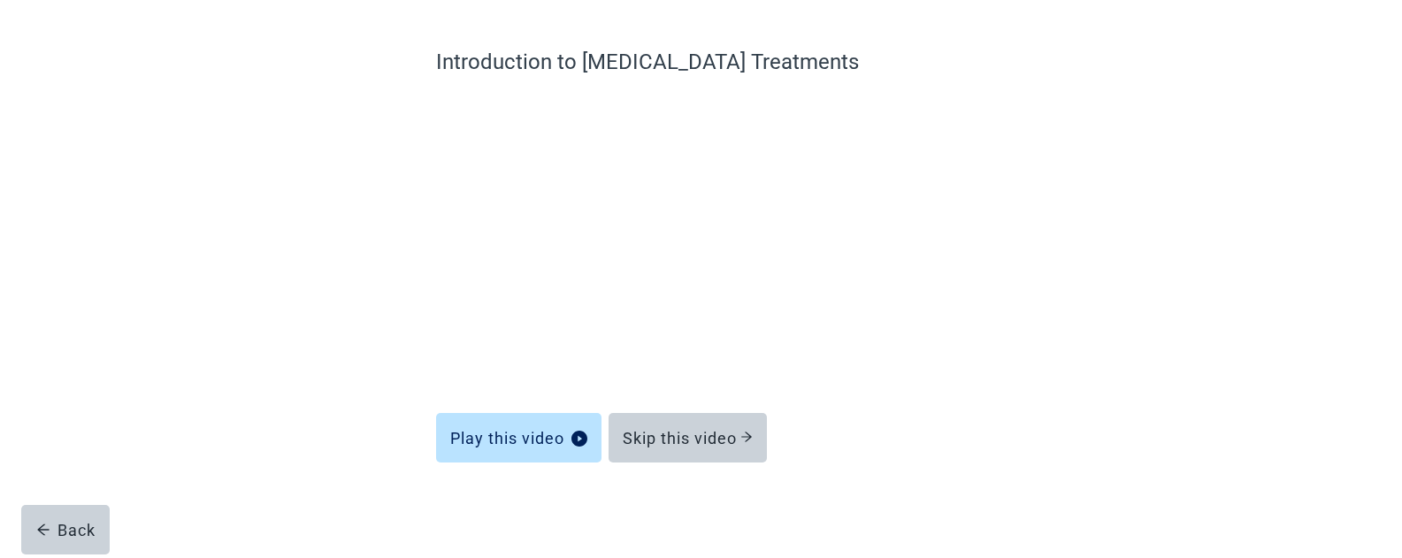
scroll to position [124, 0]
click at [686, 432] on div "Skip this video" at bounding box center [688, 438] width 130 height 18
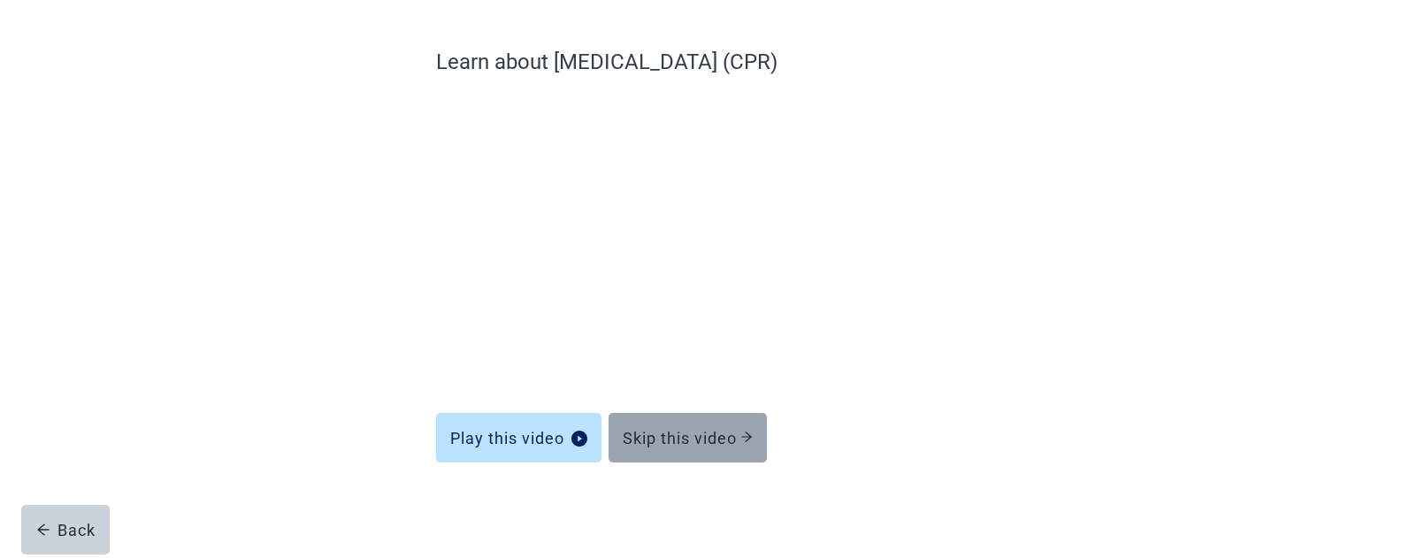
click at [670, 437] on div "Skip this video" at bounding box center [688, 438] width 130 height 18
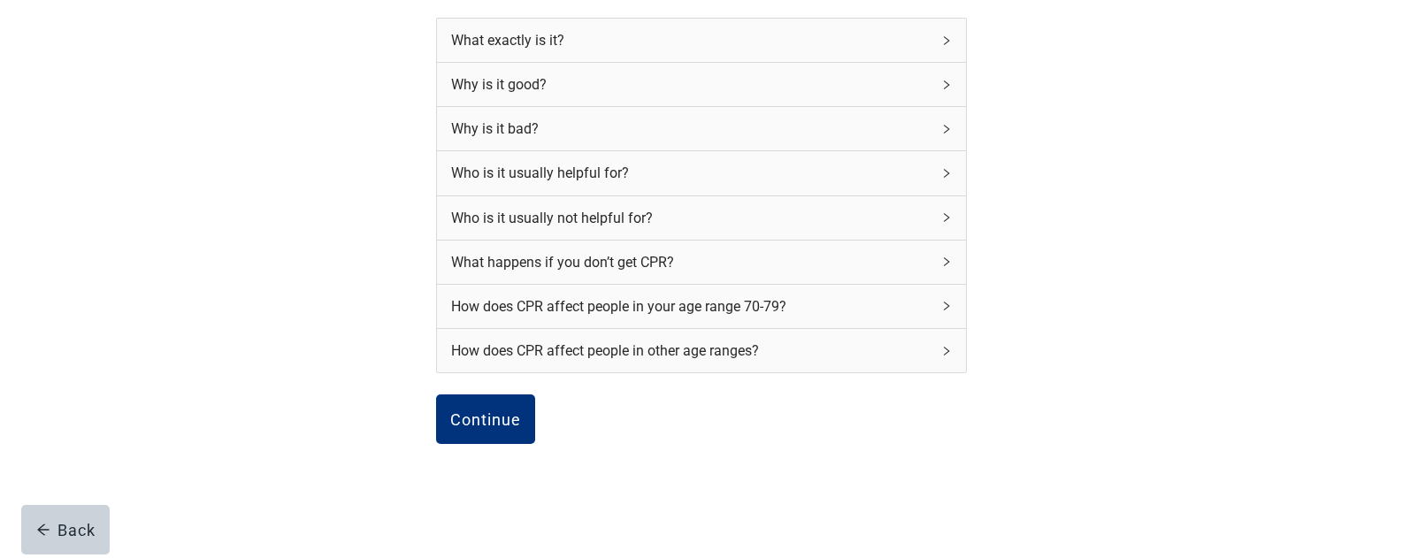
scroll to position [206, 0]
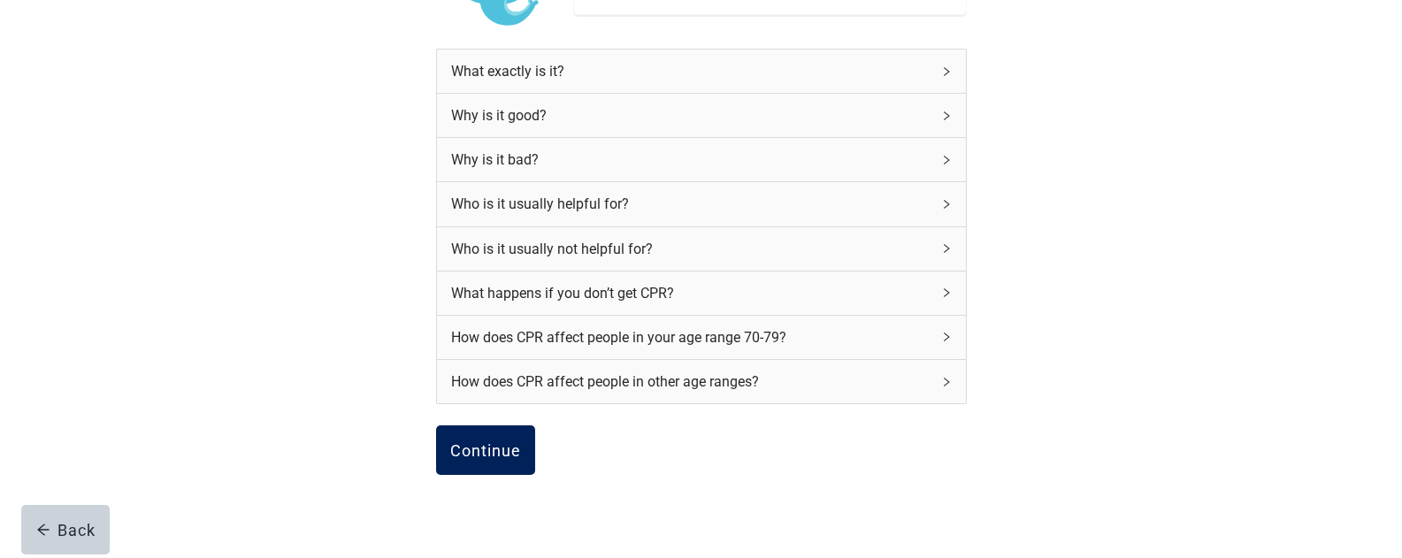
click at [508, 459] on div "Continue" at bounding box center [485, 450] width 71 height 18
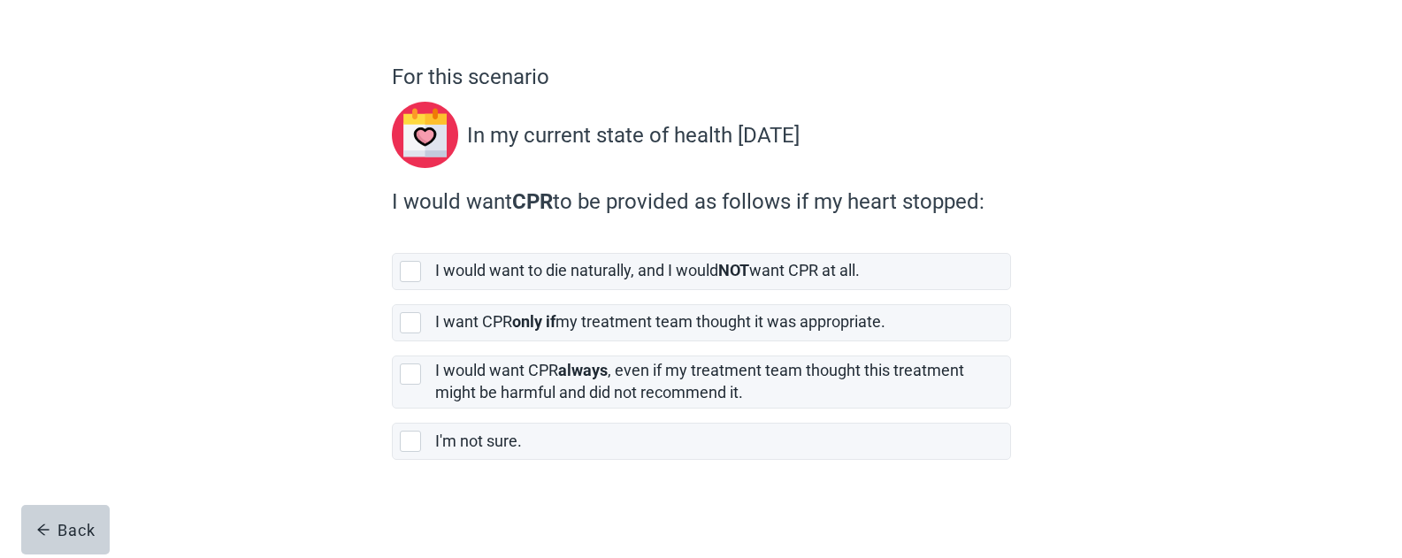
scroll to position [113, 0]
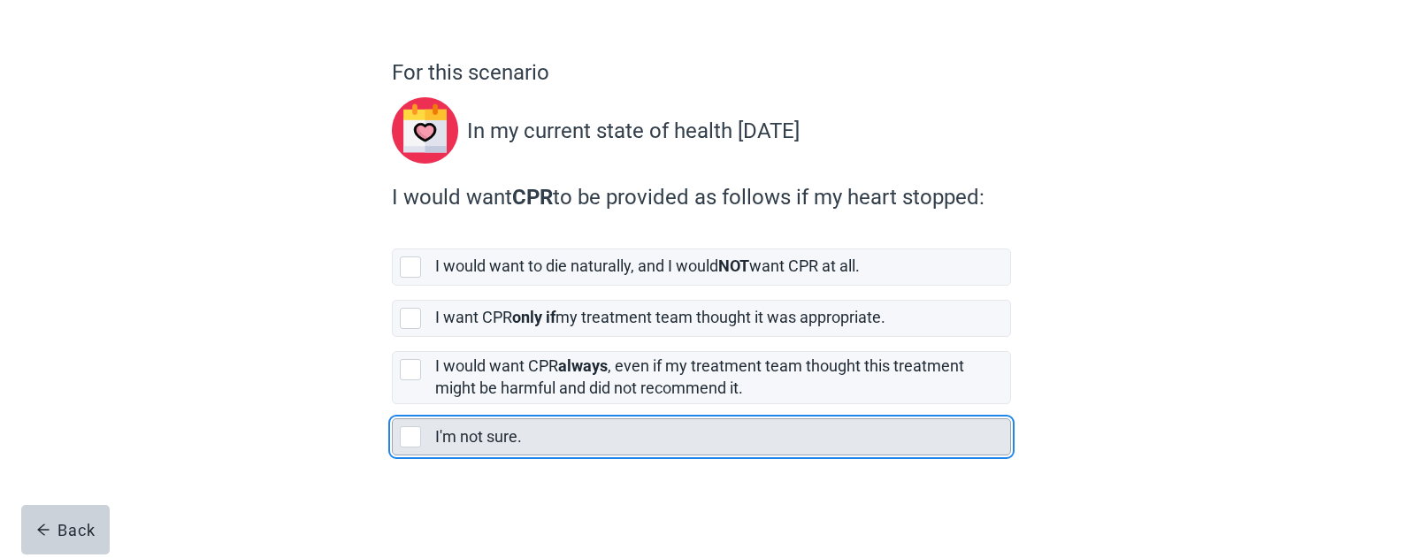
click at [415, 441] on div "I'm not sure., checkbox, not selected" at bounding box center [410, 436] width 21 height 21
click at [393, 405] on input "I'm not sure." at bounding box center [392, 404] width 1 height 1
checkbox input "true"
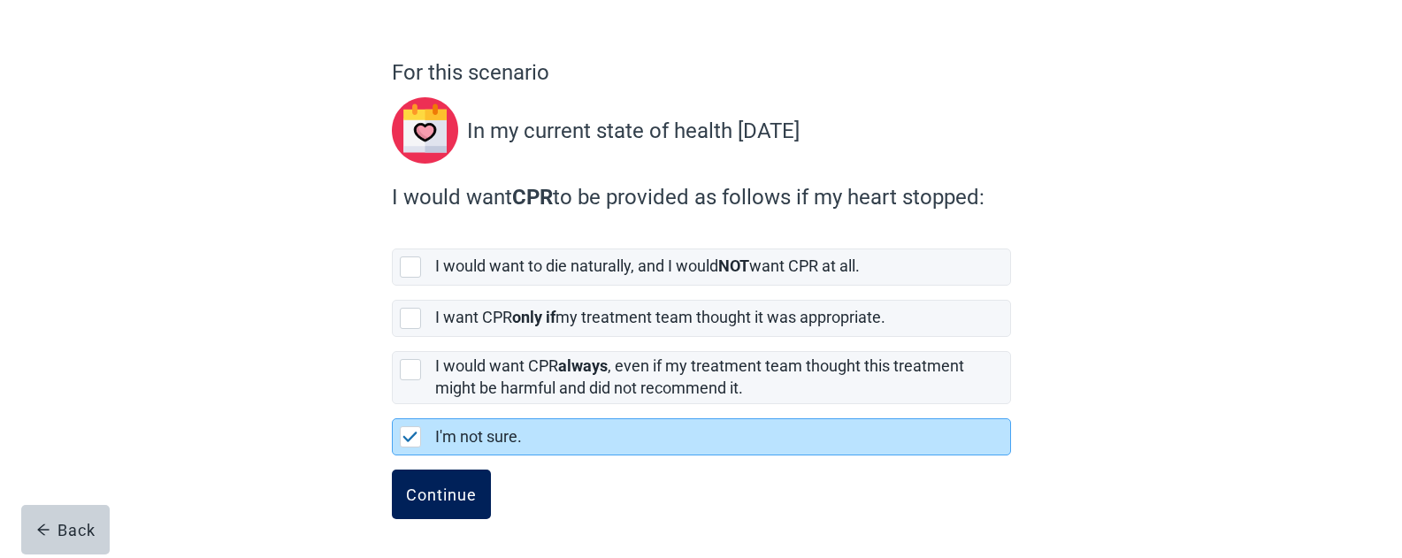
click at [431, 488] on div "Continue" at bounding box center [441, 495] width 71 height 18
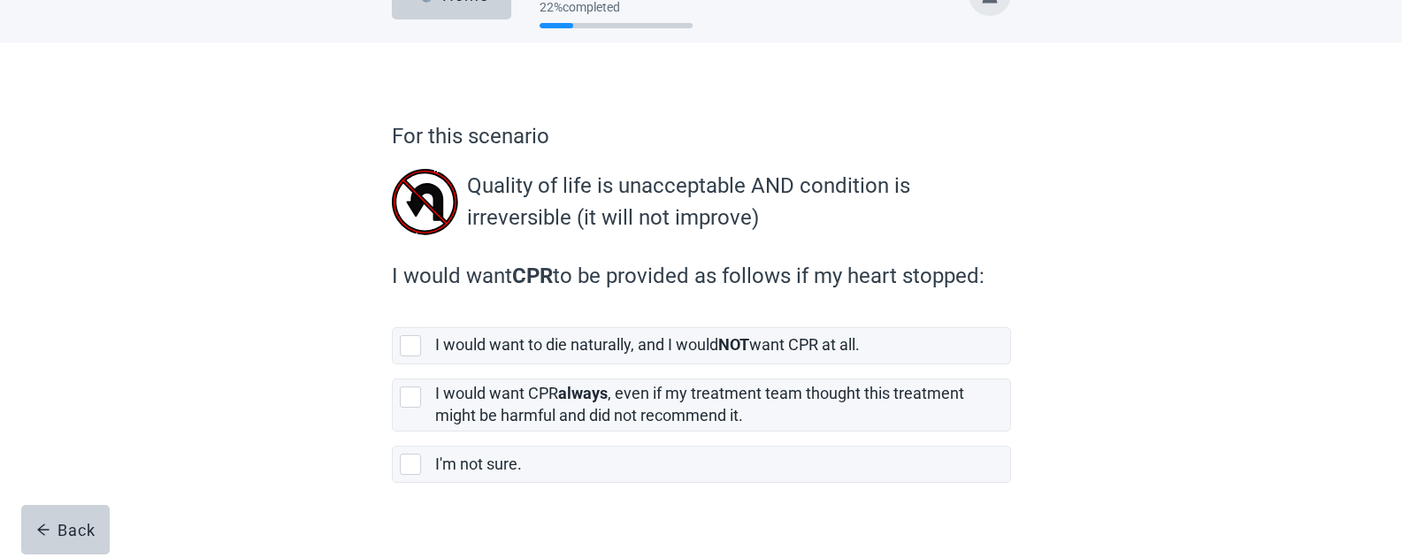
scroll to position [77, 0]
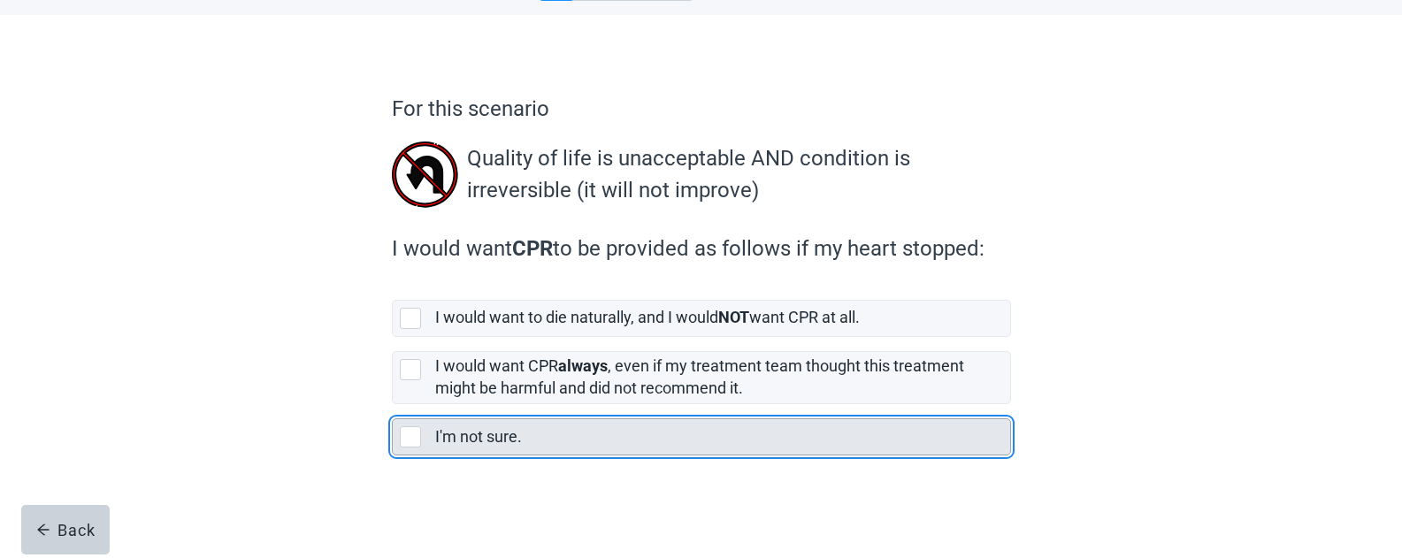
click at [419, 438] on div "I'm not sure., checkbox, not selected" at bounding box center [410, 436] width 21 height 21
click at [393, 405] on input "I'm not sure." at bounding box center [392, 404] width 1 height 1
checkbox input "true"
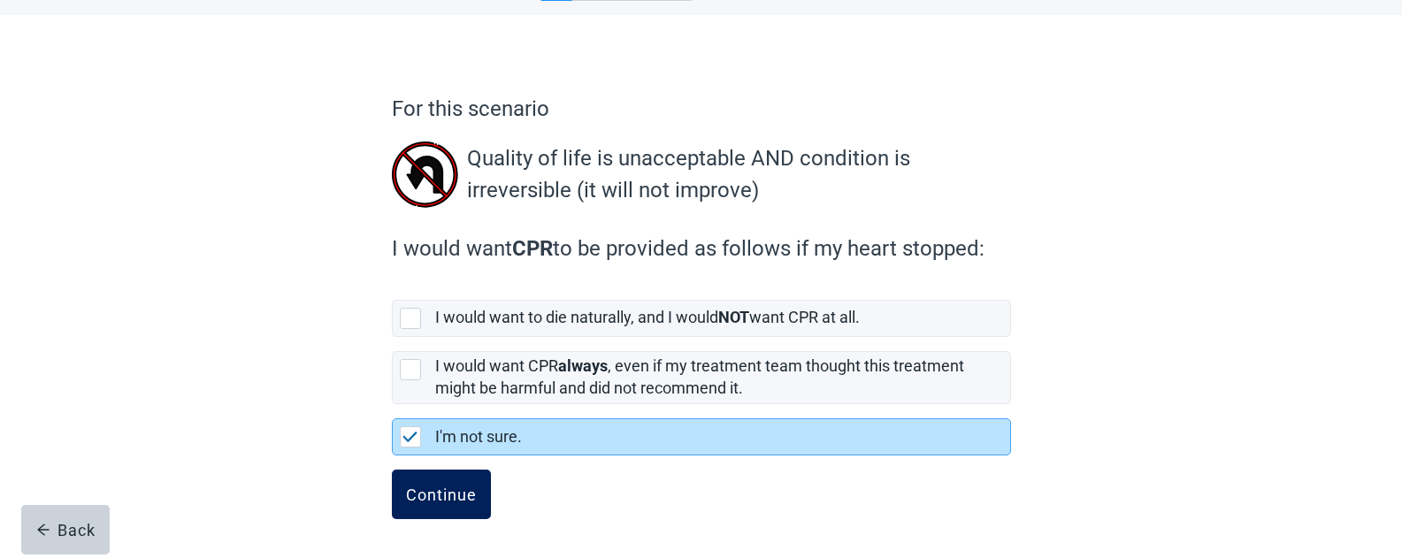
click at [426, 499] on div "Continue" at bounding box center [441, 495] width 71 height 18
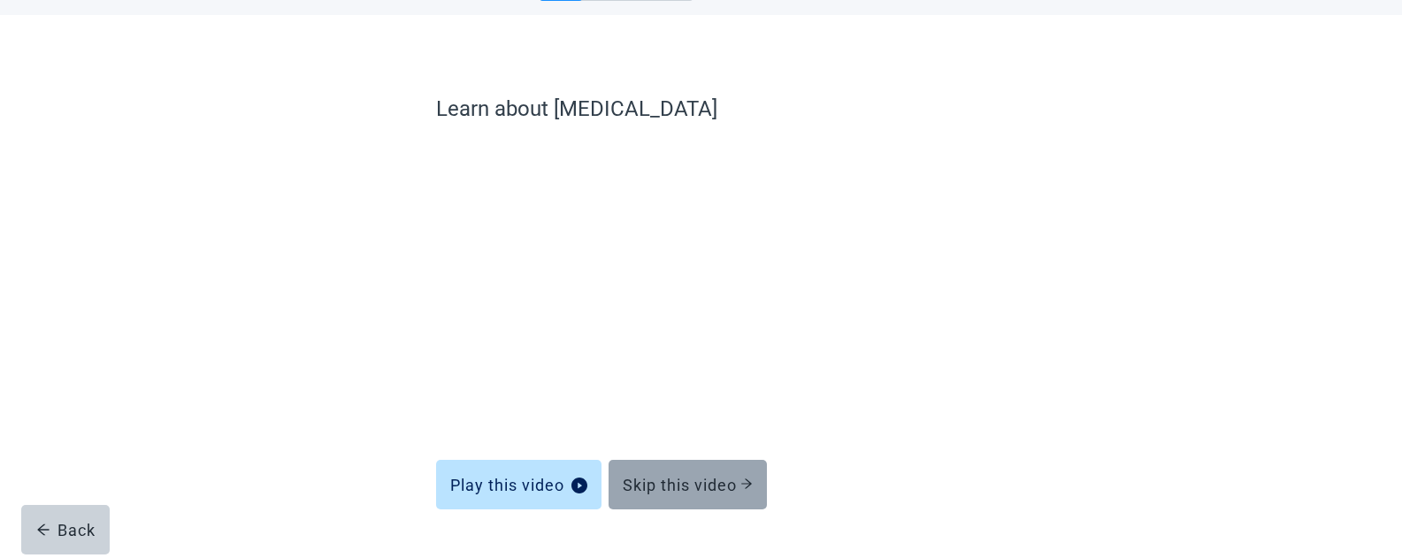
click at [688, 494] on div "Skip this video" at bounding box center [688, 485] width 130 height 18
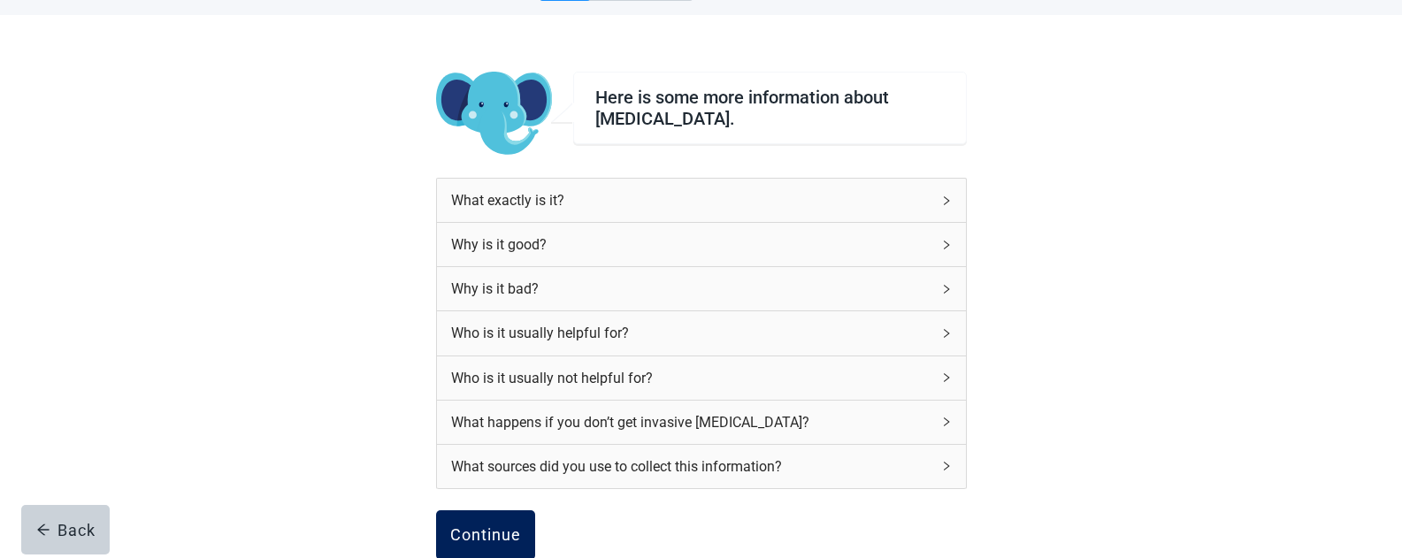
click at [474, 526] on div "Continue" at bounding box center [485, 535] width 71 height 18
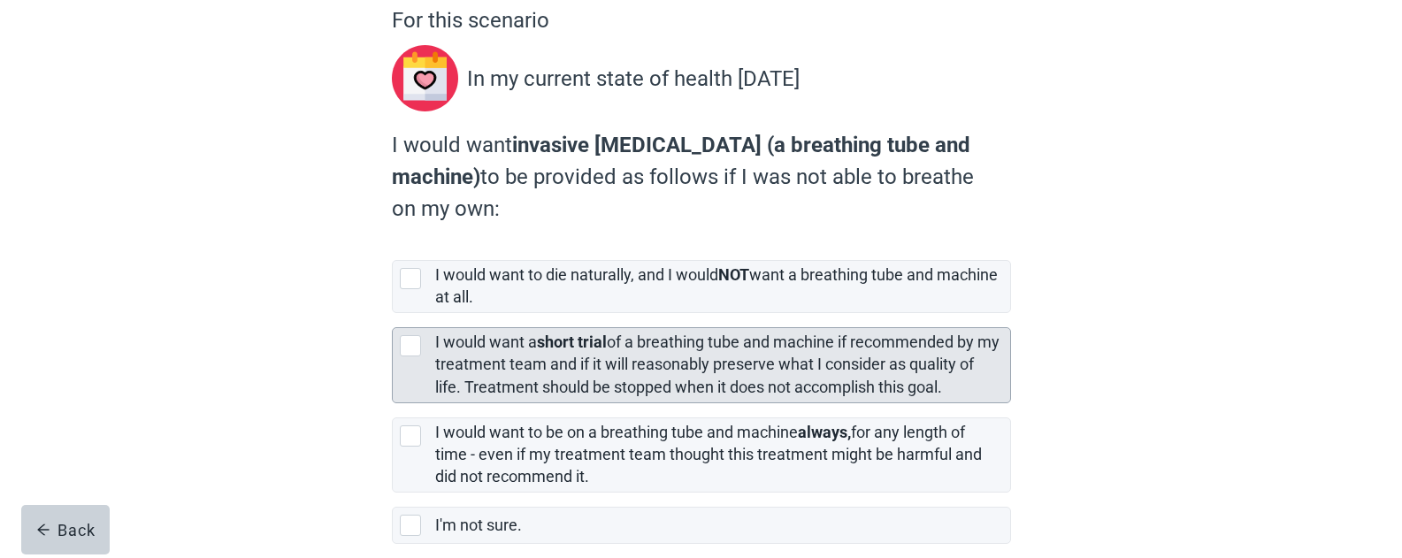
scroll to position [254, 0]
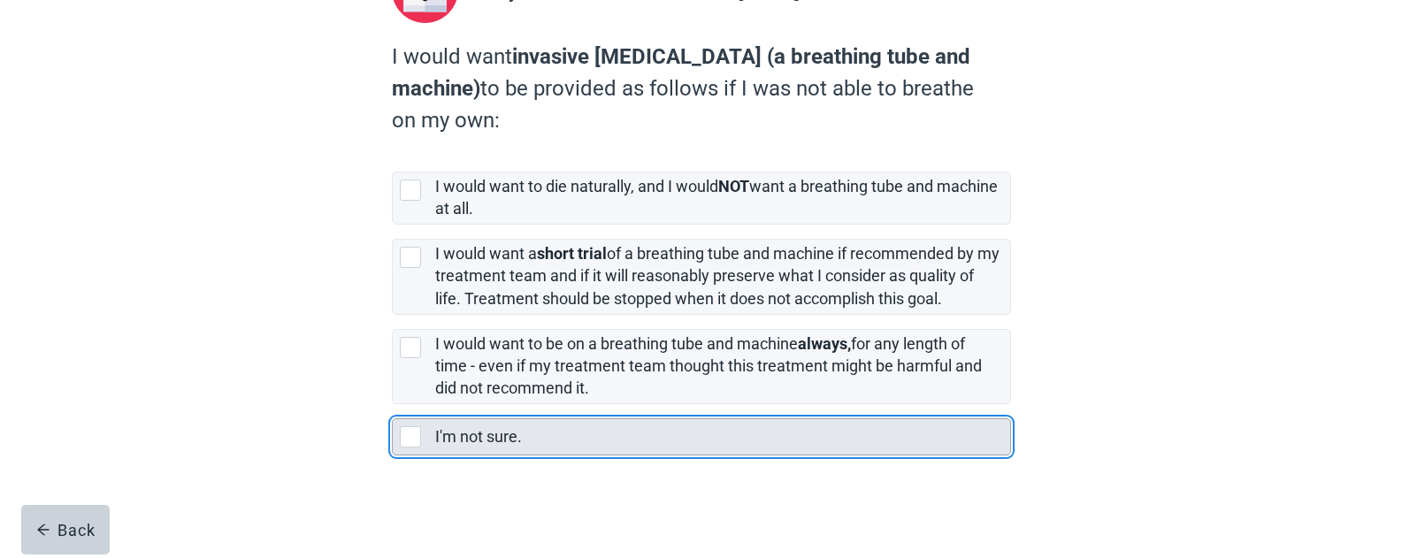
click at [410, 436] on div "I'm not sure., checkbox, not selected" at bounding box center [410, 436] width 21 height 21
click at [393, 405] on input "I'm not sure." at bounding box center [392, 404] width 1 height 1
checkbox input "true"
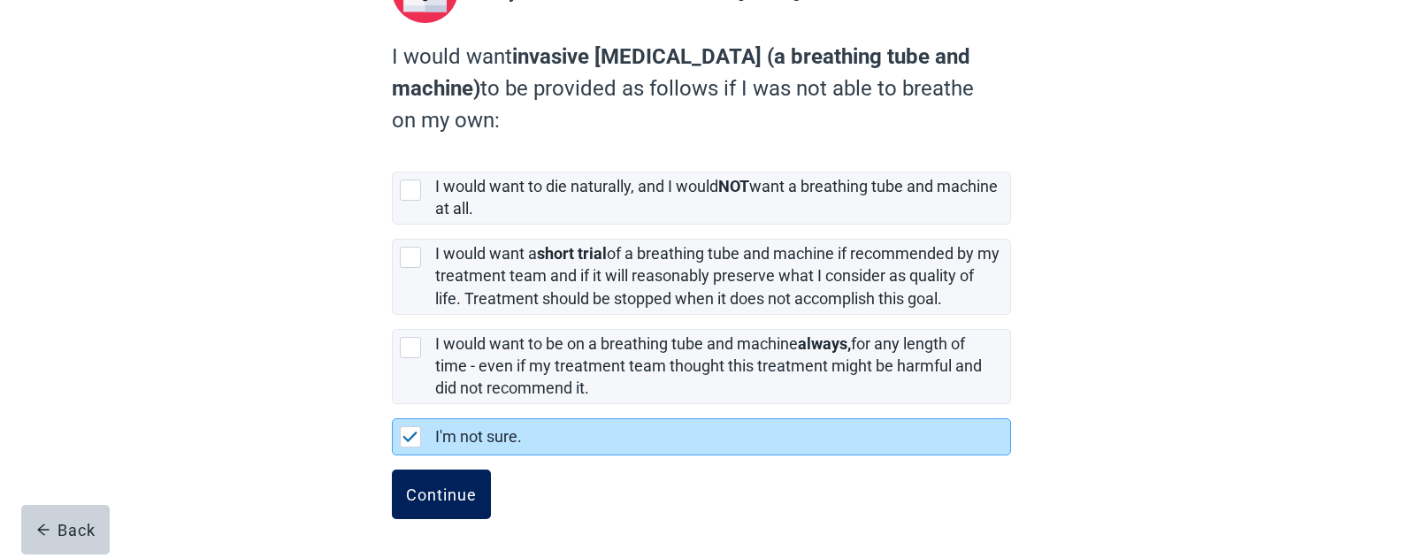
click at [413, 493] on div "Continue" at bounding box center [441, 495] width 71 height 18
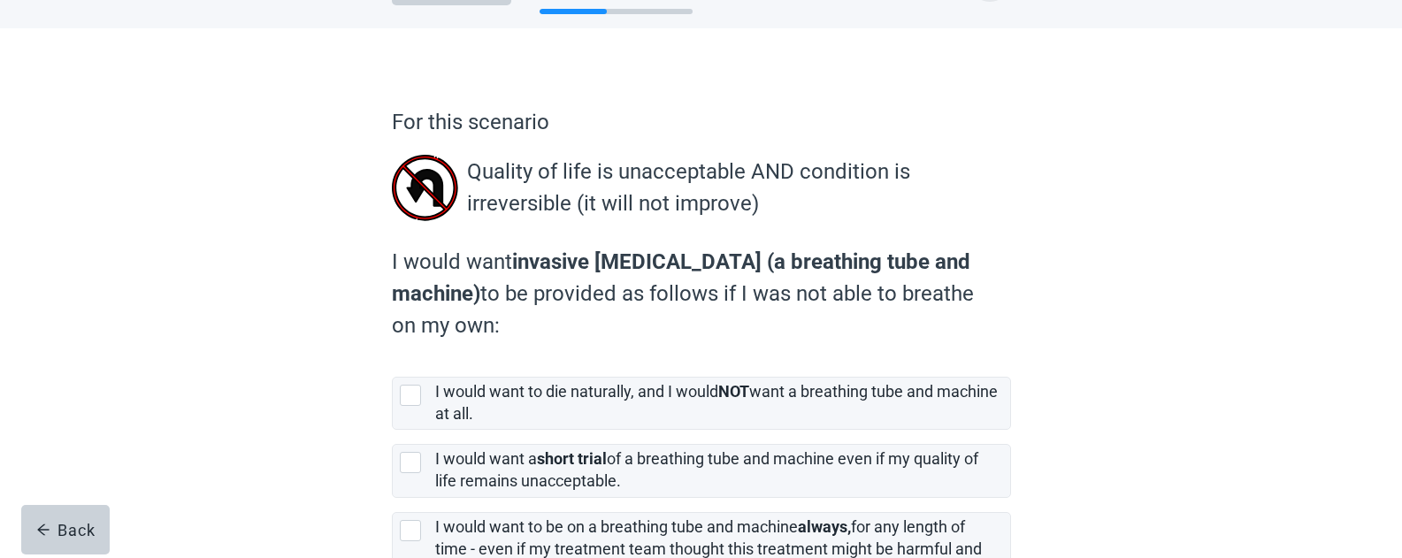
scroll to position [247, 0]
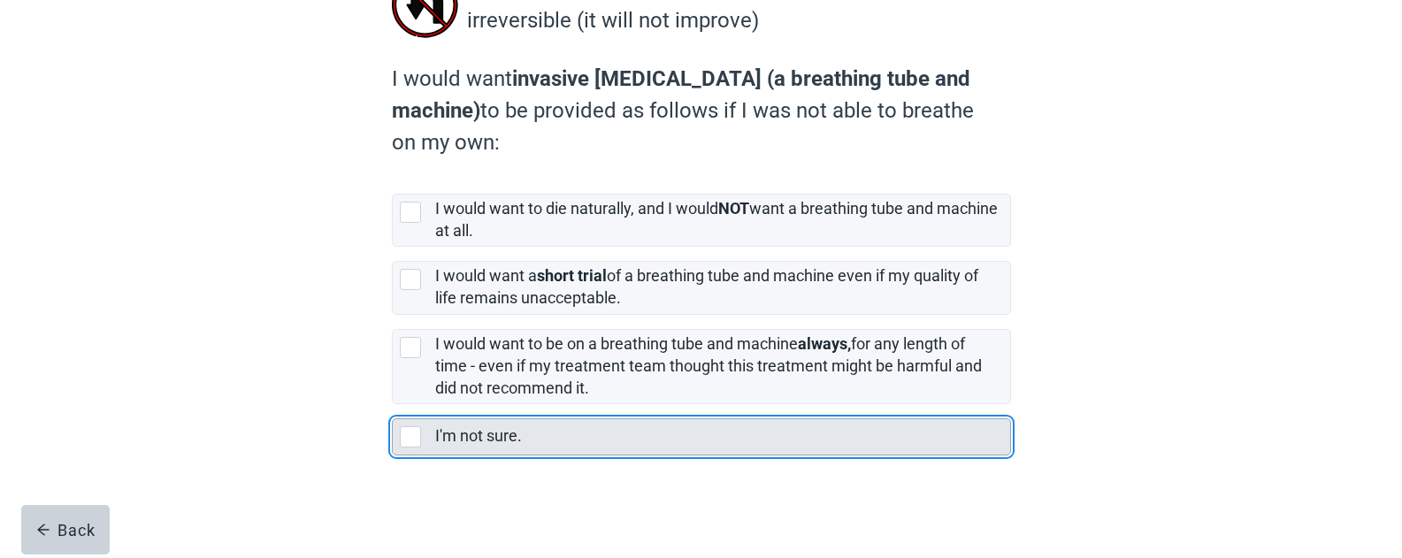
click at [416, 441] on div "I'm not sure., checkbox, not selected" at bounding box center [410, 436] width 21 height 21
click at [393, 405] on input "I'm not sure." at bounding box center [392, 404] width 1 height 1
checkbox input "true"
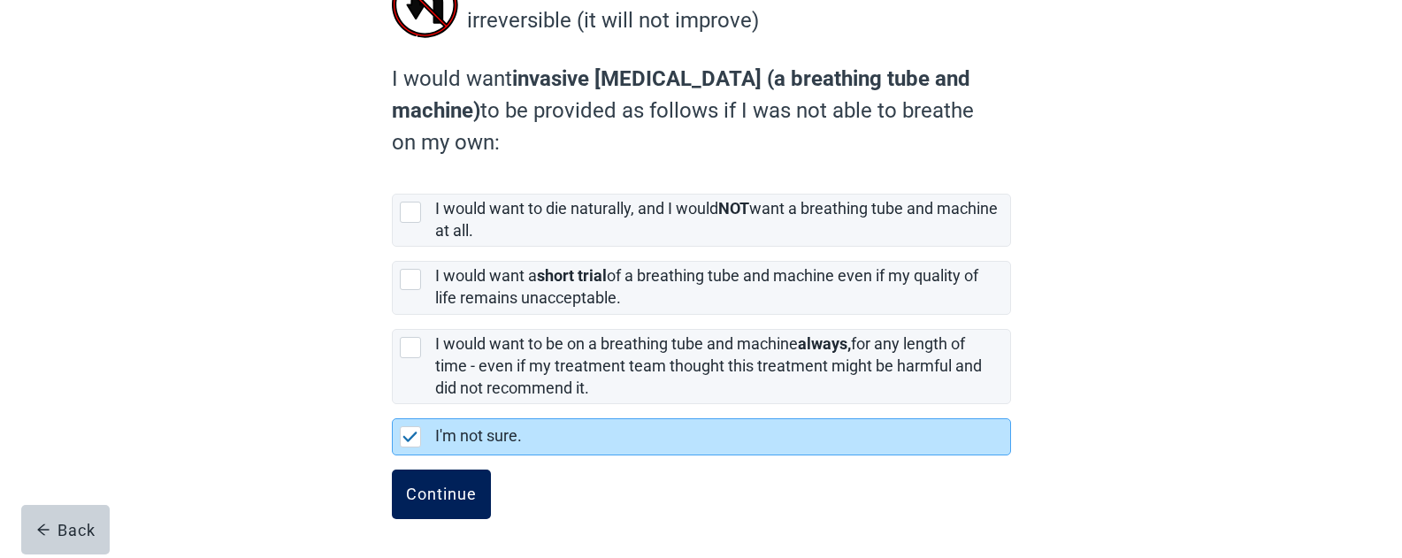
click at [436, 479] on button "Continue" at bounding box center [441, 495] width 99 height 50
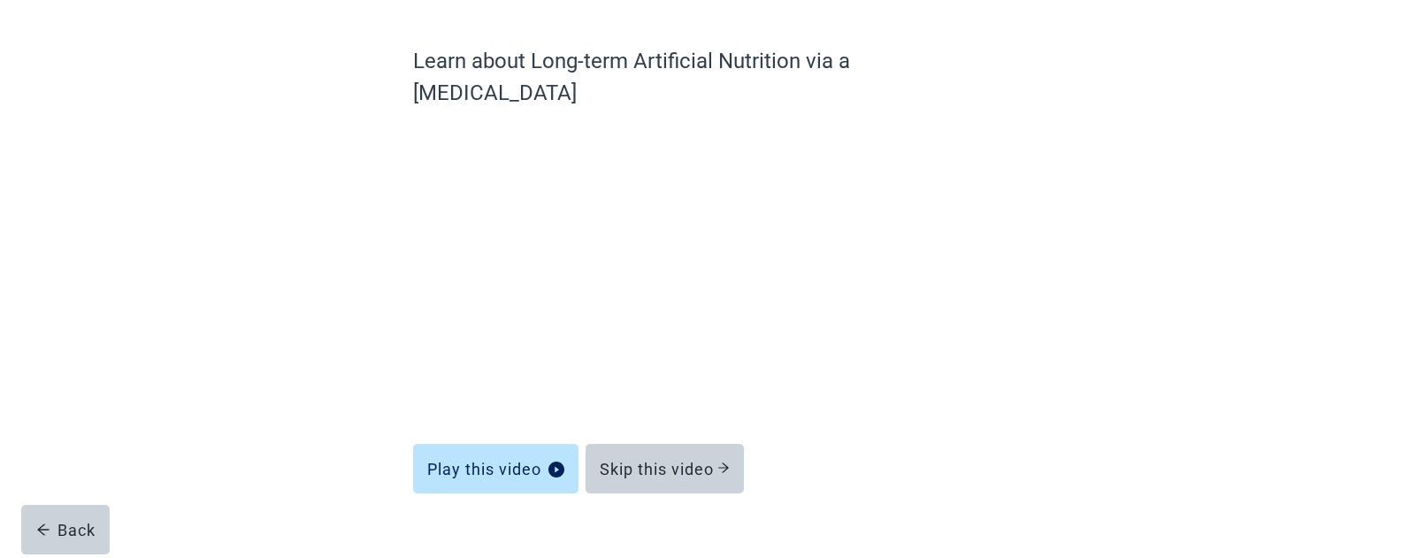
scroll to position [124, 0]
click at [663, 445] on button "Skip this video" at bounding box center [665, 470] width 158 height 50
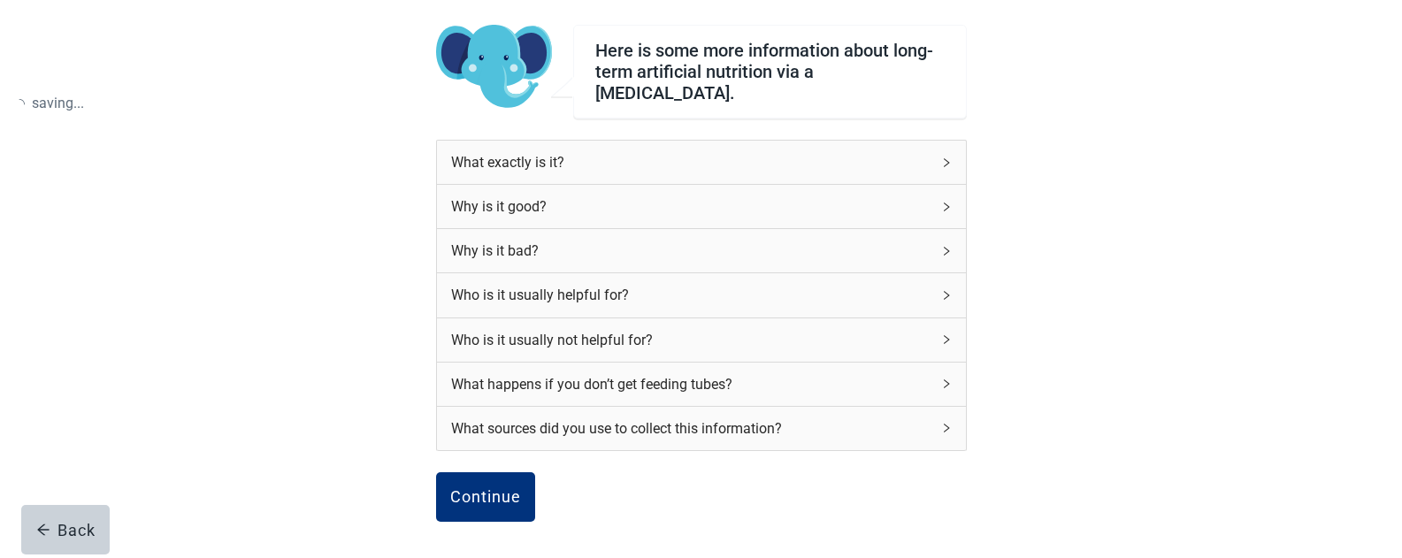
click at [693, 440] on div "What sources did you use to collect this information?" at bounding box center [701, 428] width 529 height 43
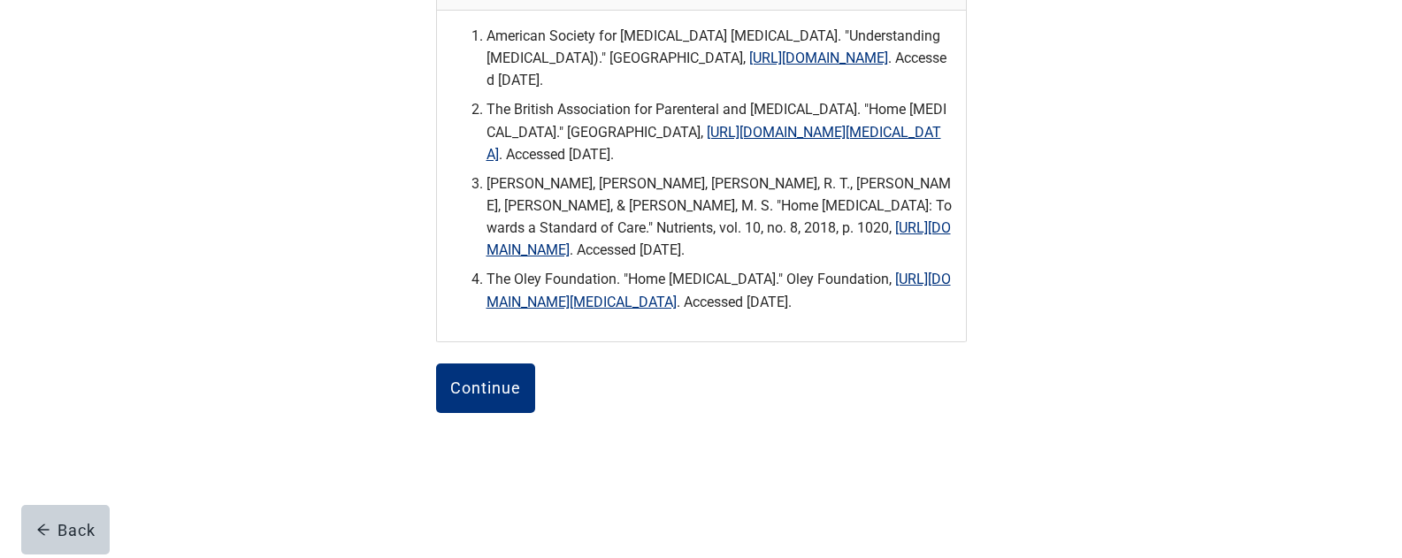
scroll to position [566, 0]
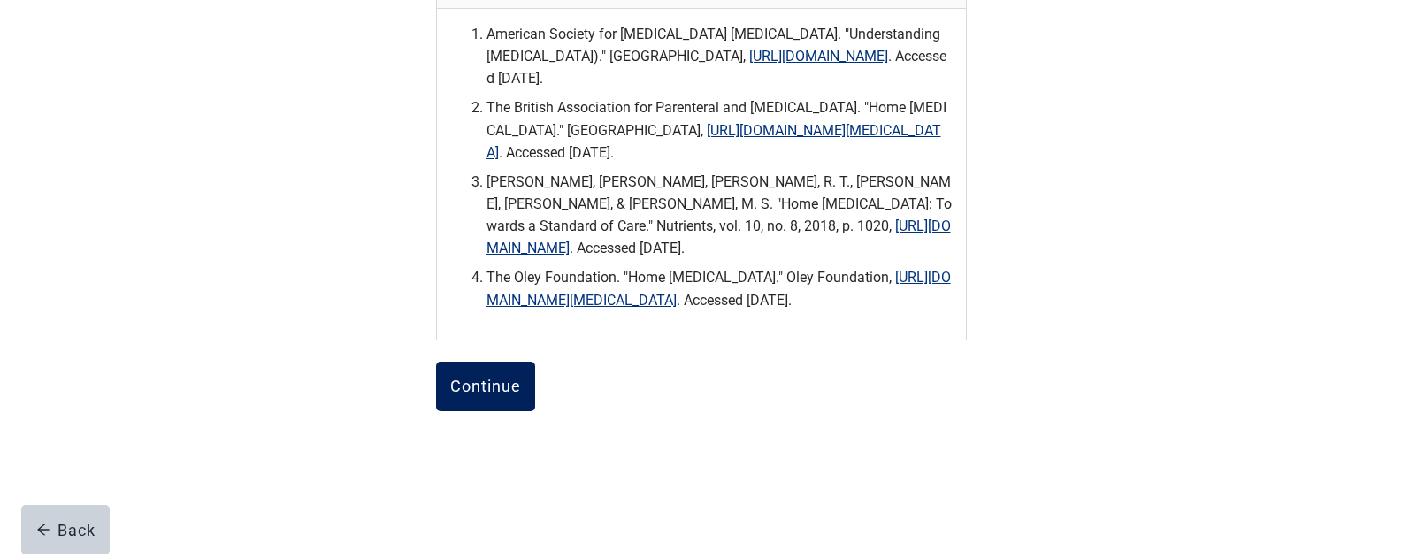
click at [492, 411] on button "Continue" at bounding box center [485, 387] width 99 height 50
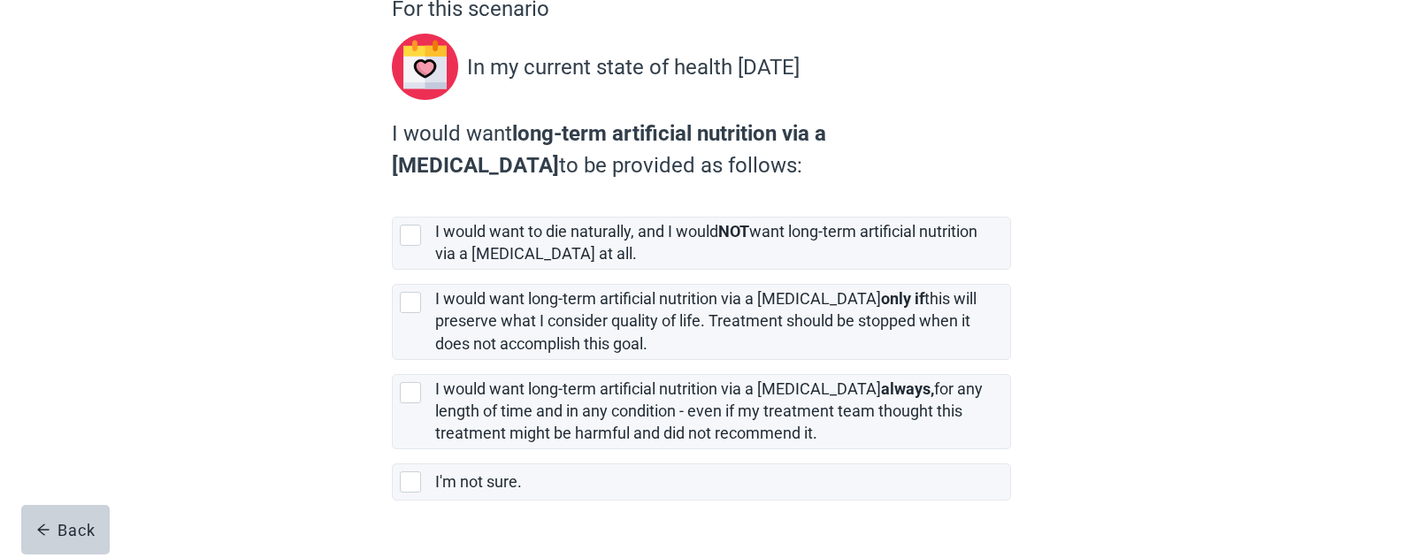
scroll to position [222, 0]
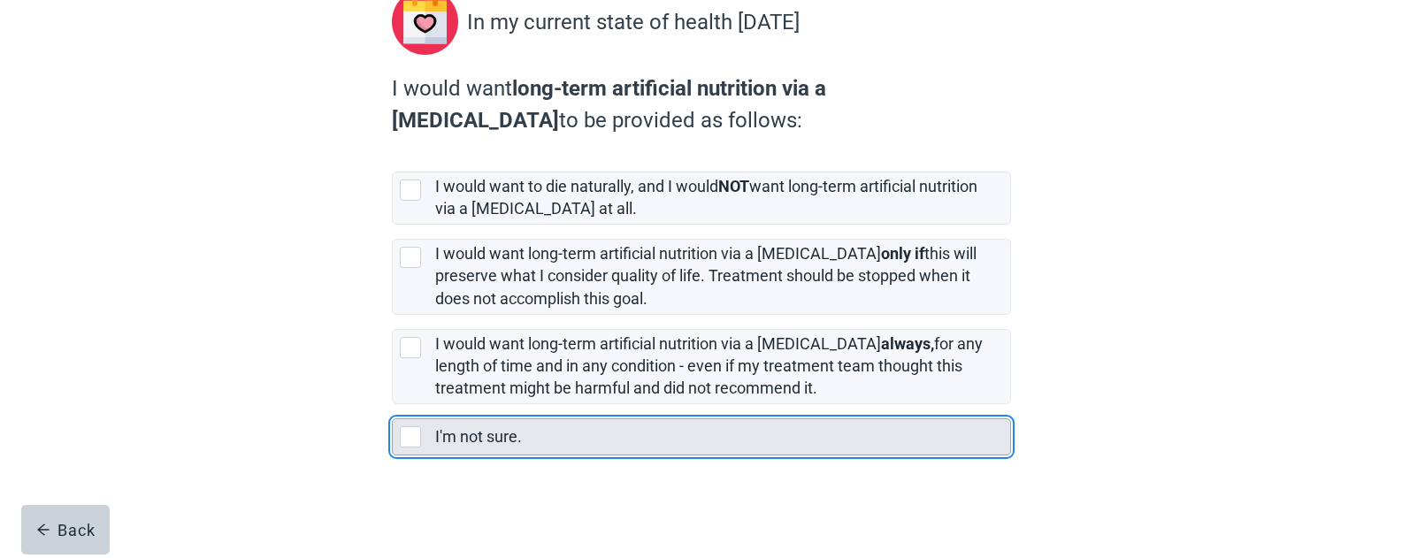
click at [411, 443] on div "I'm not sure., checkbox, not selected" at bounding box center [410, 436] width 21 height 21
click at [393, 405] on input "I'm not sure." at bounding box center [392, 404] width 1 height 1
checkbox input "true"
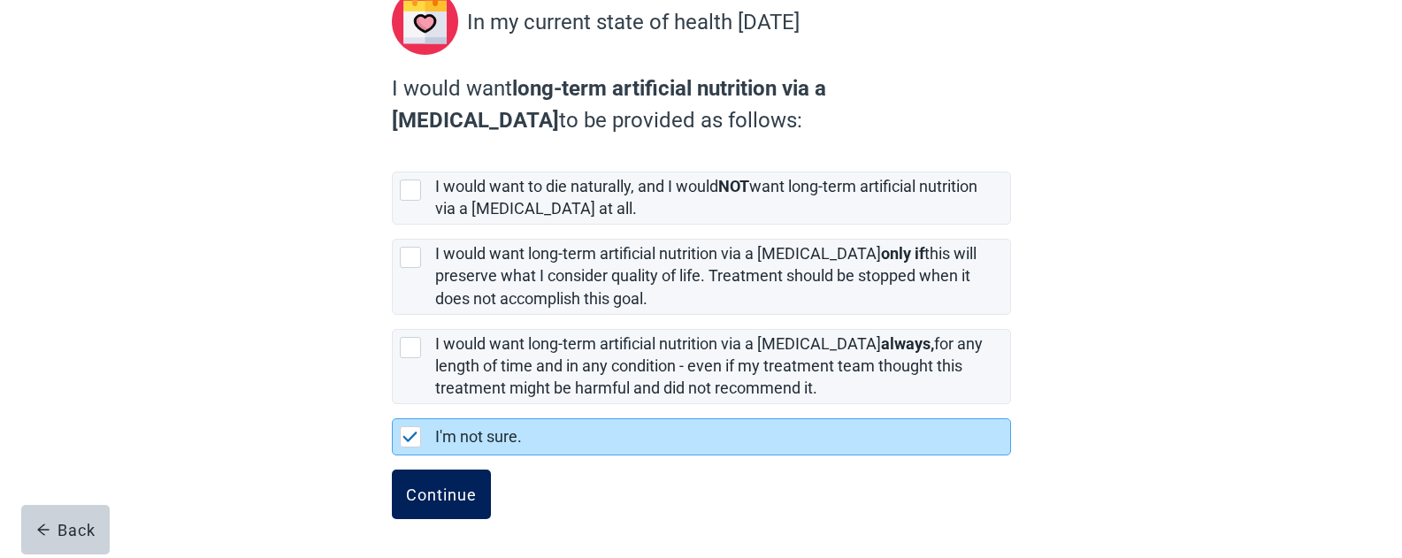
click at [456, 493] on div "Continue" at bounding box center [441, 495] width 71 height 18
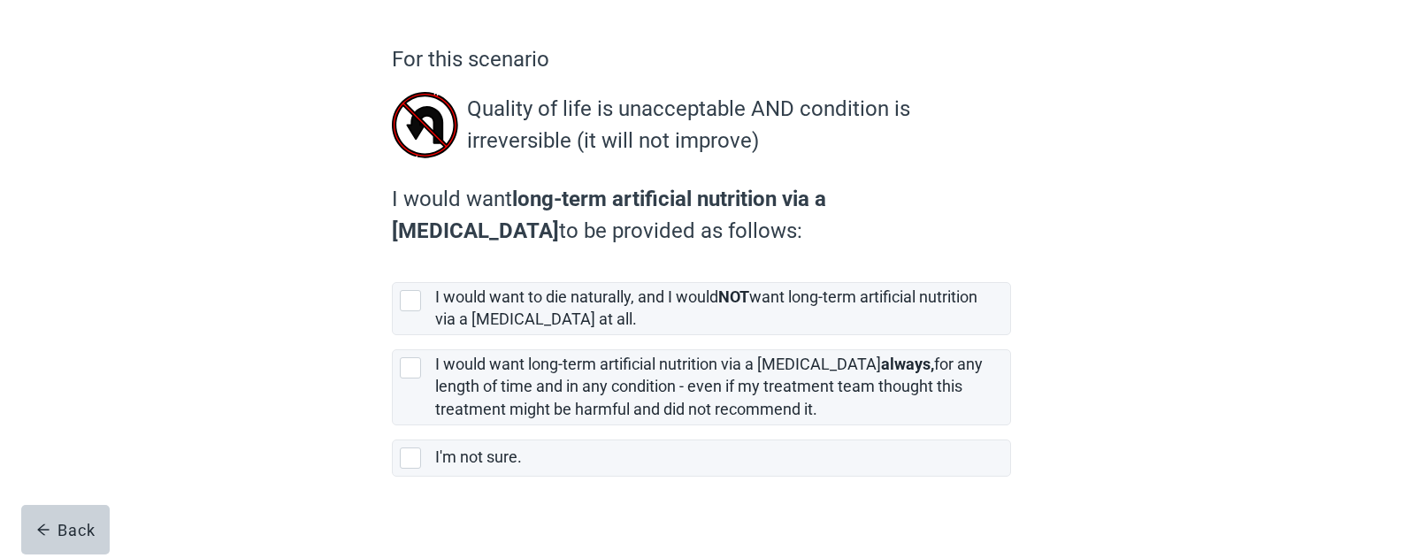
scroll to position [148, 0]
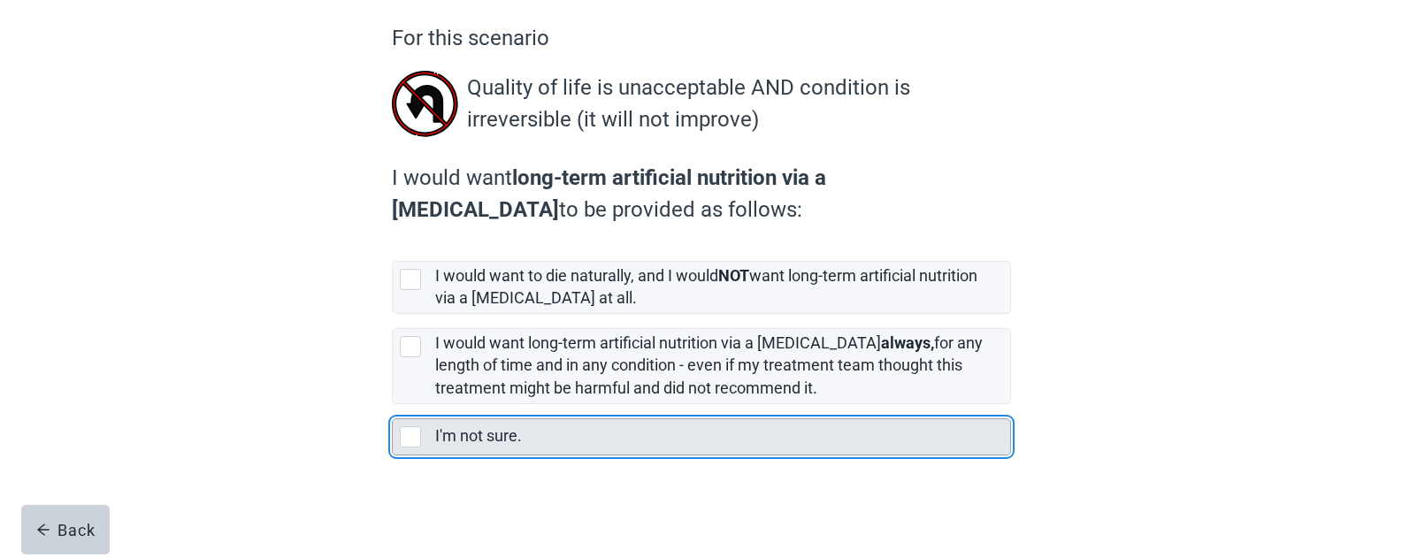
click at [404, 439] on div "I'm not sure., checkbox, not selected" at bounding box center [410, 436] width 21 height 21
click at [393, 405] on input "I'm not sure." at bounding box center [392, 404] width 1 height 1
checkbox input "true"
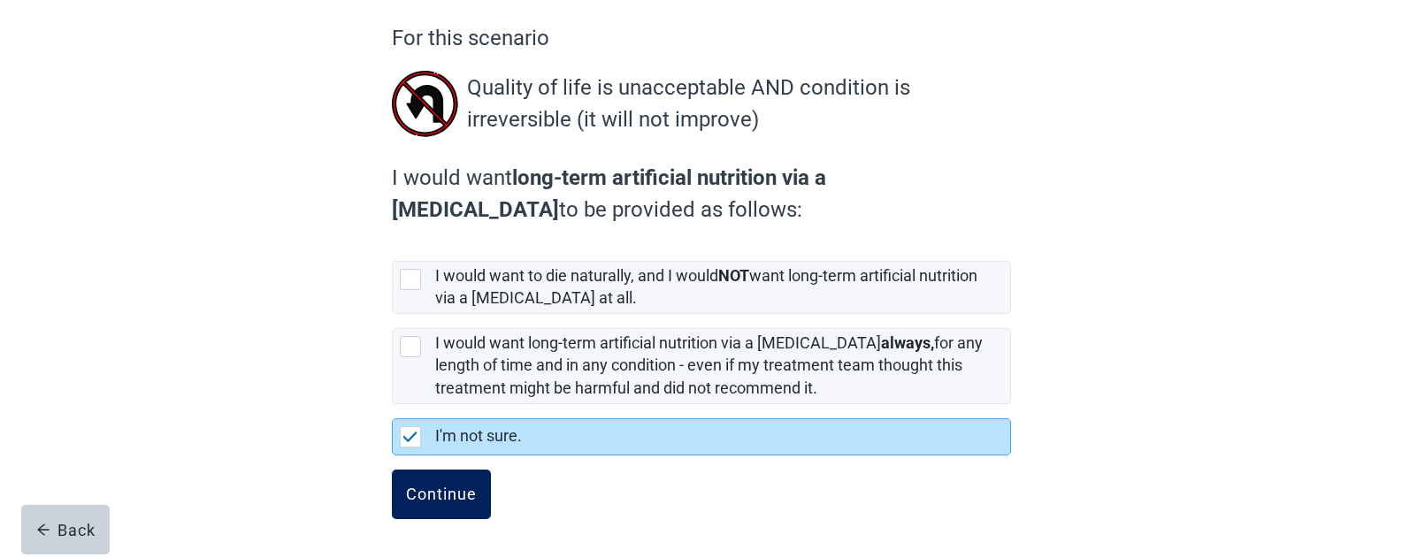
click at [418, 497] on div "Continue" at bounding box center [441, 495] width 71 height 18
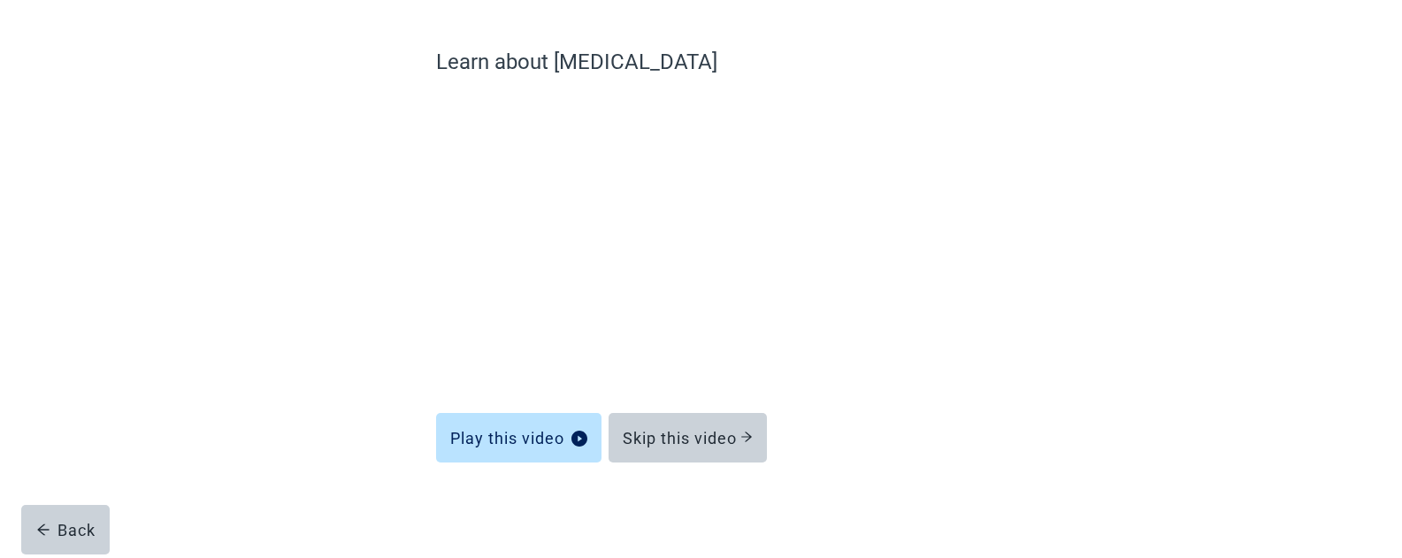
scroll to position [124, 0]
click at [652, 448] on button "Skip this video" at bounding box center [688, 438] width 158 height 50
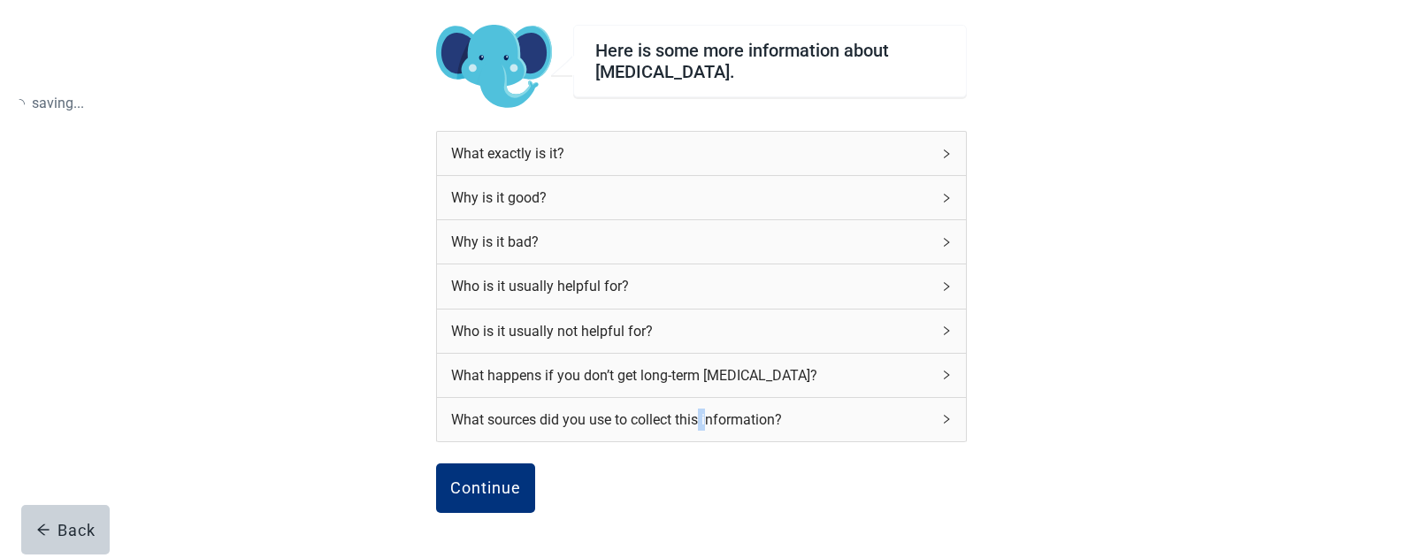
click at [702, 425] on div "What sources did you use to collect this information?" at bounding box center [701, 419] width 529 height 43
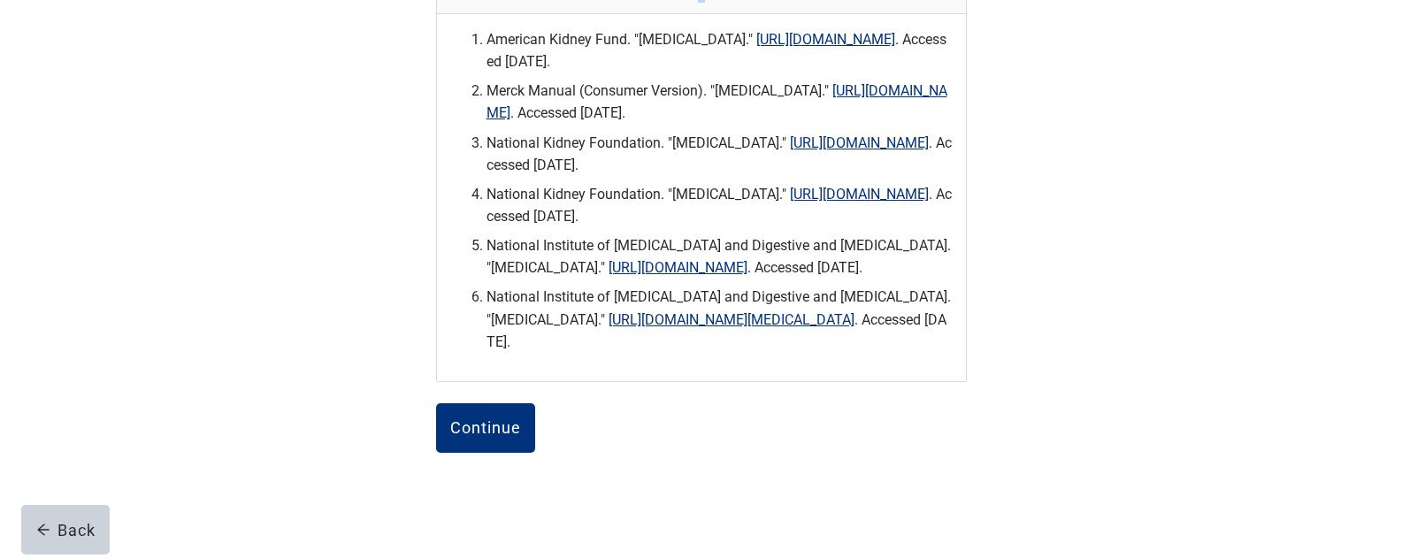
scroll to position [655, 0]
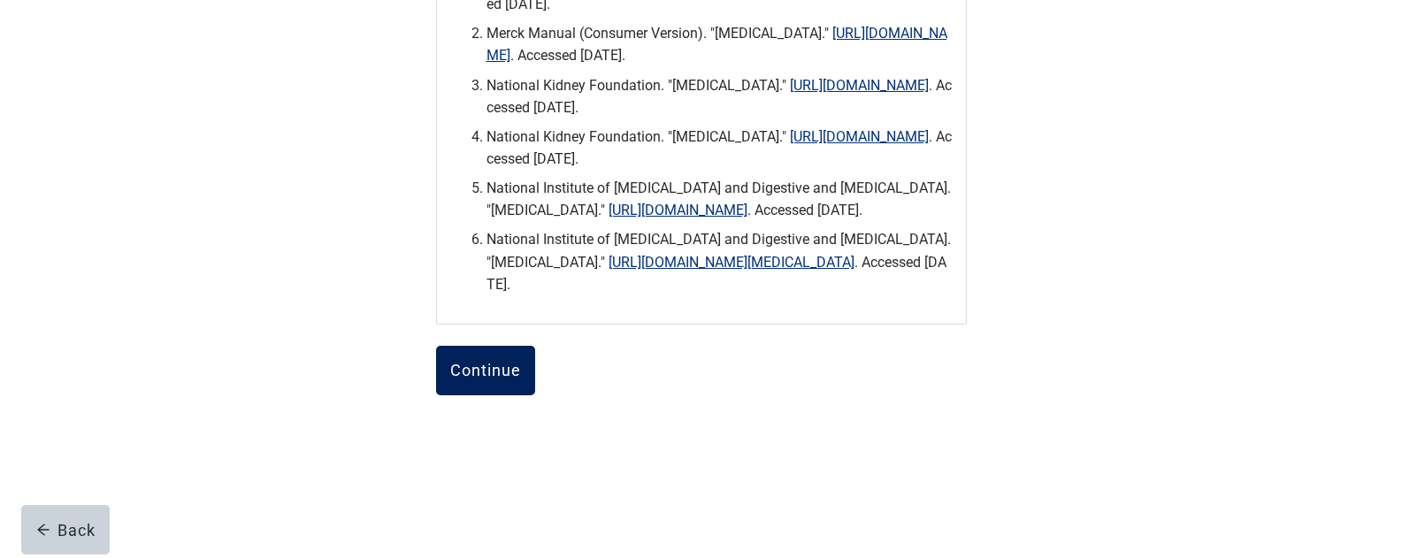
click at [481, 395] on button "Continue" at bounding box center [485, 371] width 99 height 50
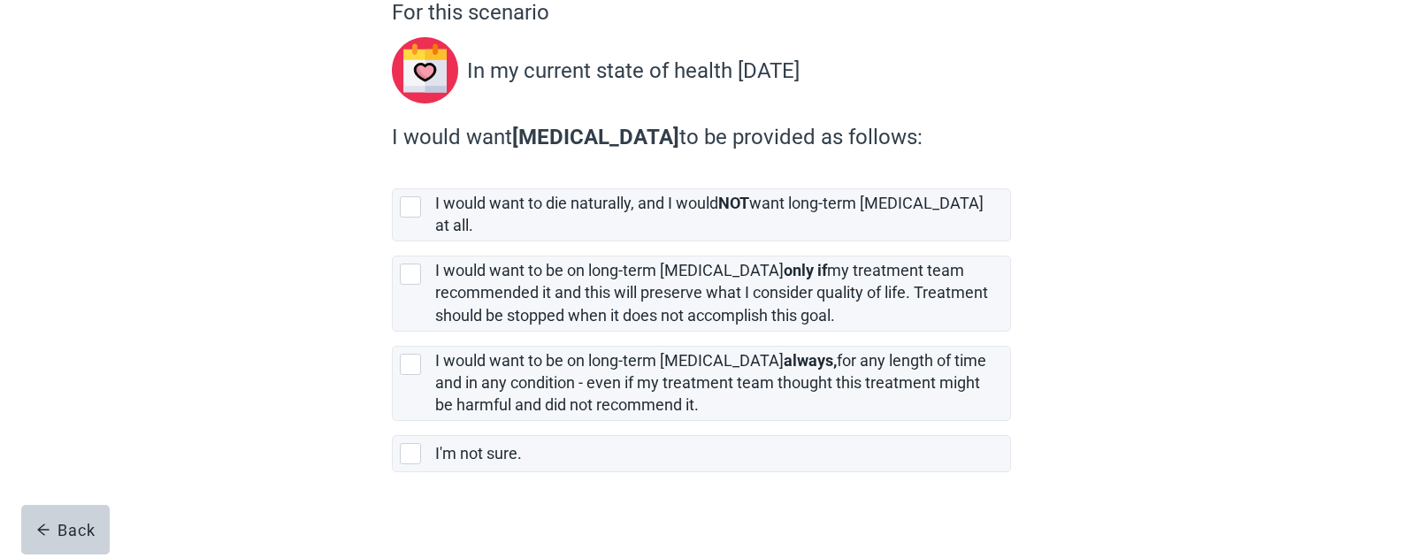
scroll to position [174, 0]
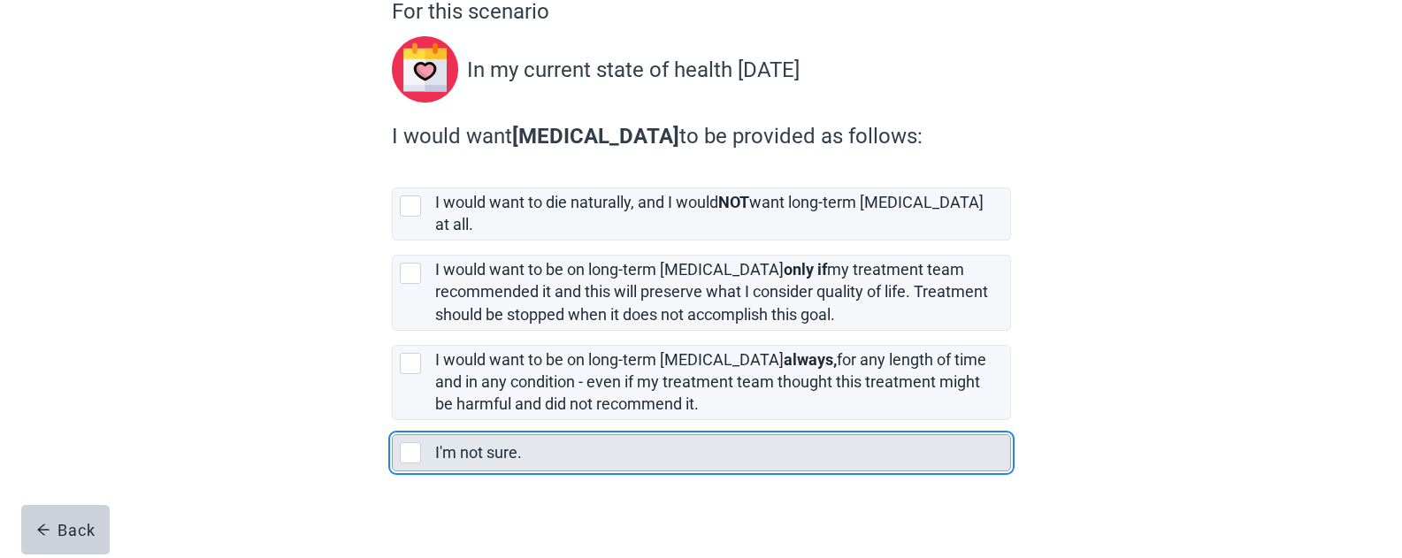
click at [412, 442] on div "I'm not sure., checkbox, not selected" at bounding box center [410, 452] width 21 height 21
click at [393, 421] on input "I'm not sure." at bounding box center [392, 420] width 1 height 1
checkbox input "true"
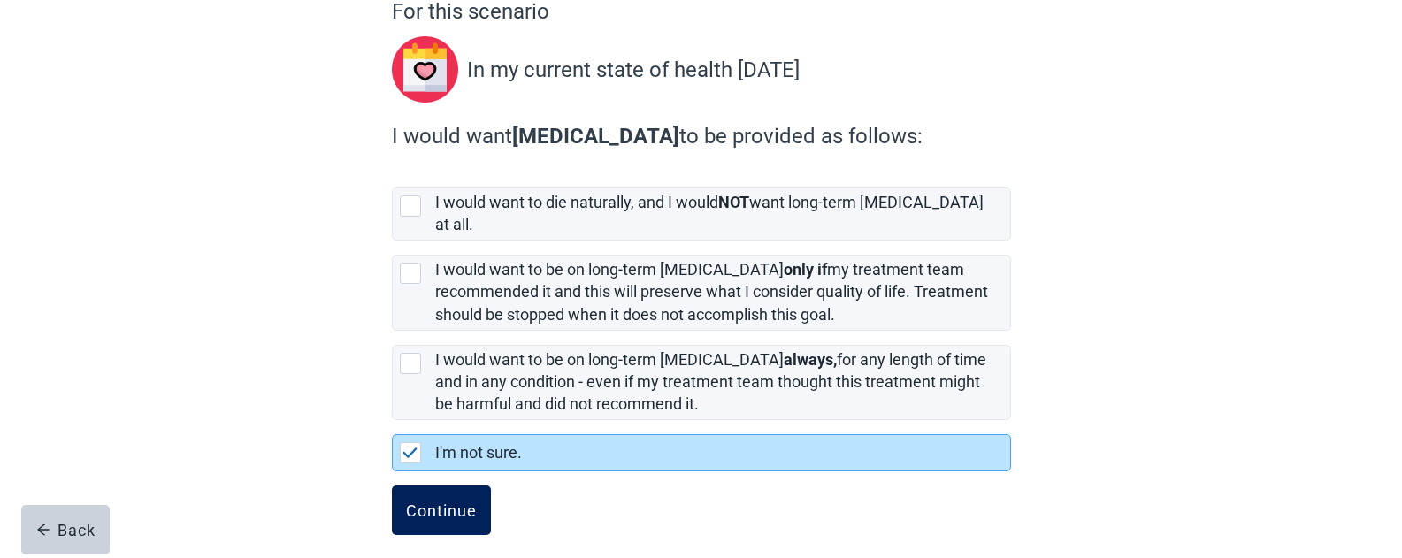
click at [426, 502] on div "Continue" at bounding box center [441, 511] width 71 height 18
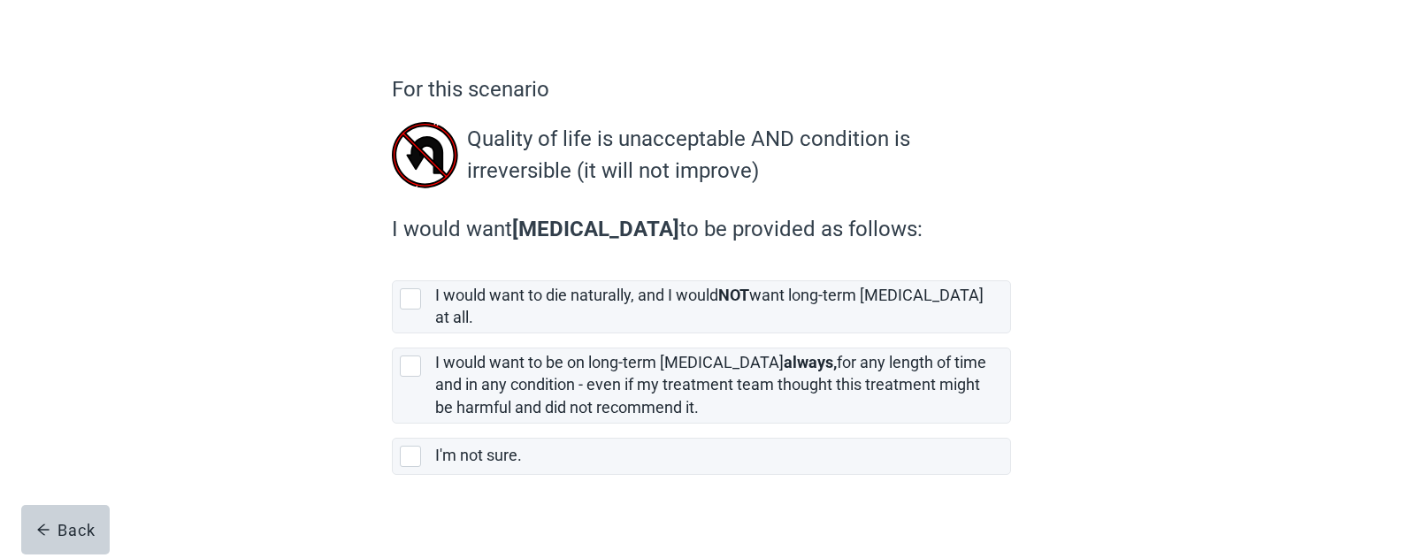
scroll to position [99, 0]
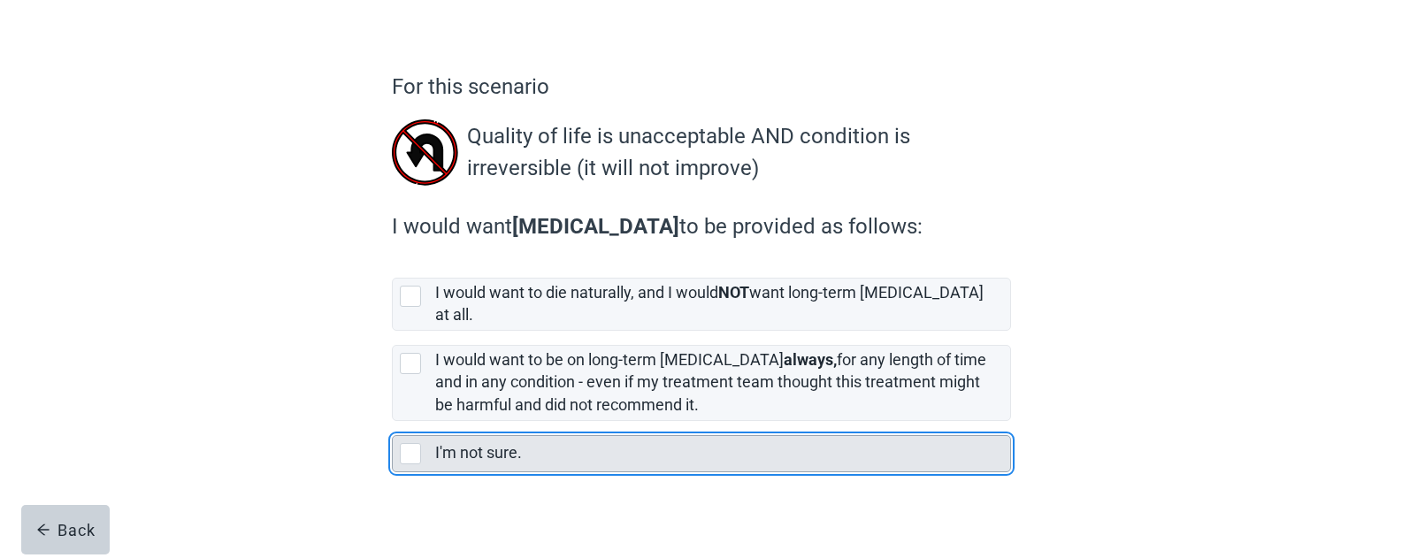
click at [423, 443] on div "I'm not sure., checkbox, not selected" at bounding box center [414, 453] width 28 height 21
click at [393, 422] on input "I'm not sure." at bounding box center [392, 421] width 1 height 1
checkbox input "true"
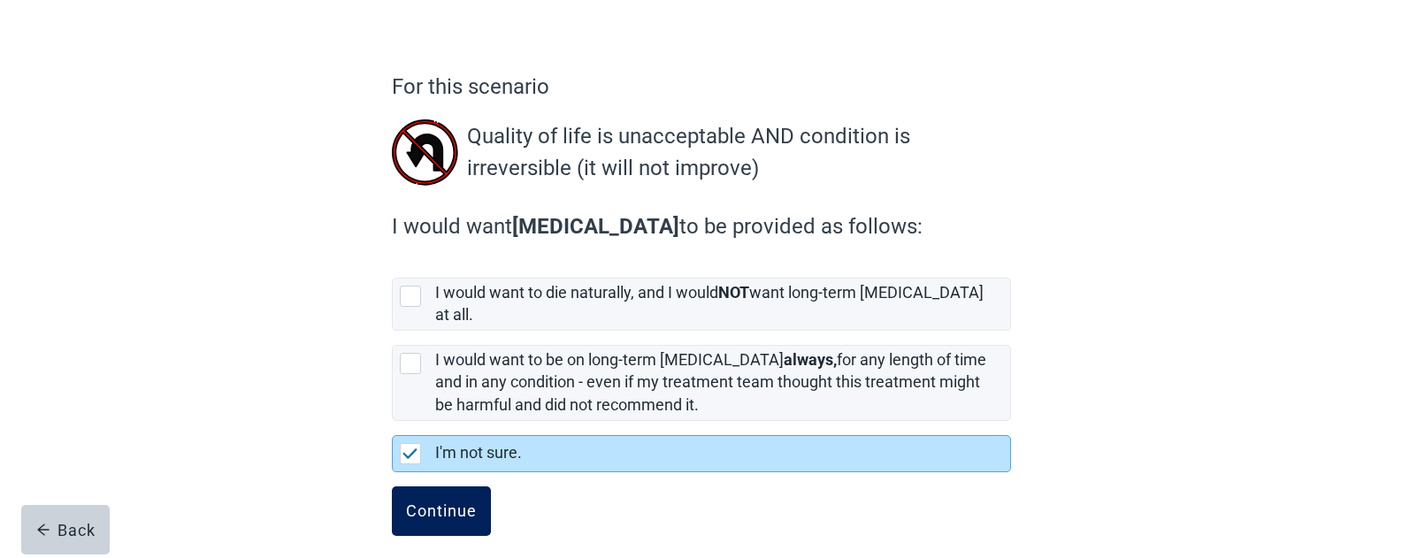
click at [425, 503] on div "Continue" at bounding box center [441, 512] width 71 height 18
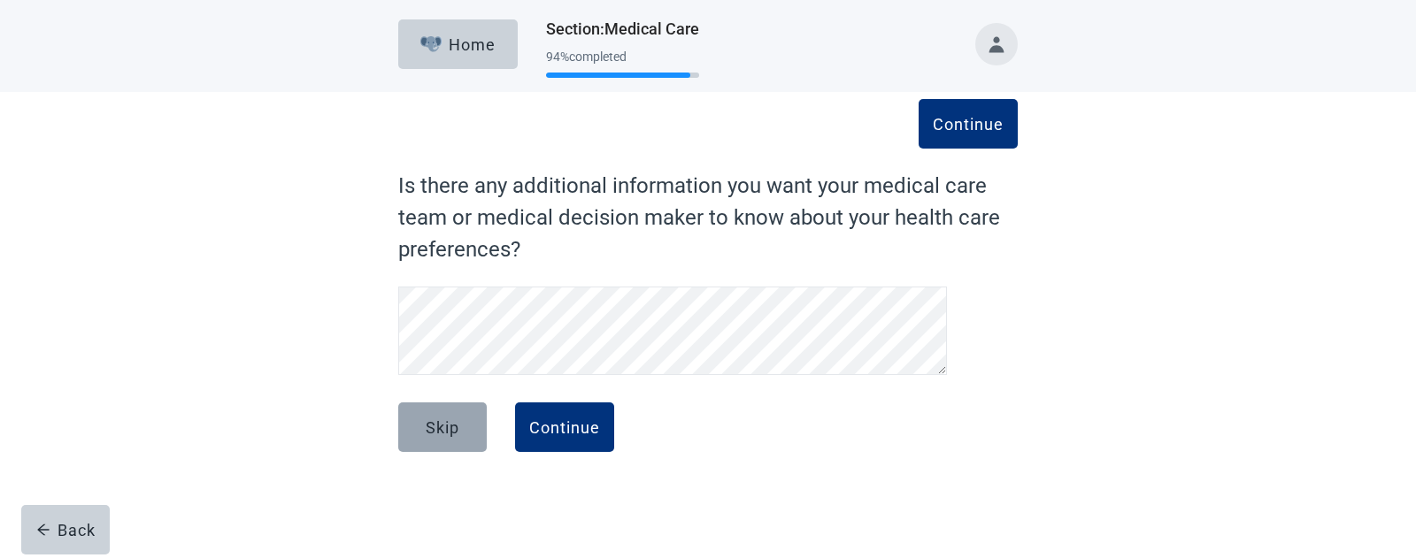
click at [424, 426] on button "Skip" at bounding box center [442, 428] width 88 height 50
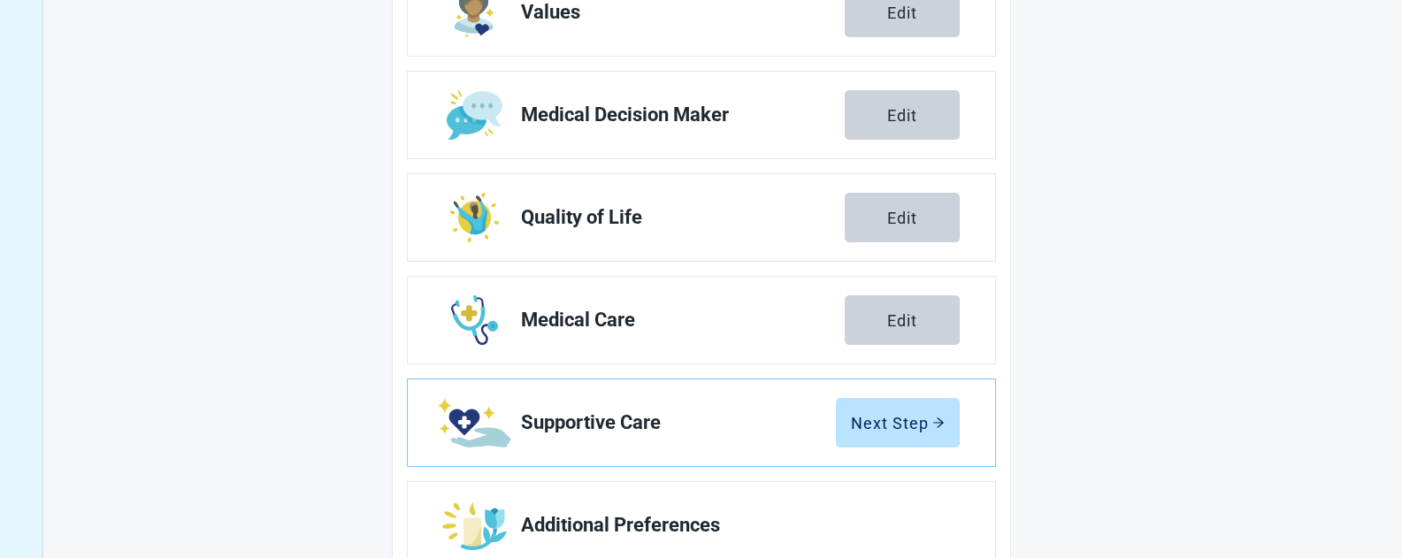
scroll to position [382, 0]
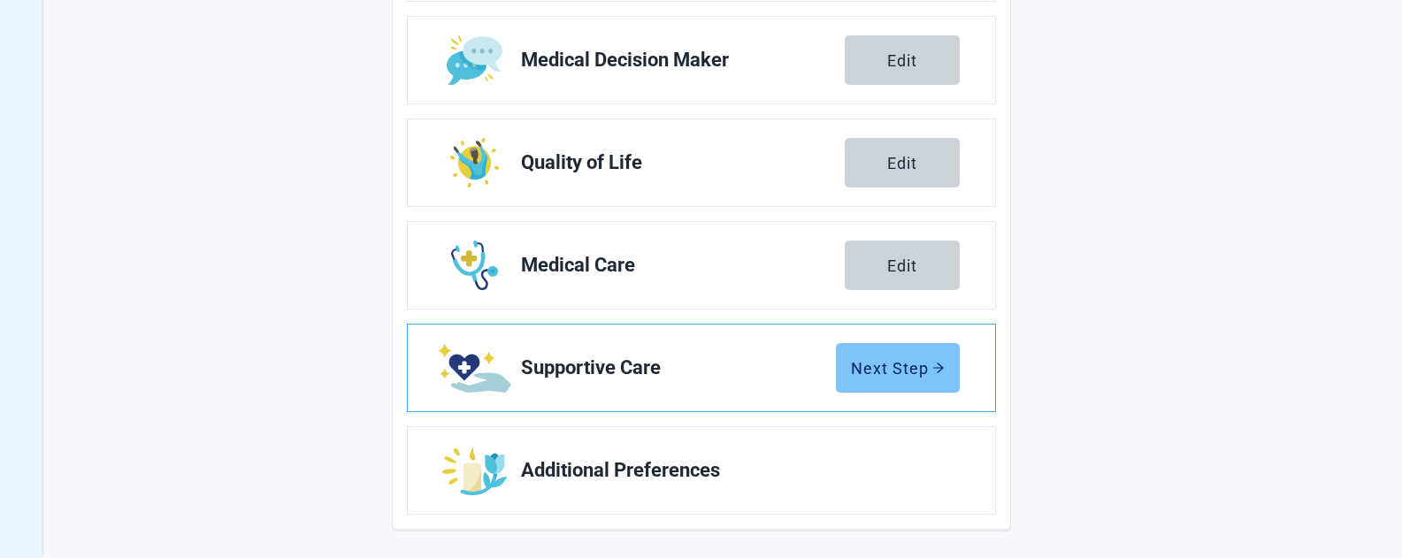
click at [891, 374] on div "Next Step" at bounding box center [898, 368] width 94 height 18
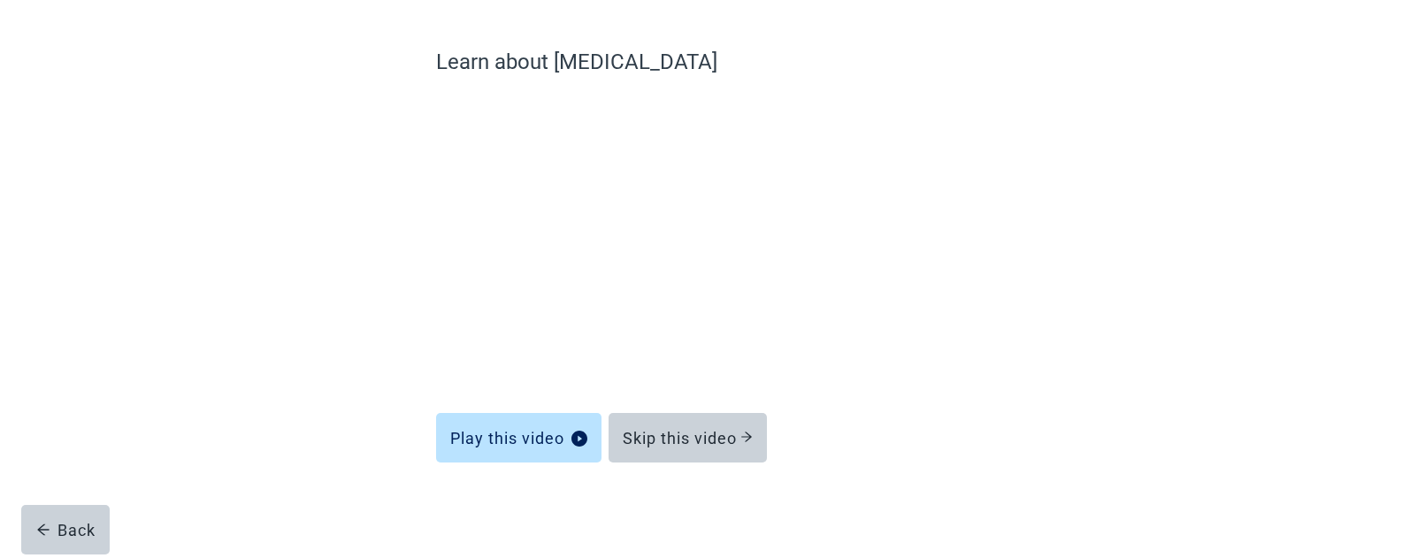
scroll to position [124, 0]
click at [671, 429] on div "Skip this video" at bounding box center [688, 438] width 130 height 18
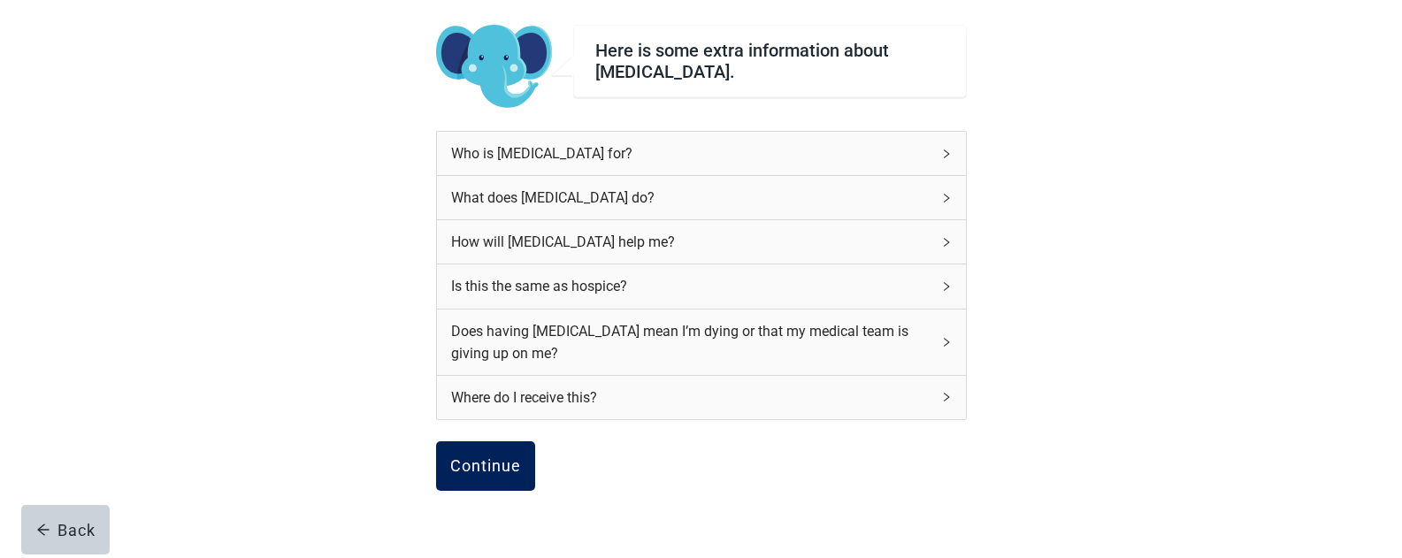
click at [479, 468] on div "Continue" at bounding box center [485, 466] width 71 height 18
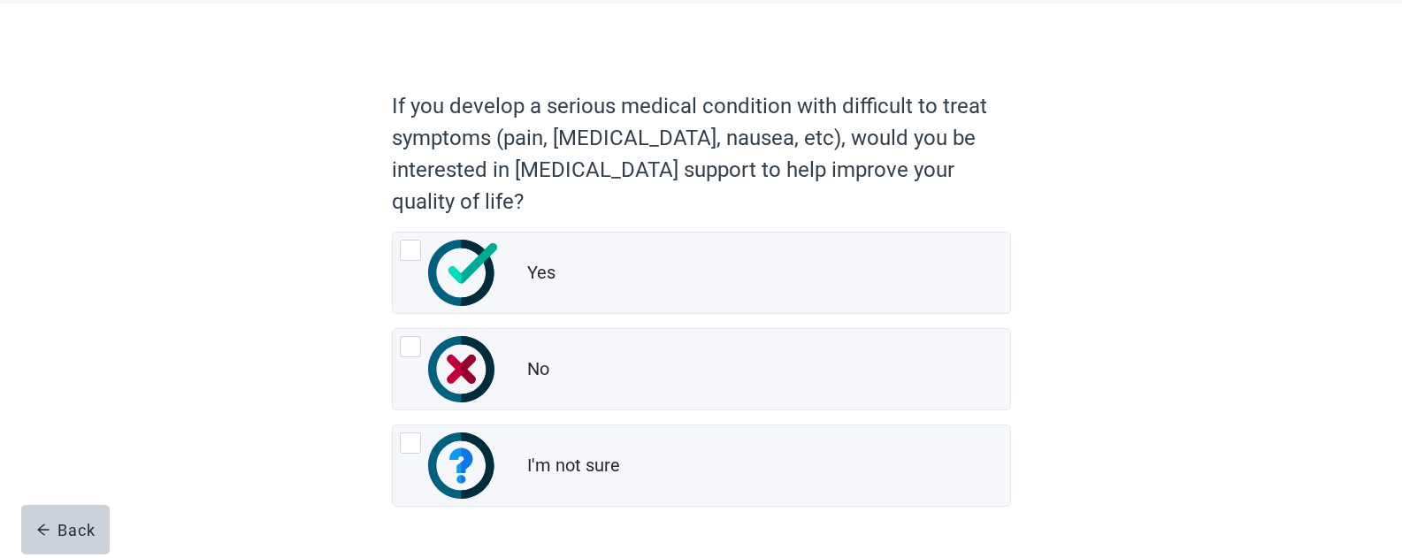
scroll to position [147, 0]
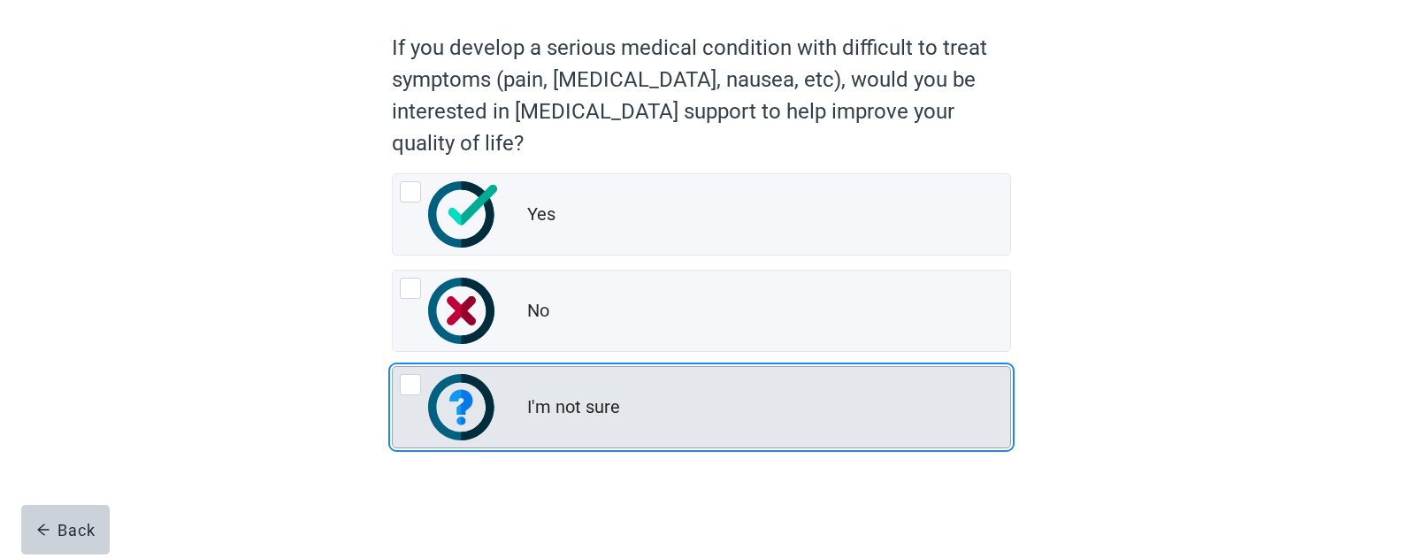
click at [417, 388] on div "I'm not sure, radio button, not checked" at bounding box center [410, 384] width 21 height 21
click at [393, 367] on input "I'm not sure" at bounding box center [392, 366] width 1 height 1
radio input "true"
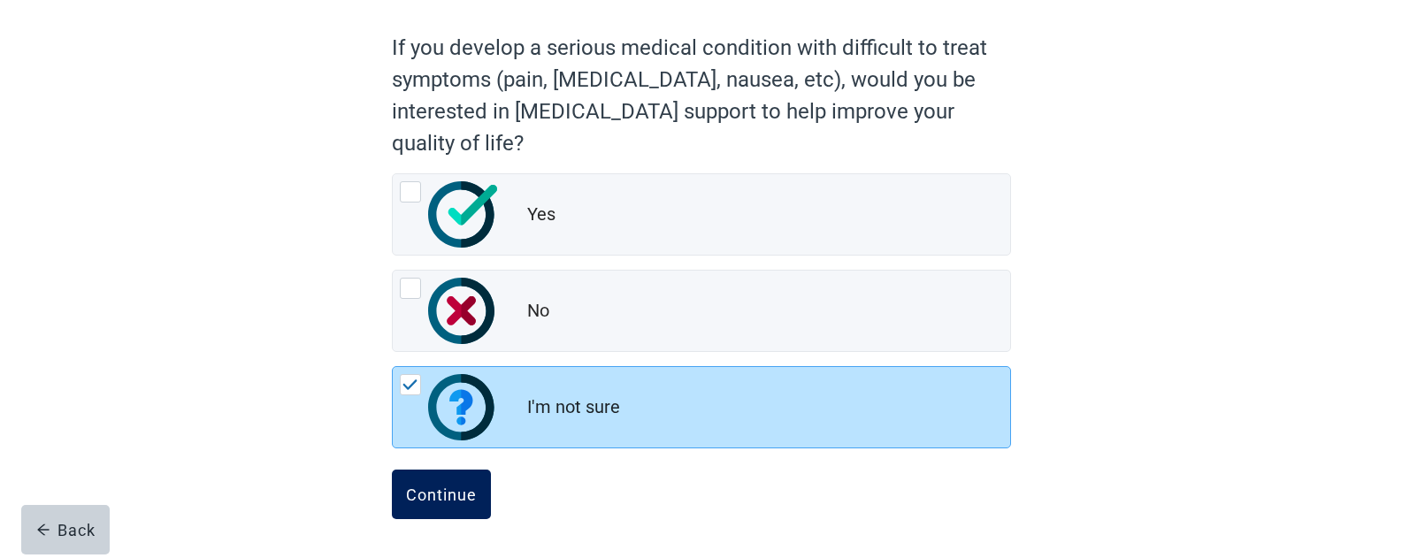
click at [438, 498] on div "Continue" at bounding box center [441, 495] width 71 height 18
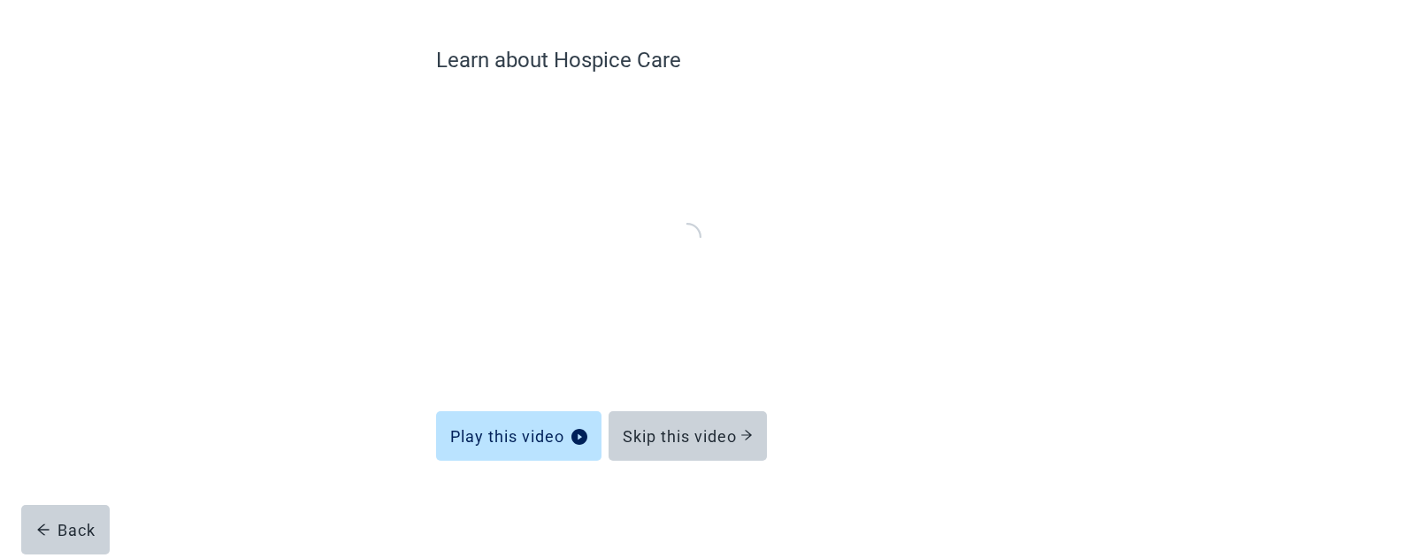
scroll to position [124, 0]
click at [679, 450] on button "Skip this video" at bounding box center [688, 438] width 158 height 50
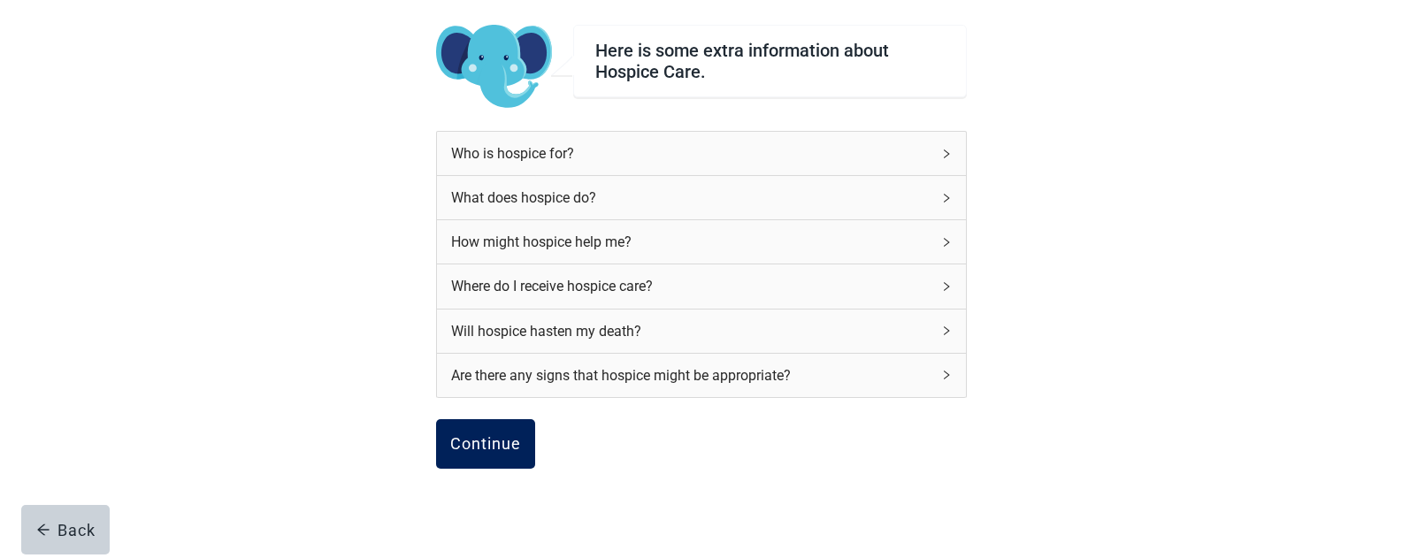
click at [488, 440] on div "Continue" at bounding box center [485, 444] width 71 height 18
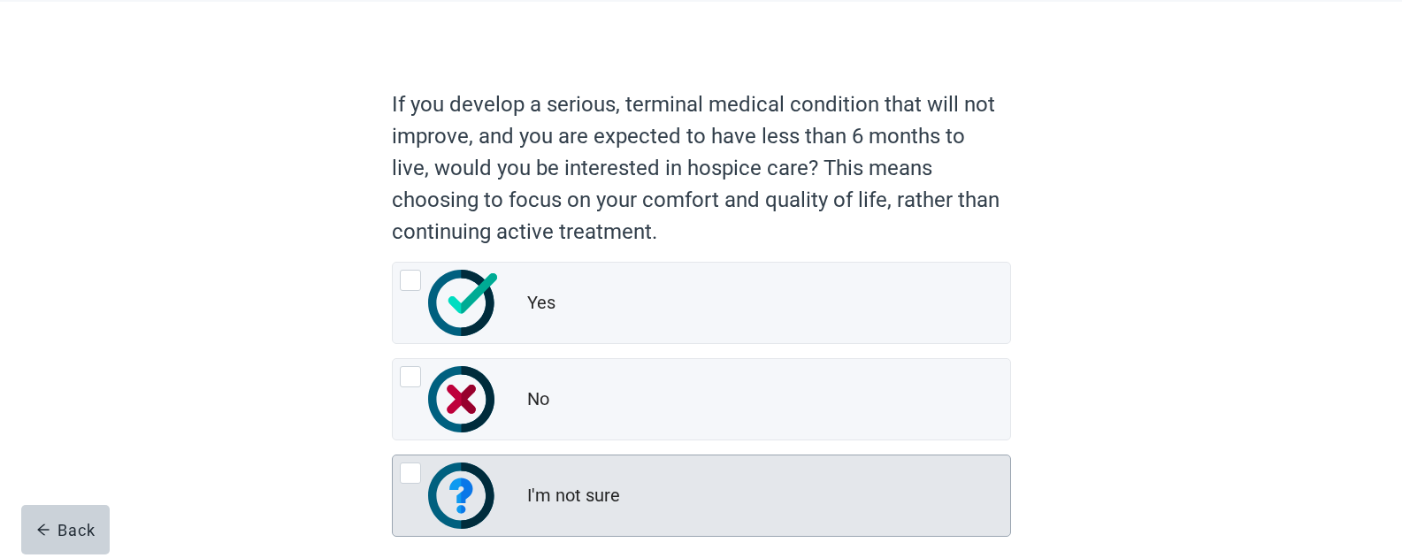
scroll to position [177, 0]
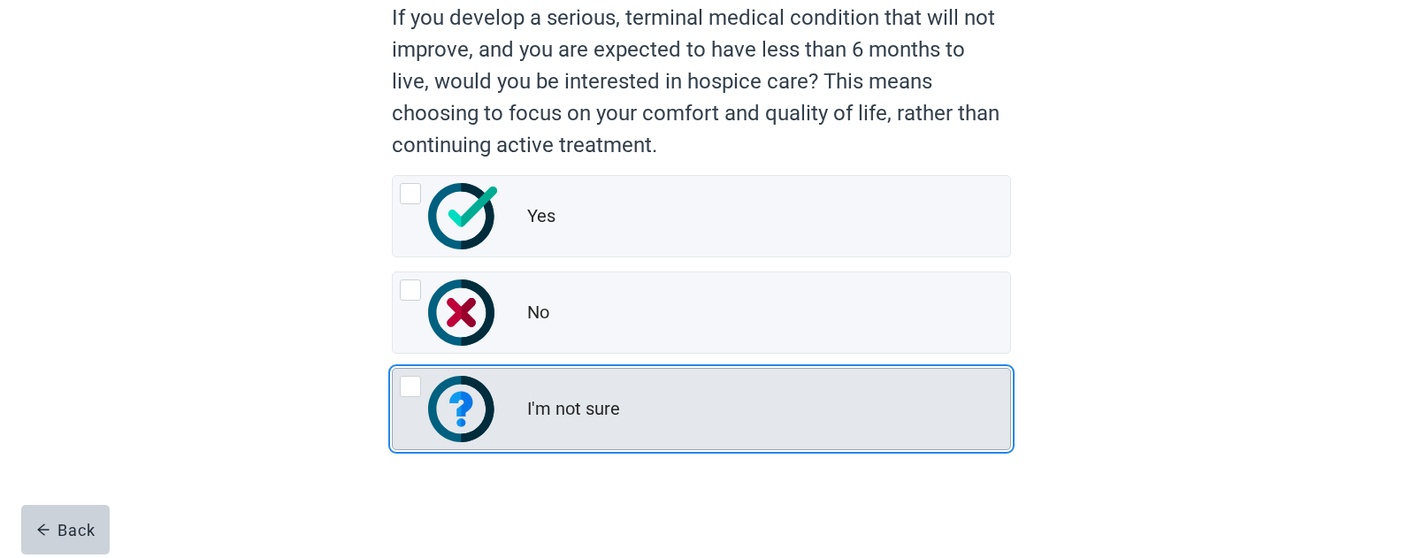
click at [414, 396] on div "I'm not sure, radio button, not checked" at bounding box center [410, 386] width 21 height 21
click at [393, 369] on input "I'm not sure" at bounding box center [392, 368] width 1 height 1
radio input "true"
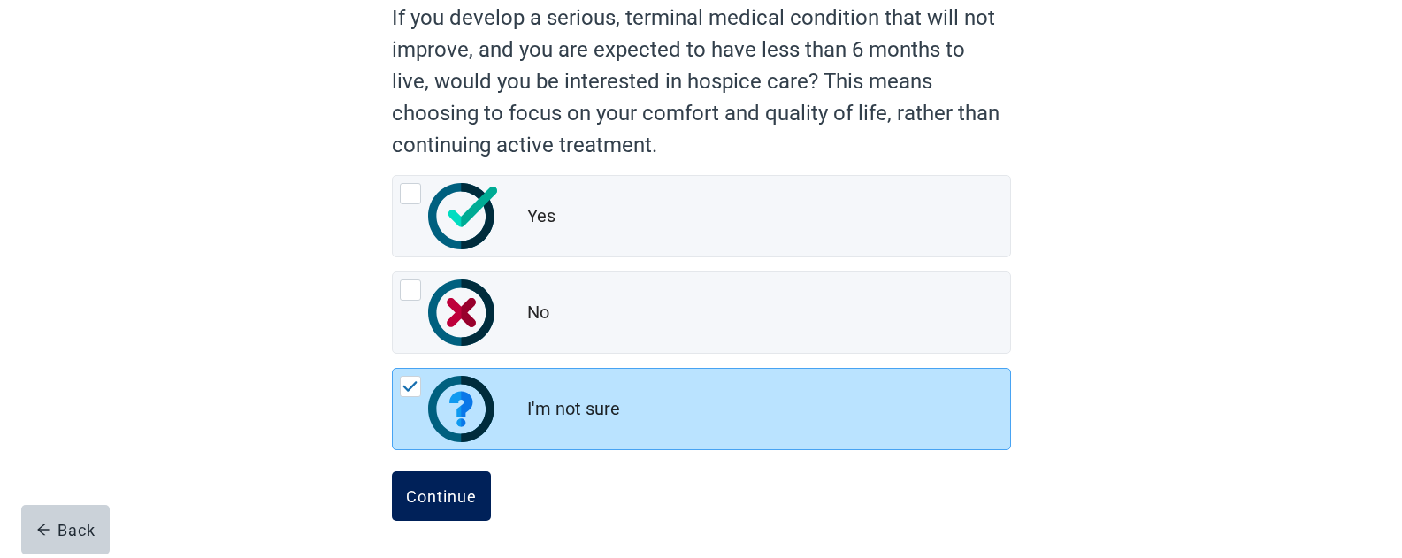
click at [438, 496] on div "Continue" at bounding box center [441, 497] width 71 height 18
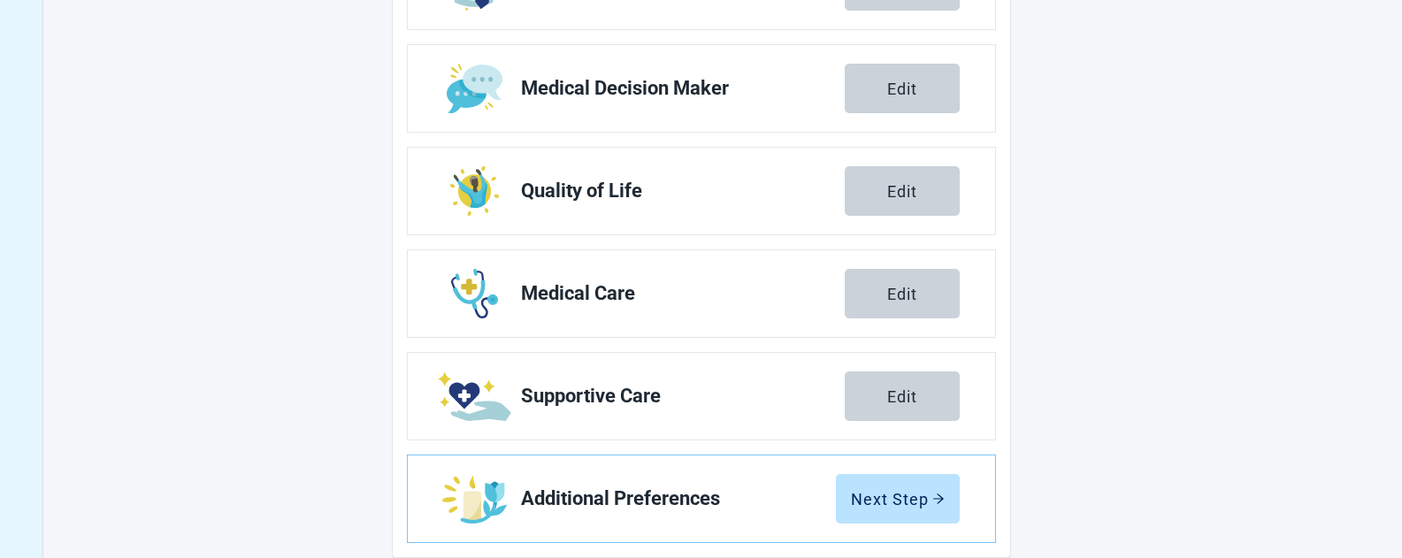
scroll to position [382, 0]
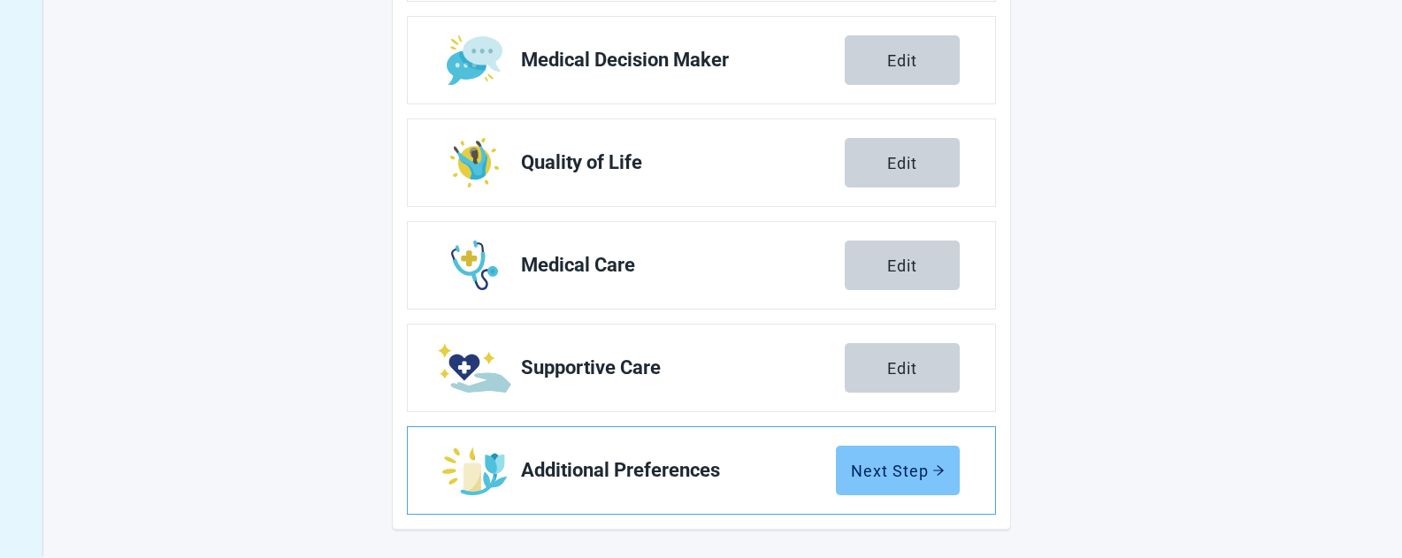
click at [865, 472] on div "Next Step" at bounding box center [898, 471] width 94 height 18
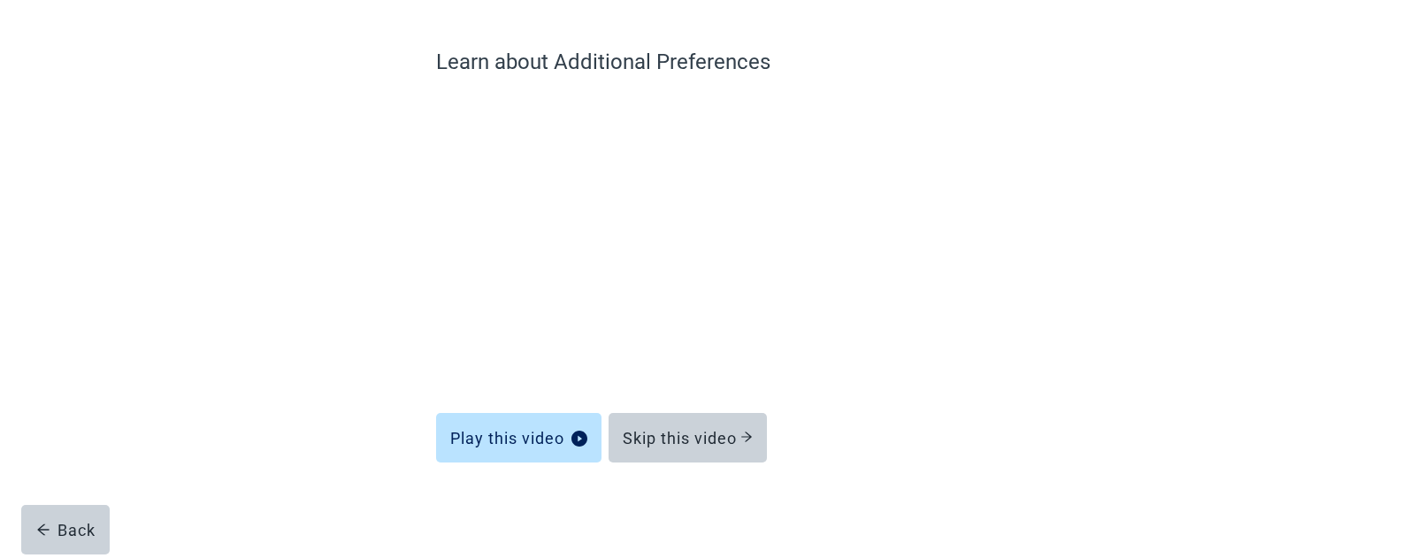
scroll to position [124, 0]
click at [684, 430] on div "Skip this video" at bounding box center [688, 438] width 130 height 18
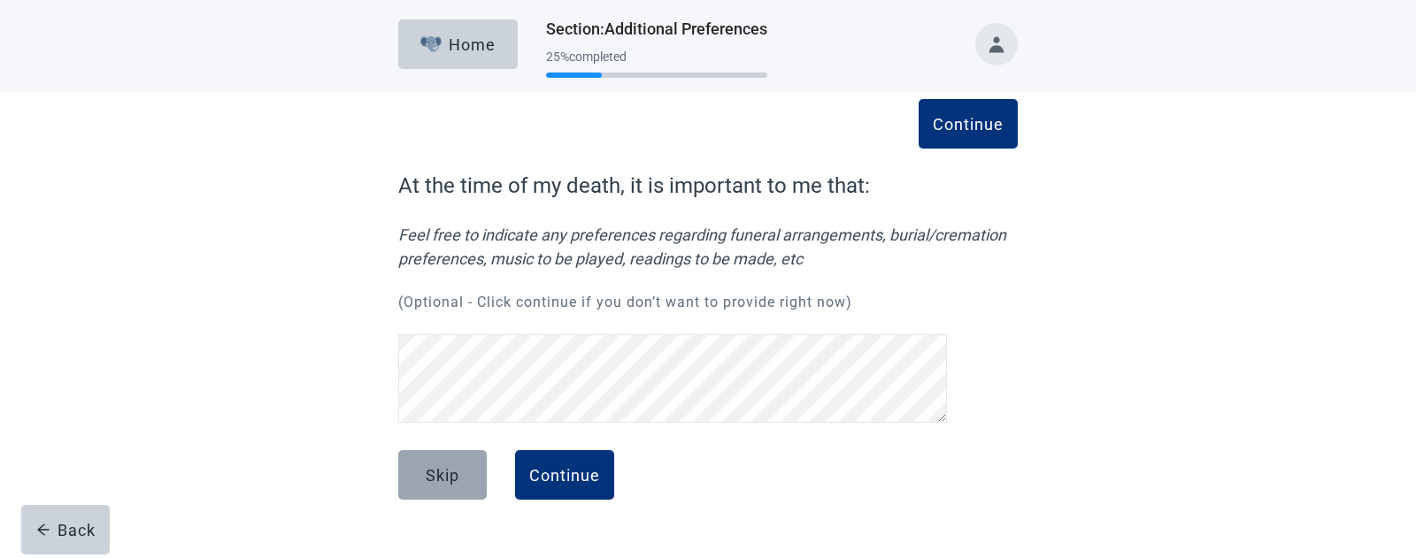
click at [430, 480] on div "Skip" at bounding box center [443, 475] width 34 height 18
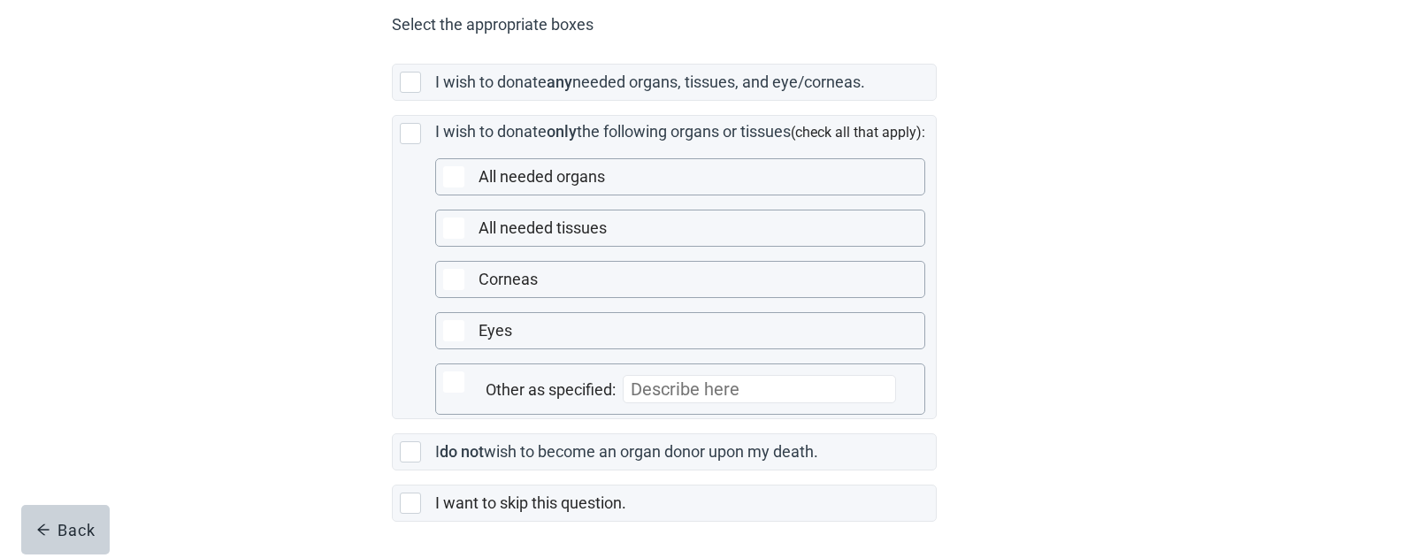
scroll to position [531, 0]
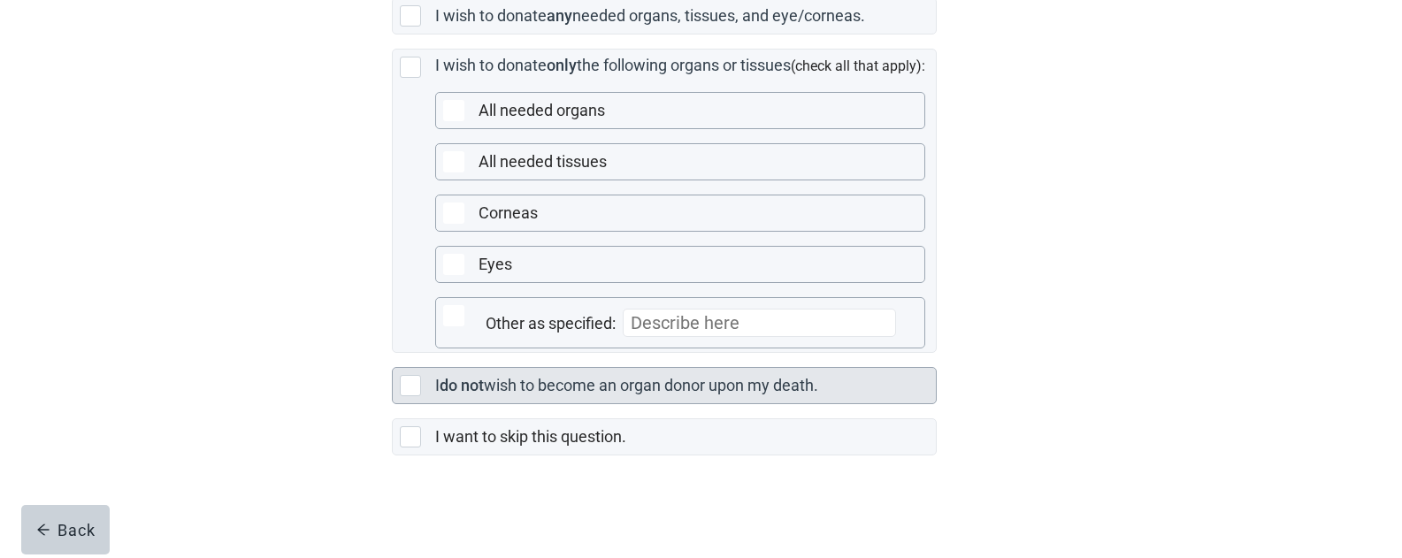
click at [408, 384] on div "Main content" at bounding box center [410, 385] width 21 height 21
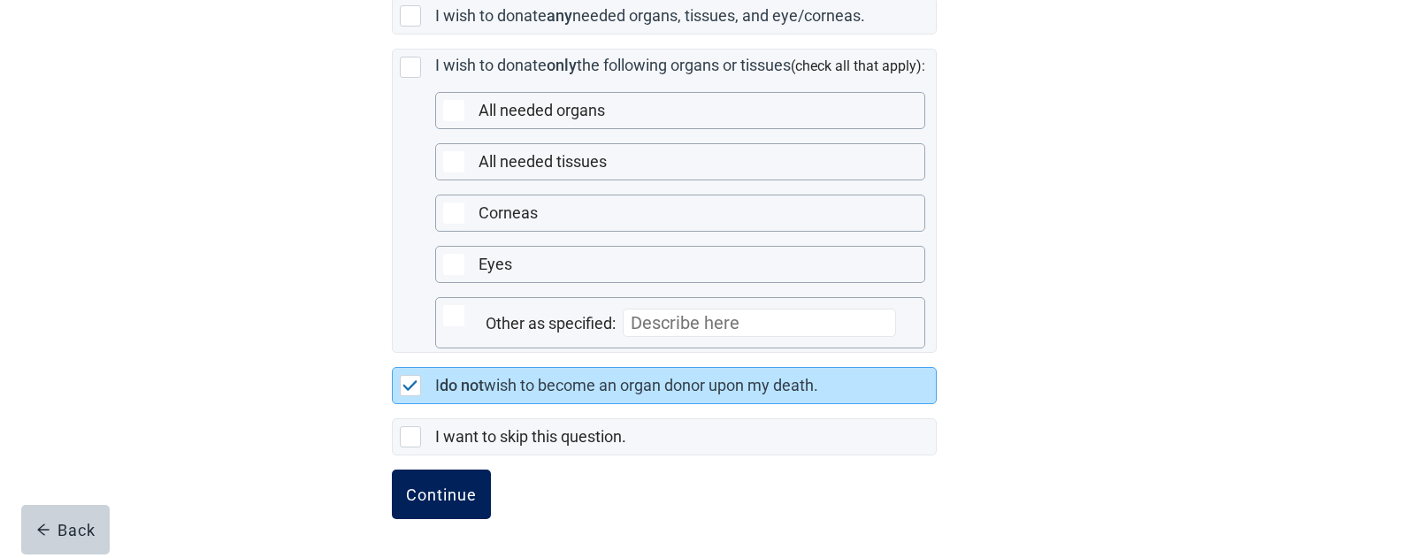
click at [434, 489] on div "Continue" at bounding box center [441, 495] width 71 height 18
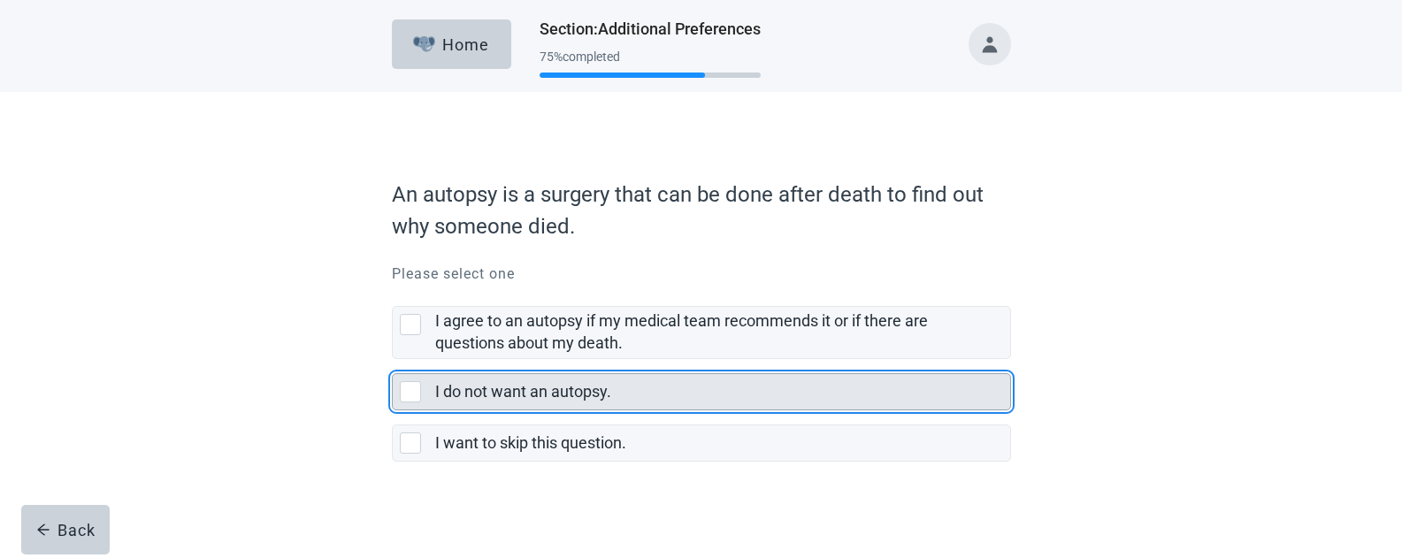
click at [415, 396] on div "I do not want an autopsy., checkbox, not selected" at bounding box center [410, 391] width 21 height 21
click at [393, 360] on input "I do not want an autopsy." at bounding box center [392, 359] width 1 height 1
checkbox input "true"
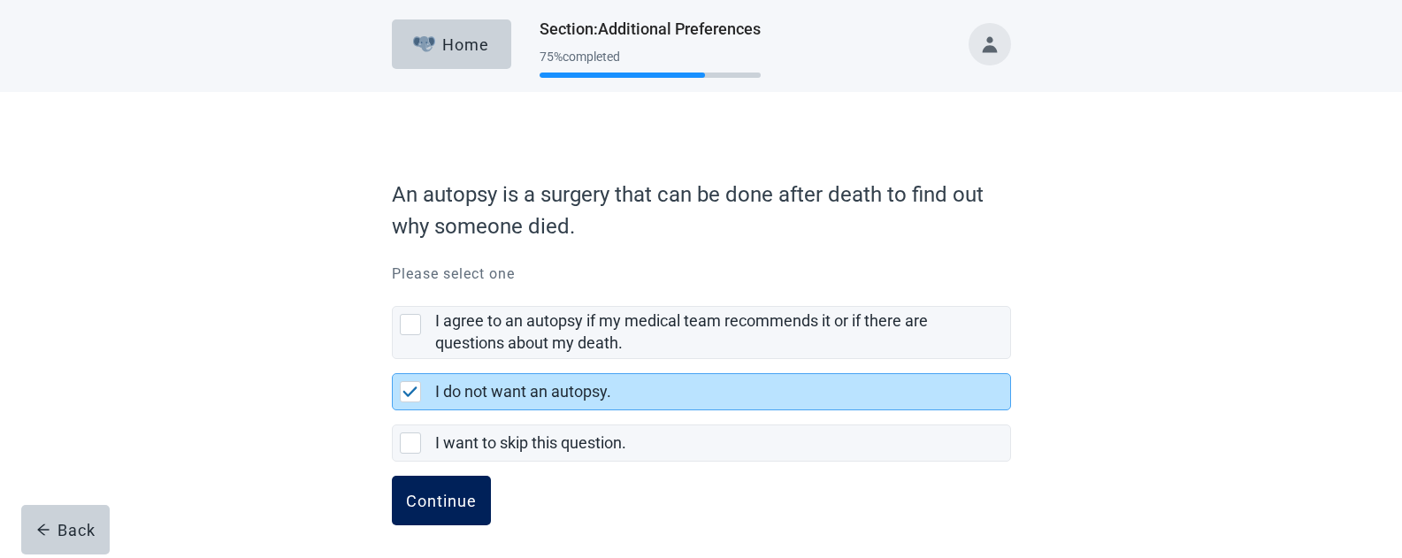
click at [439, 497] on div "Continue" at bounding box center [441, 501] width 71 height 18
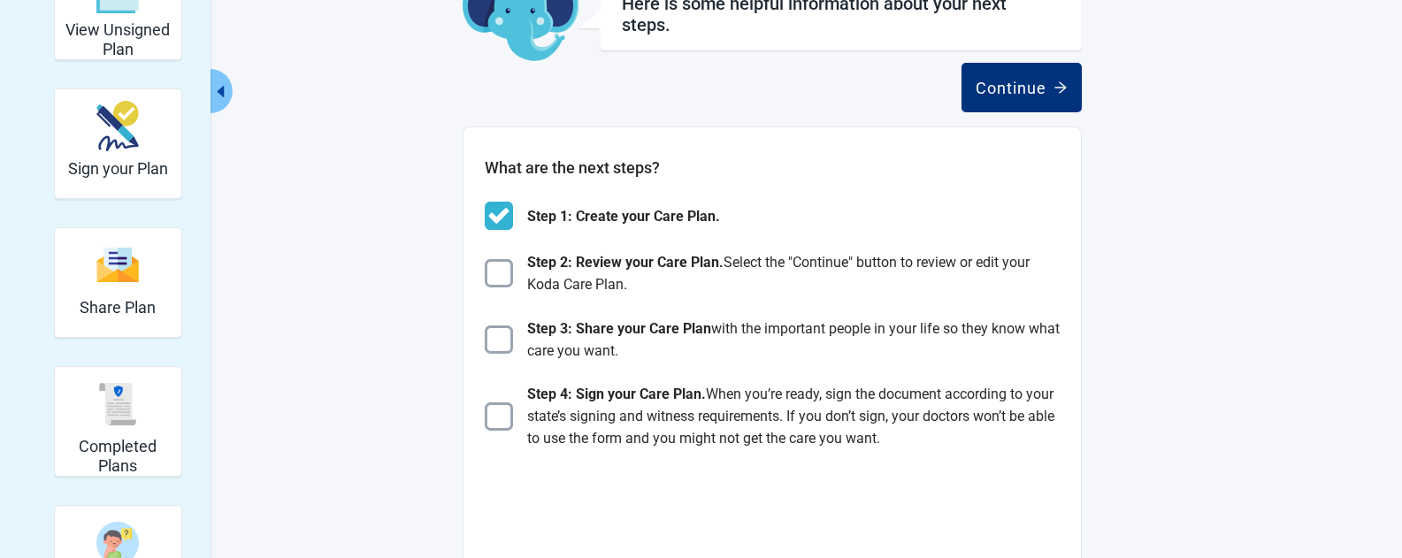
scroll to position [88, 0]
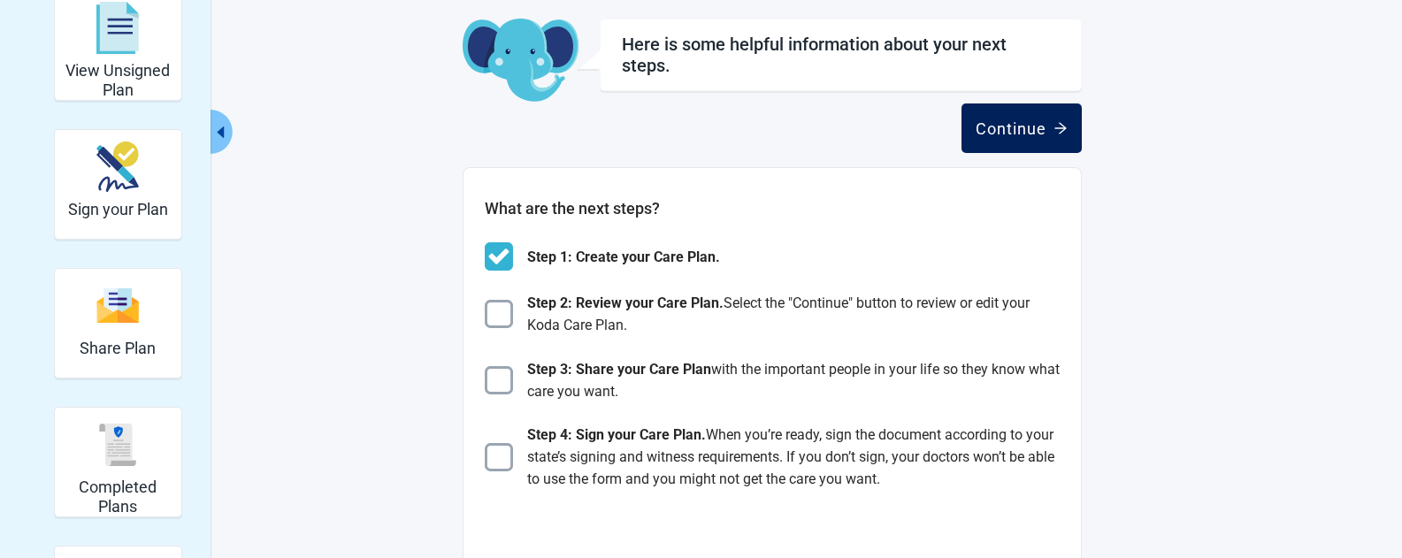
click at [1008, 147] on button "Continue" at bounding box center [1022, 129] width 120 height 50
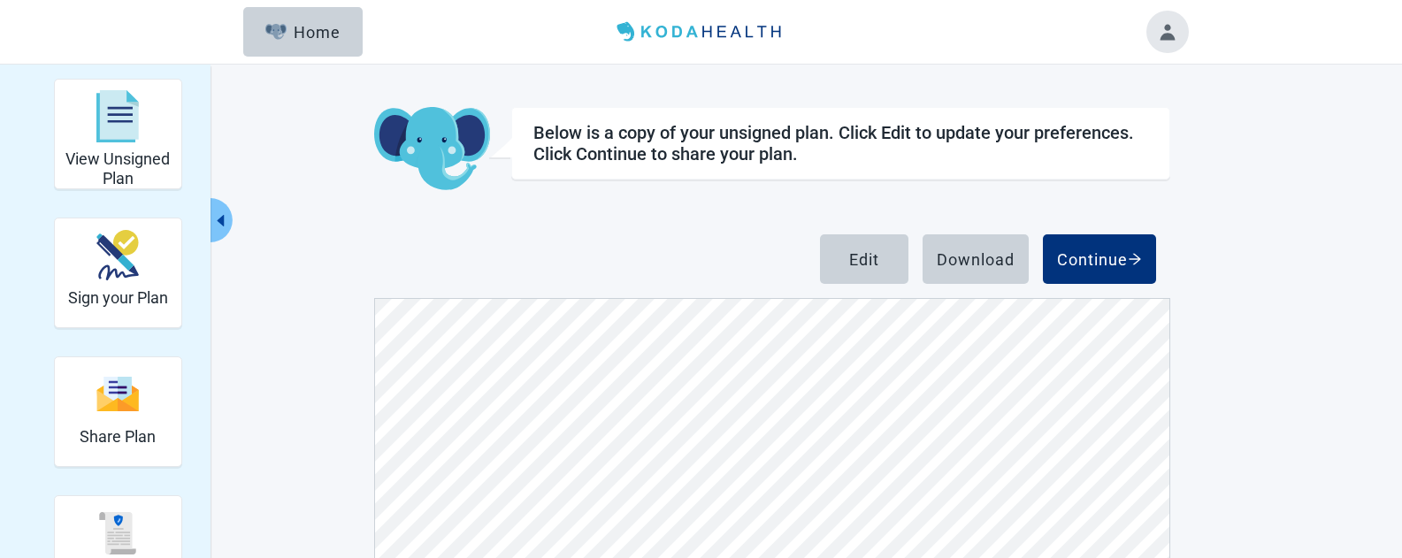
scroll to position [5043, 0]
click at [1080, 256] on div "Continue" at bounding box center [1099, 259] width 85 height 18
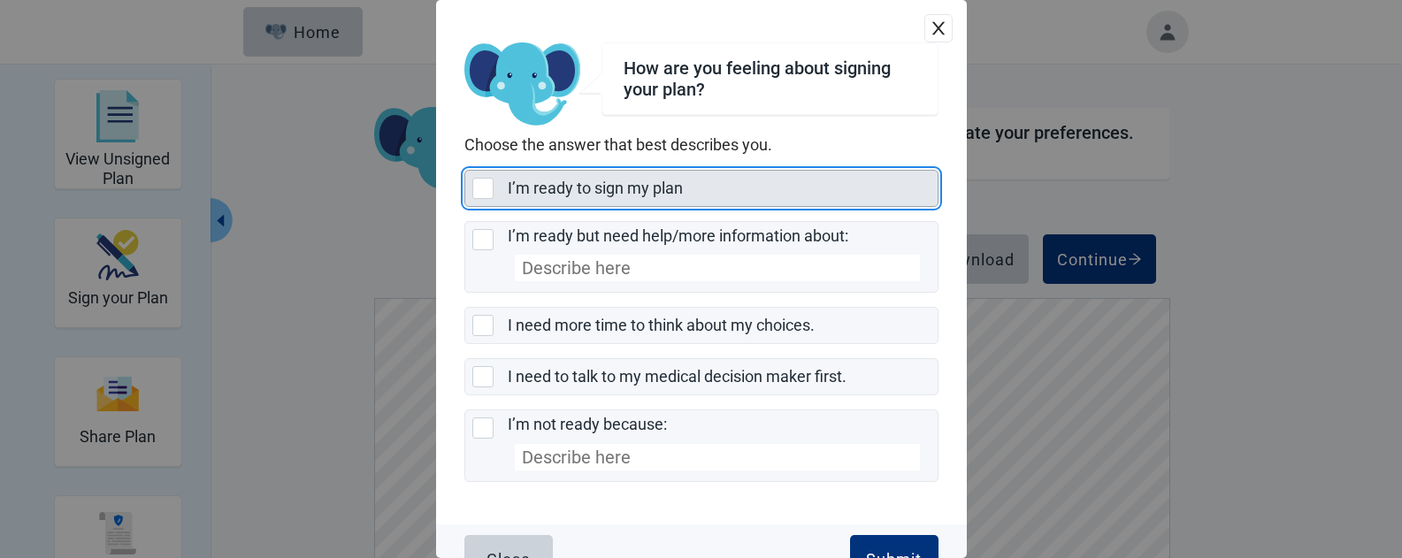
click at [483, 184] on div "I’m ready to sign my plan, checkbox, not selected" at bounding box center [482, 188] width 21 height 21
click at [465, 171] on input "I’m ready to sign my plan" at bounding box center [464, 170] width 1 height 1
checkbox input "true"
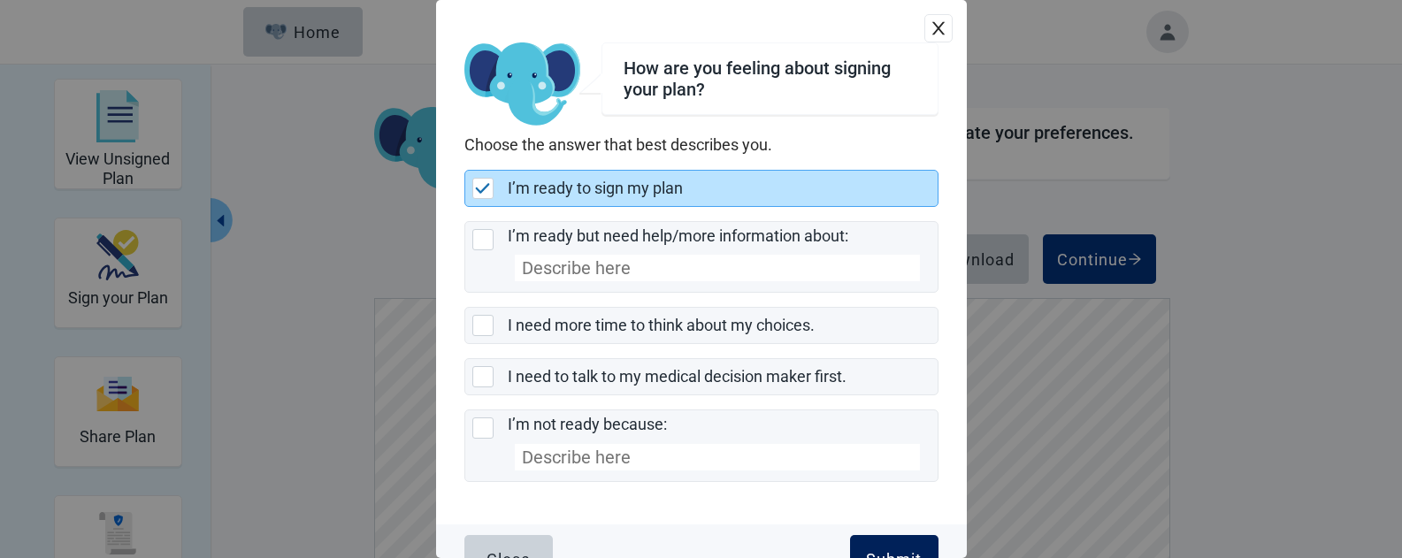
click at [873, 542] on button "Submit" at bounding box center [894, 560] width 88 height 50
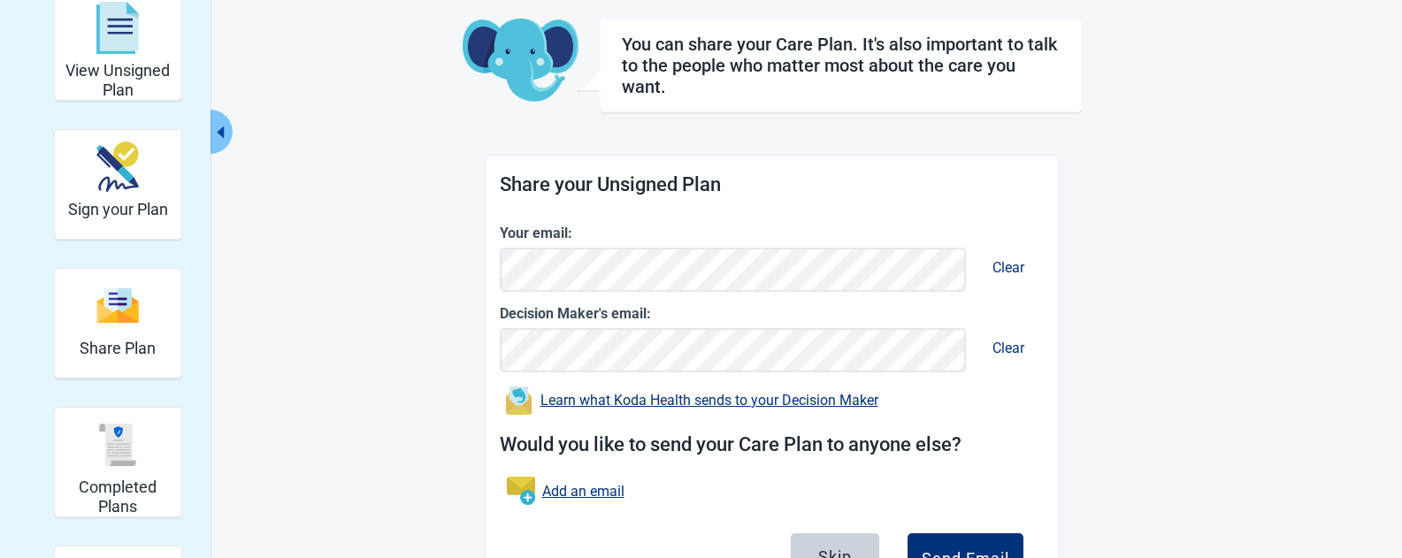
scroll to position [177, 0]
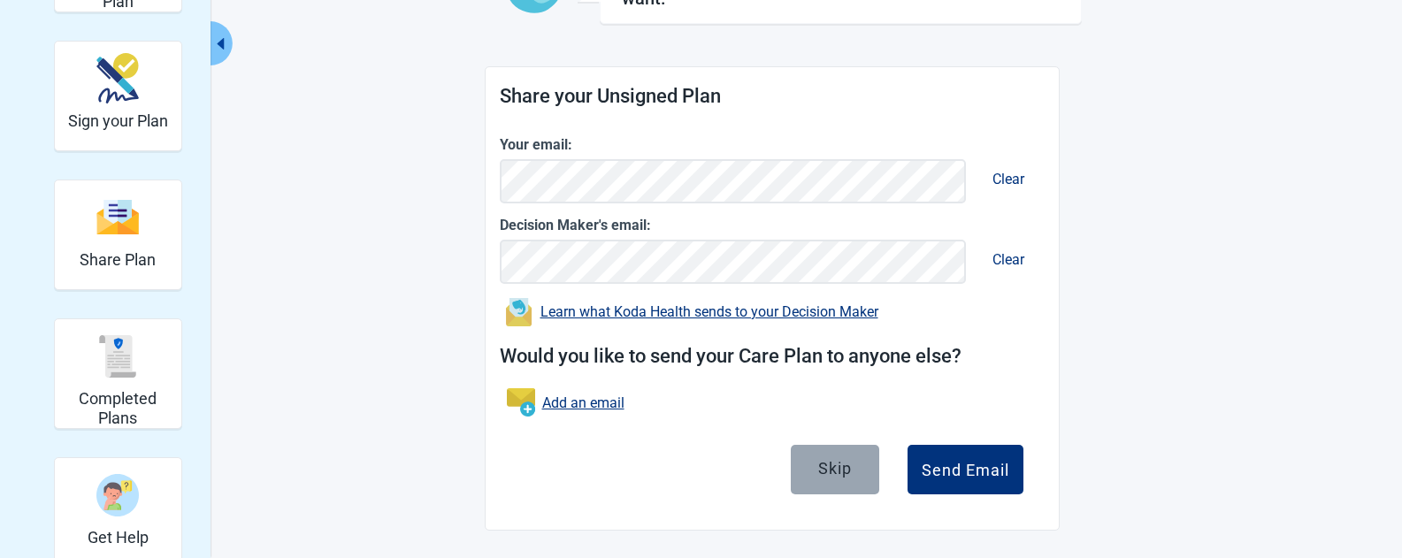
click at [839, 466] on div "Skip" at bounding box center [835, 469] width 34 height 18
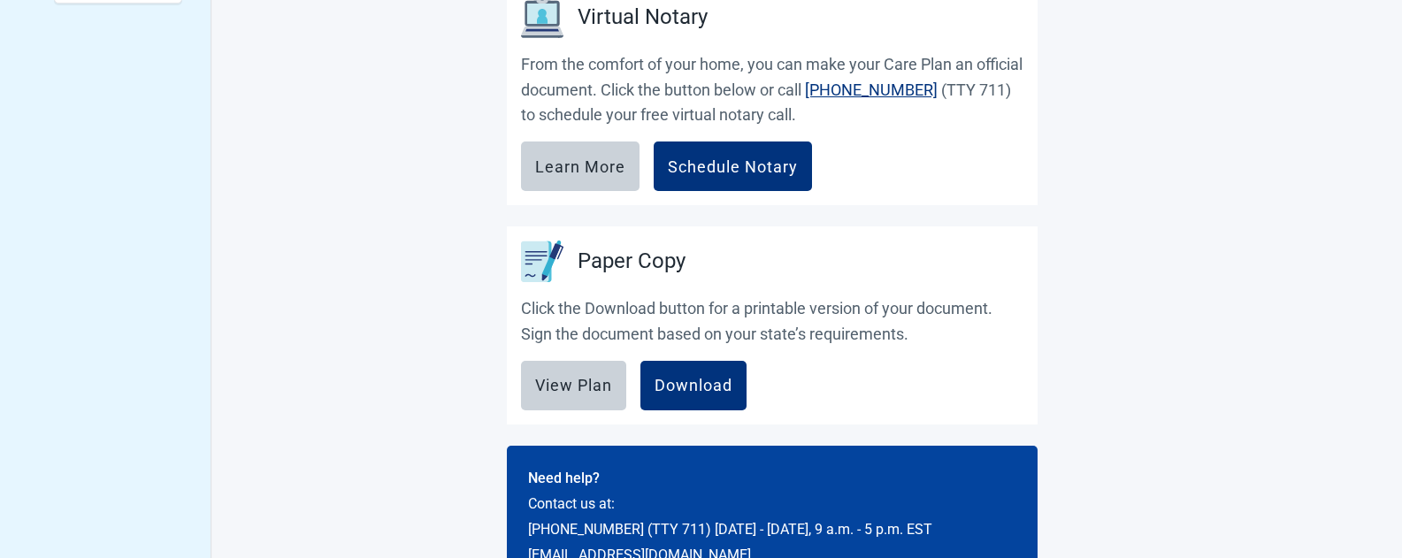
scroll to position [710, 0]
